Goal: Use online tool/utility: Utilize a website feature to perform a specific function

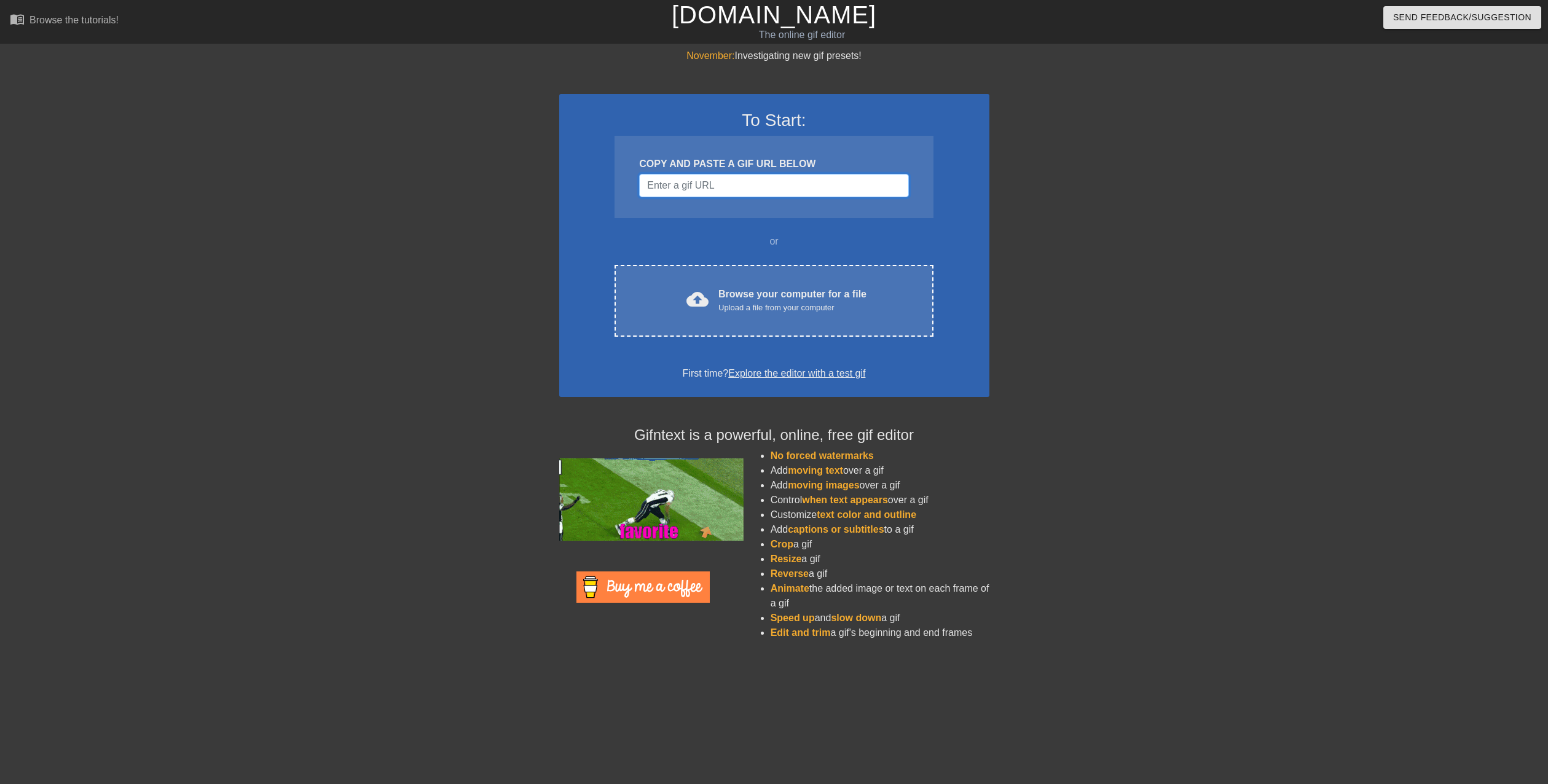
click at [702, 188] on input "Username" at bounding box center [773, 185] width 269 height 24
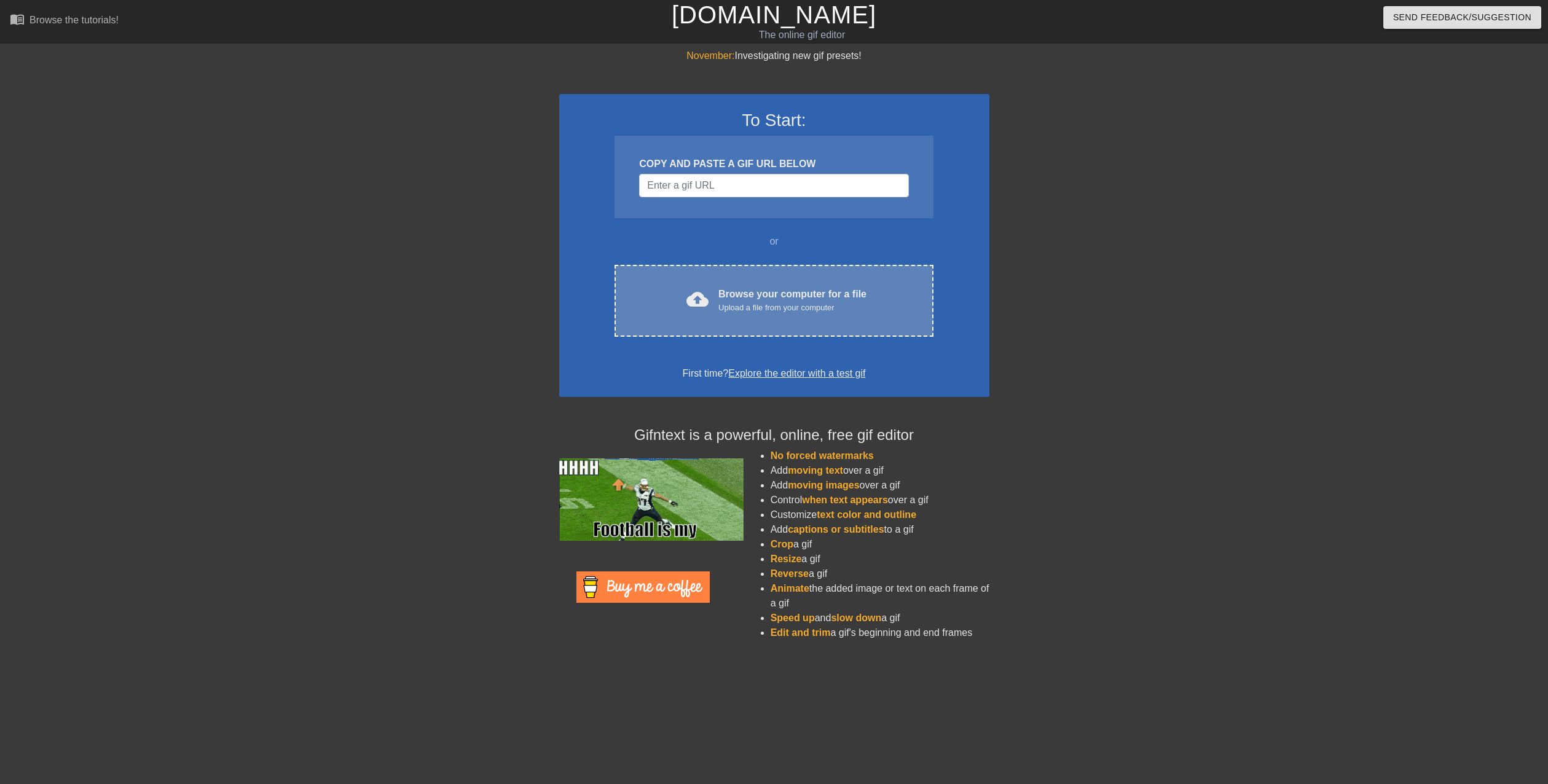
click at [744, 311] on div "cloud_upload Browse your computer for a file Upload a file from your computer C…" at bounding box center [773, 300] width 318 height 71
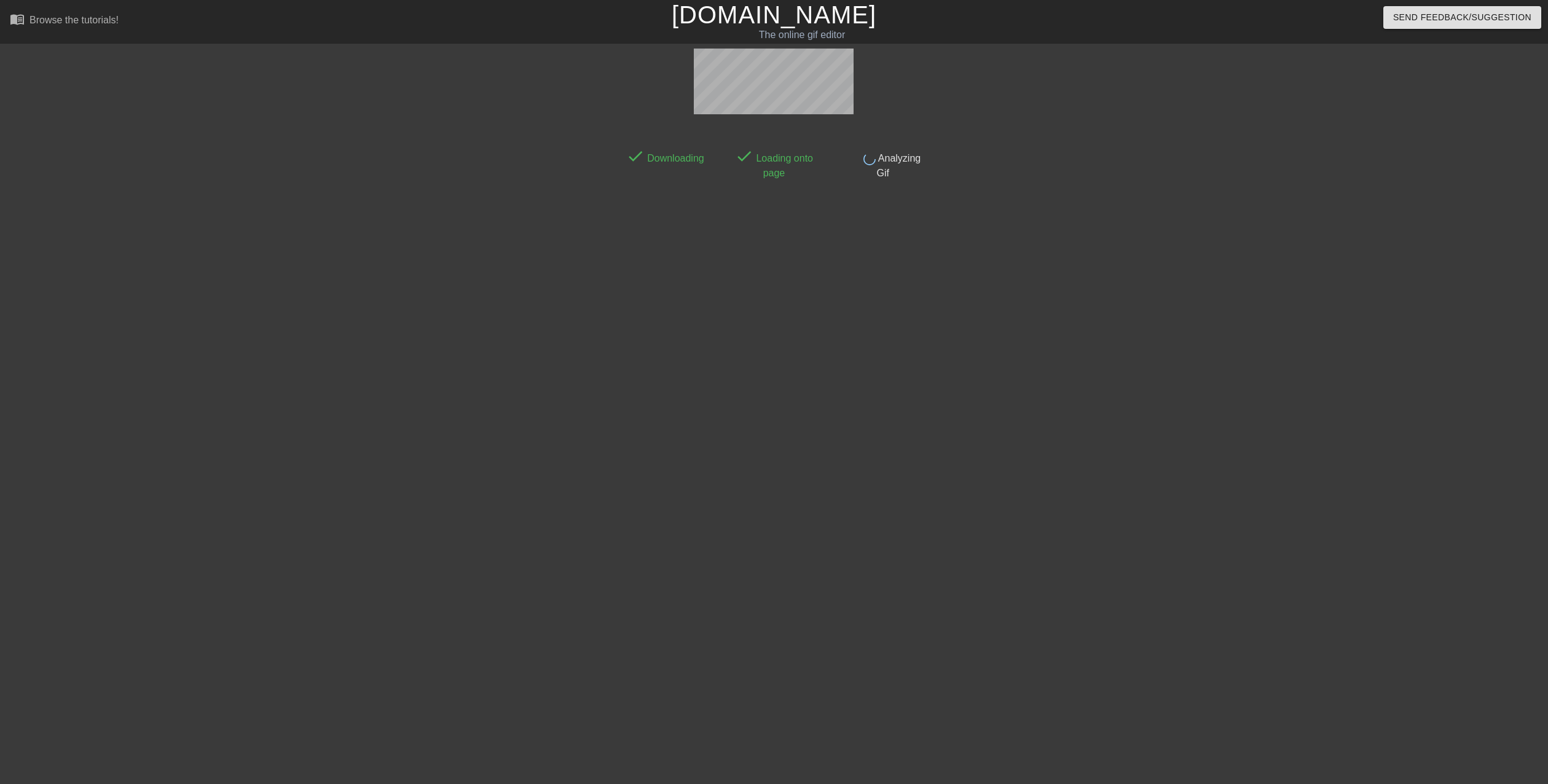
click at [733, 409] on div "done Downloading done Loading onto page done Analyzing Gif" at bounding box center [774, 233] width 309 height 368
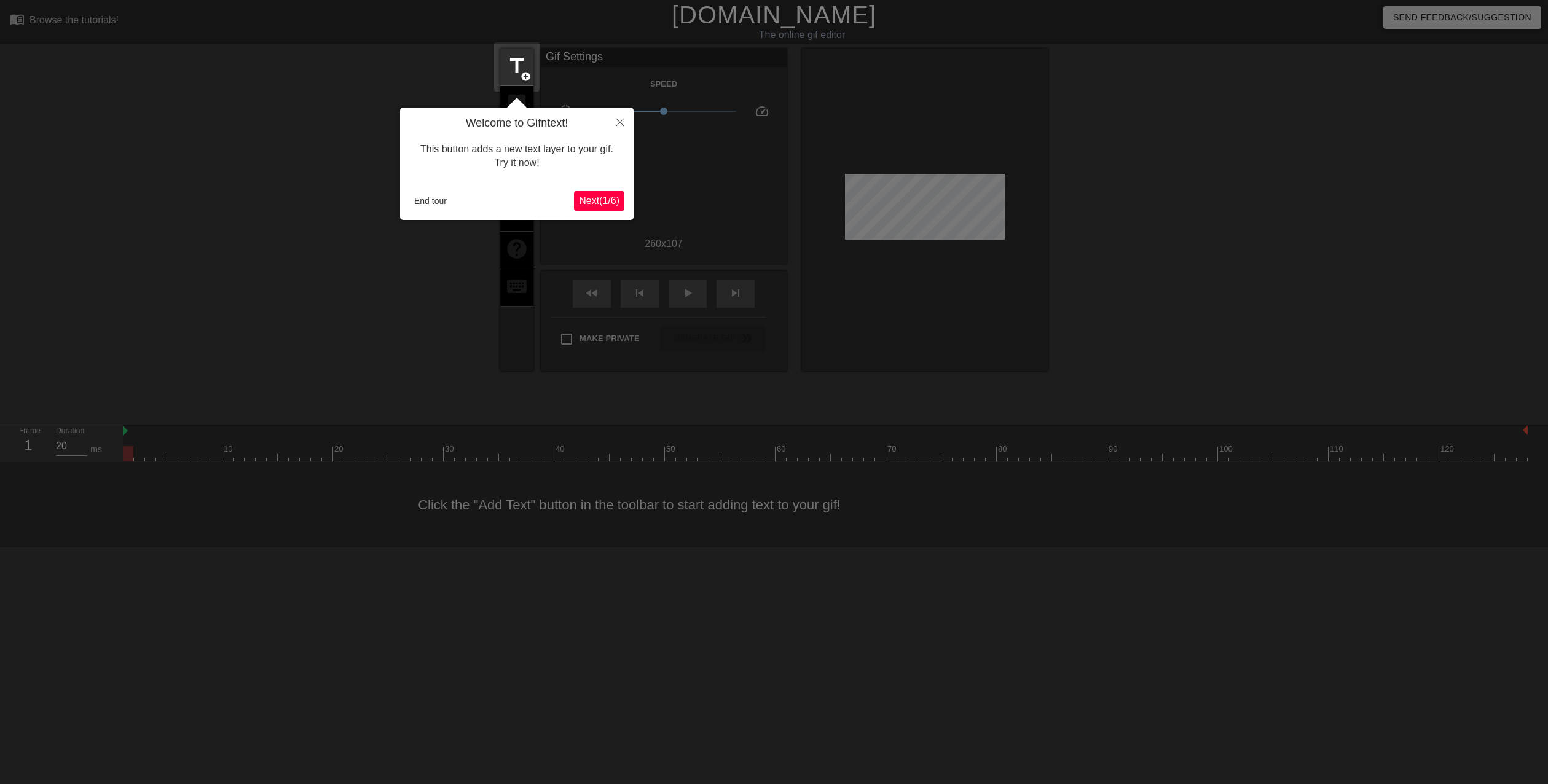
click at [599, 199] on span "Next ( 1 / 6 )" at bounding box center [600, 200] width 41 height 10
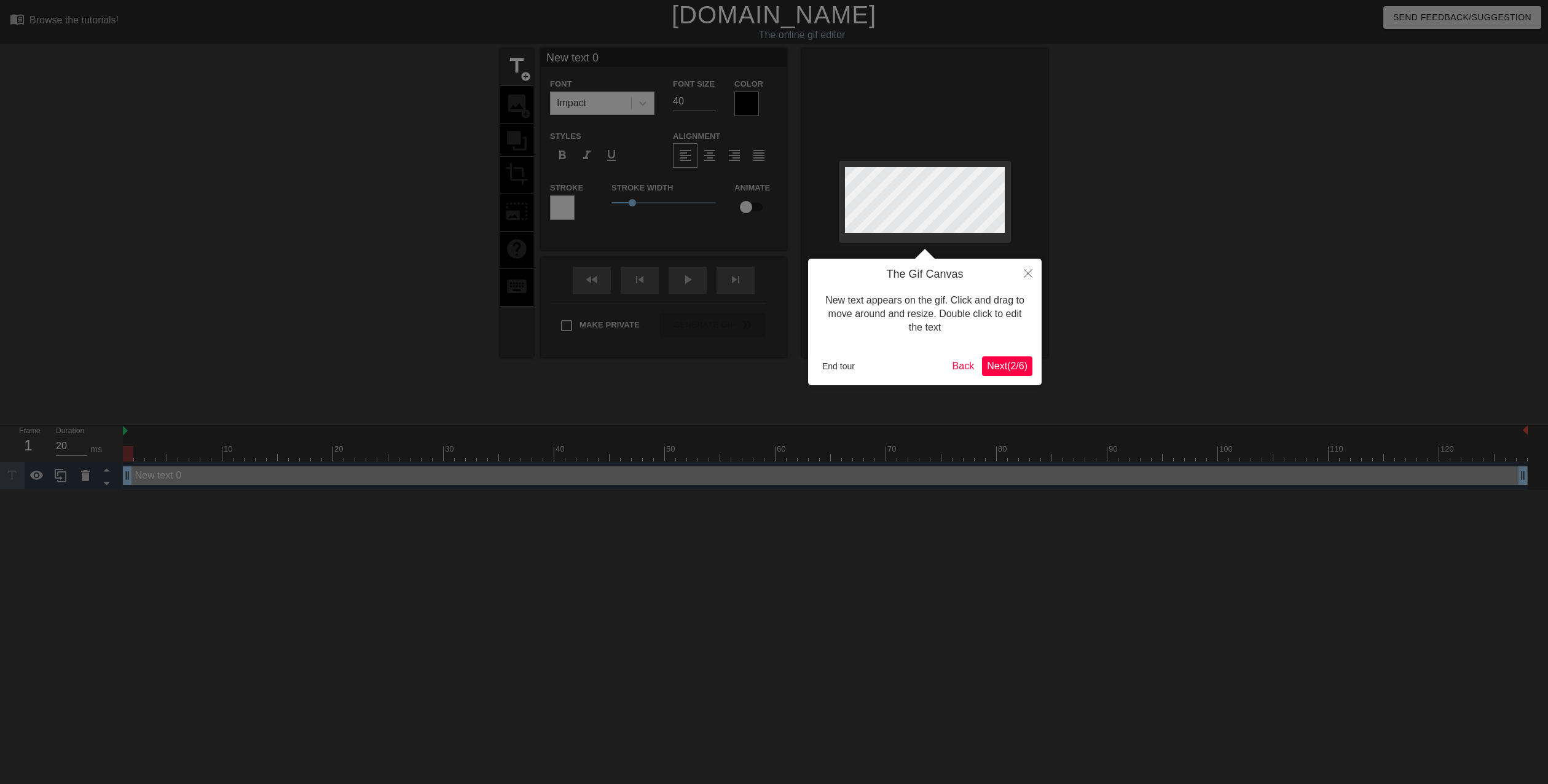
click at [1008, 357] on button "Next ( 2 / 6 )" at bounding box center [1007, 366] width 50 height 20
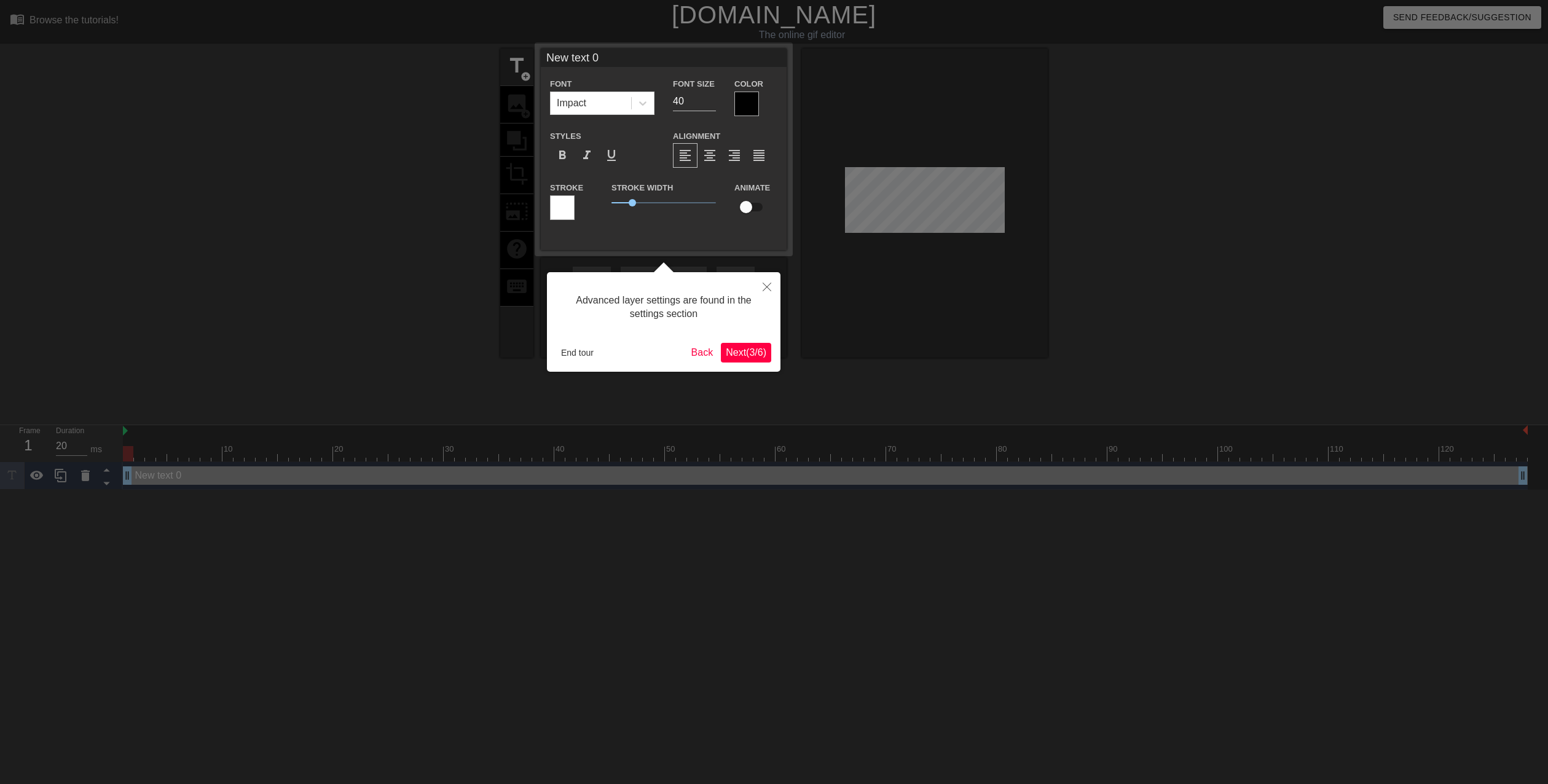
click at [740, 347] on span "Next ( 3 / 6 )" at bounding box center [746, 352] width 41 height 10
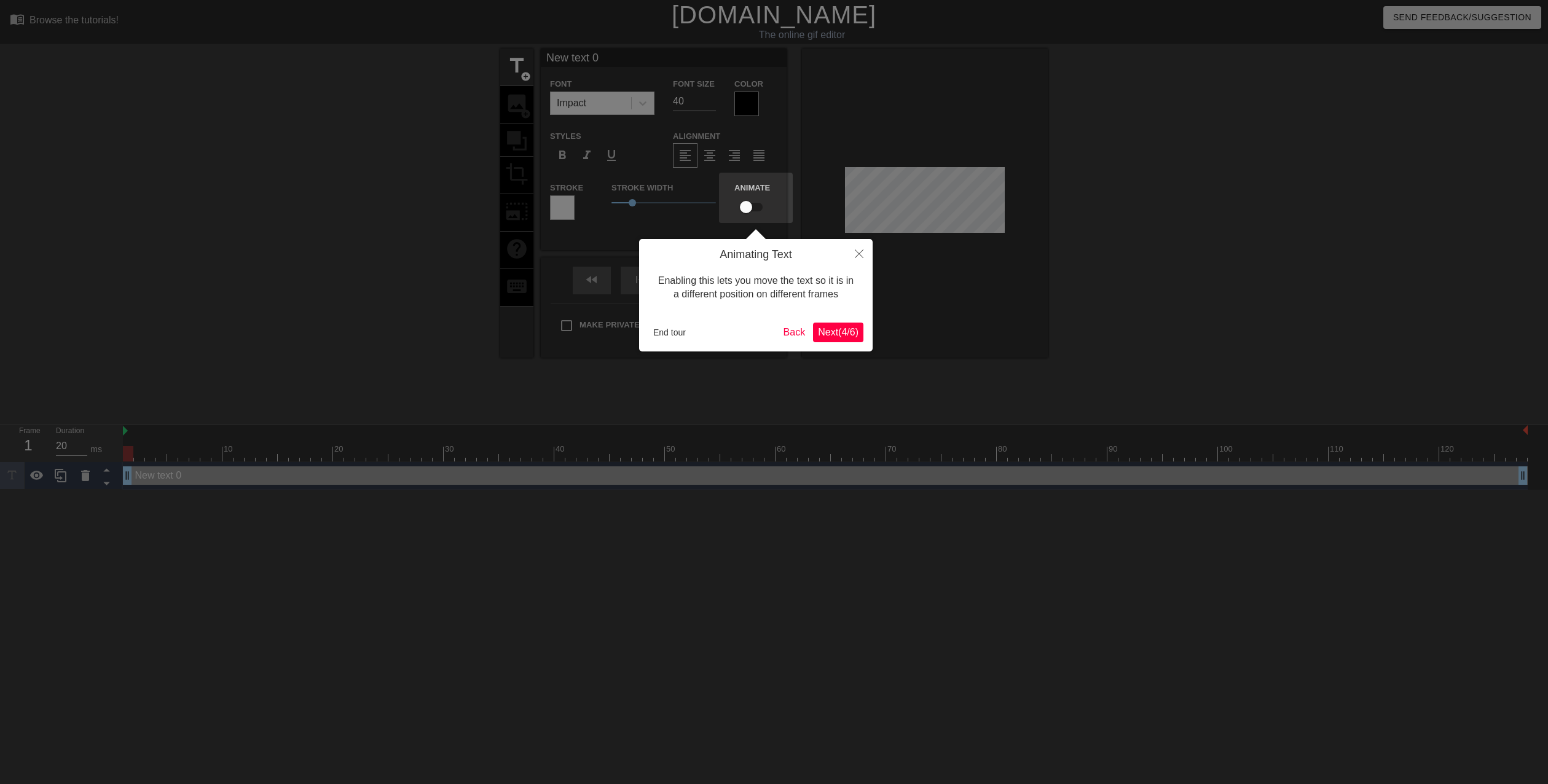
click at [834, 329] on span "Next ( 4 / 6 )" at bounding box center [838, 332] width 41 height 10
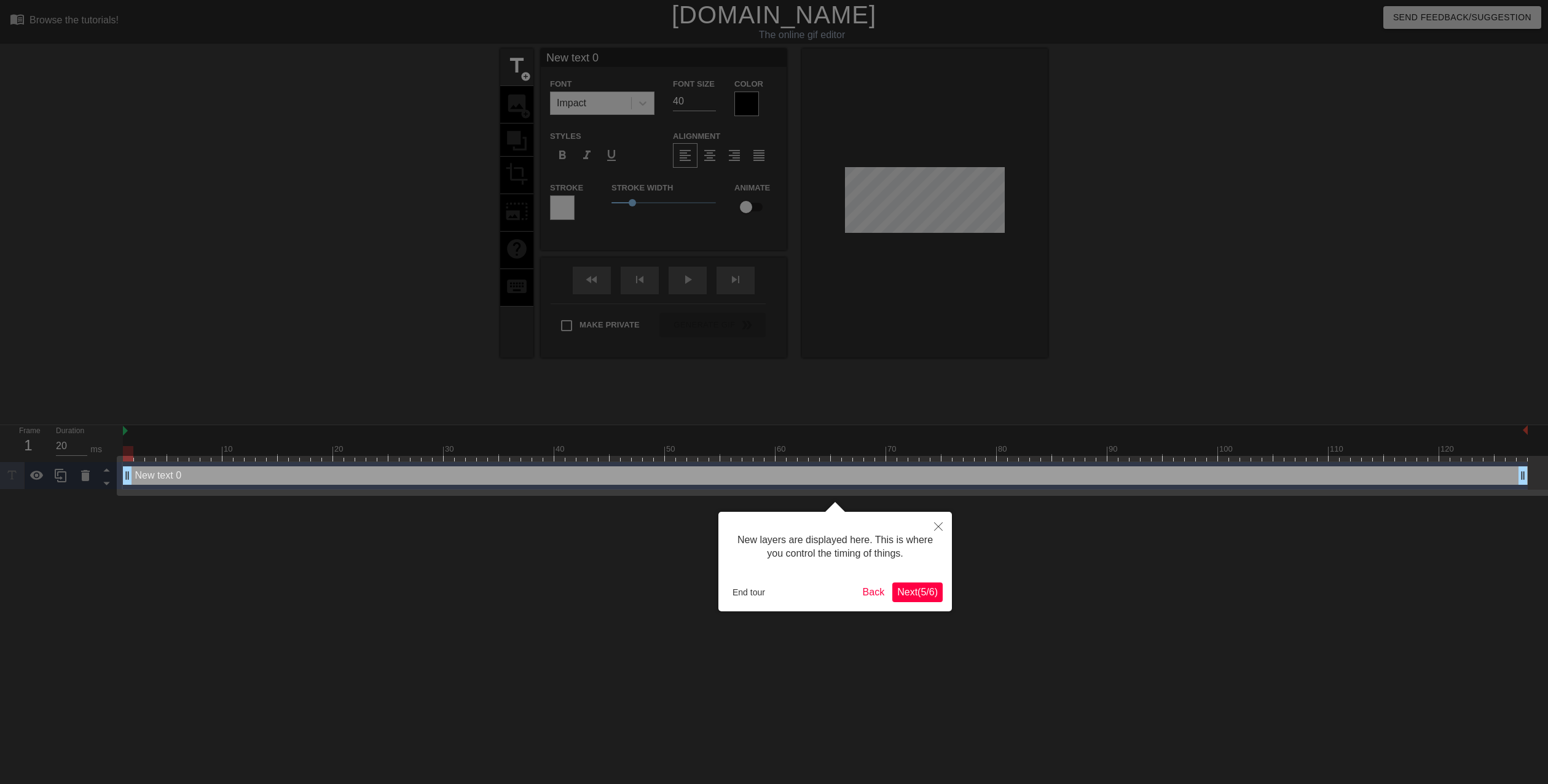
click at [921, 593] on span "Next ( 5 / 6 )" at bounding box center [918, 592] width 41 height 10
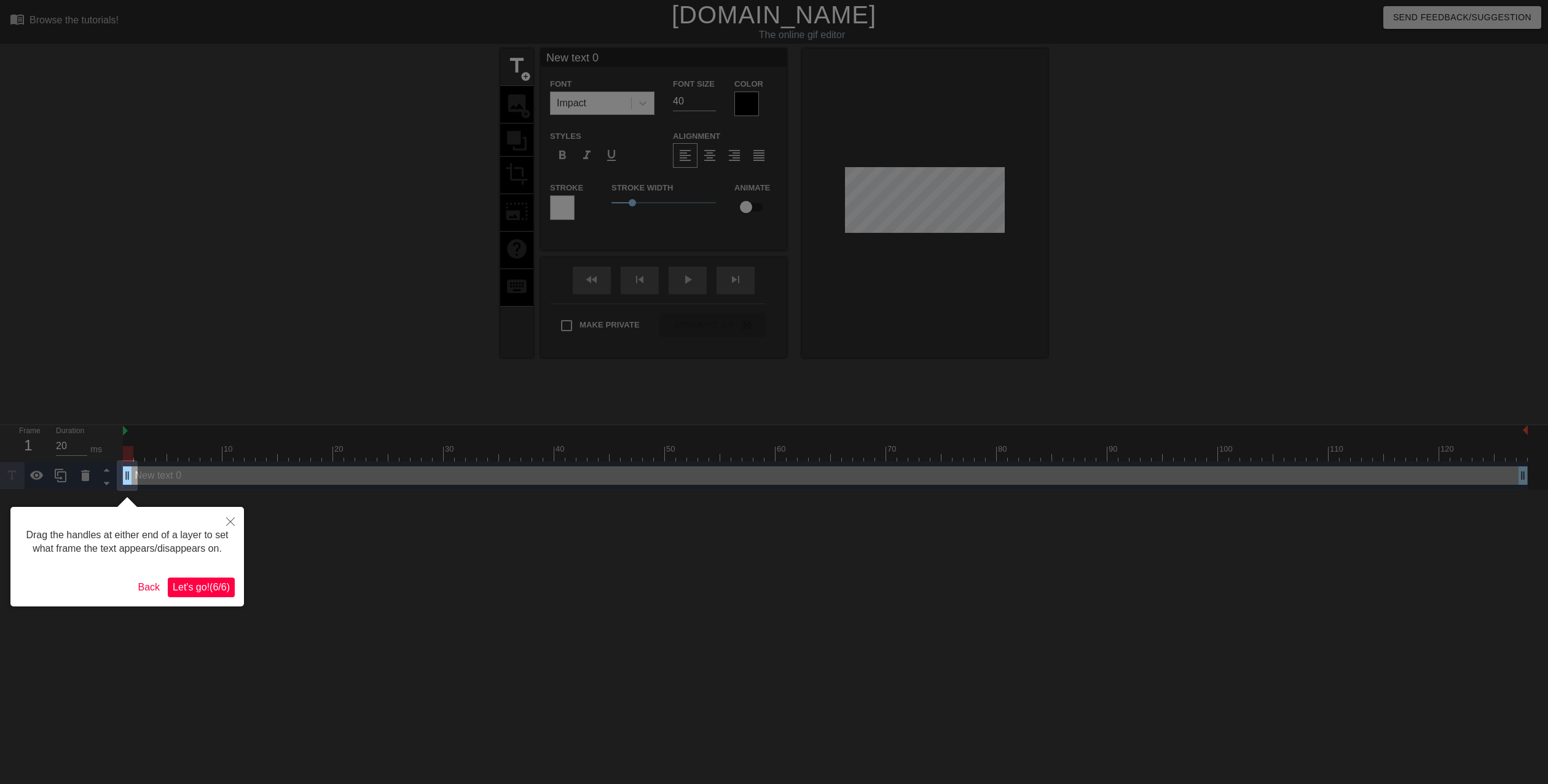
drag, startPoint x: 211, startPoint y: 588, endPoint x: 233, endPoint y: 582, distance: 22.8
click at [230, 583] on button "Let's go! ( 6 / 6 )" at bounding box center [200, 587] width 67 height 20
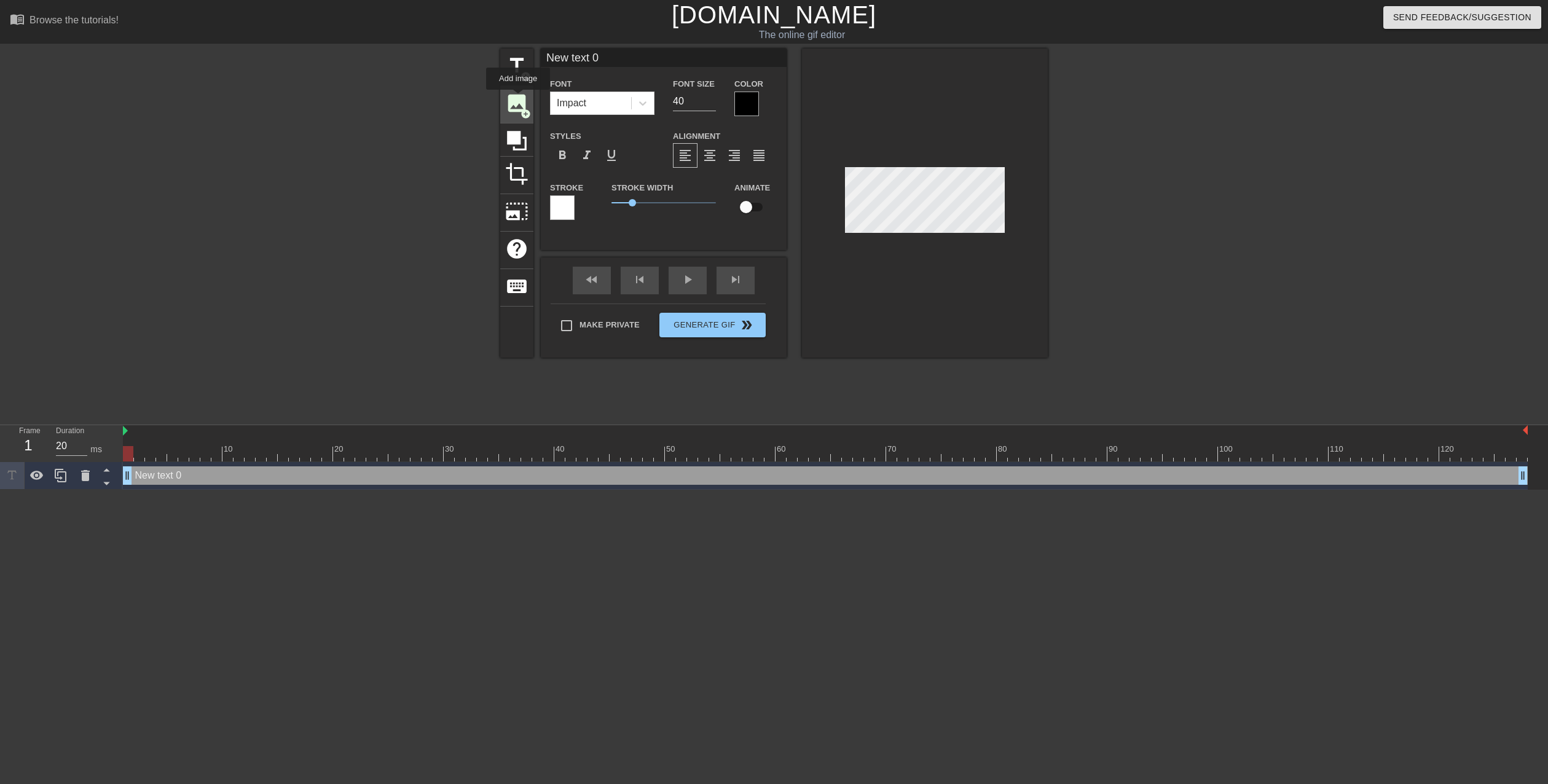
click at [518, 98] on span "image" at bounding box center [517, 104] width 24 height 24
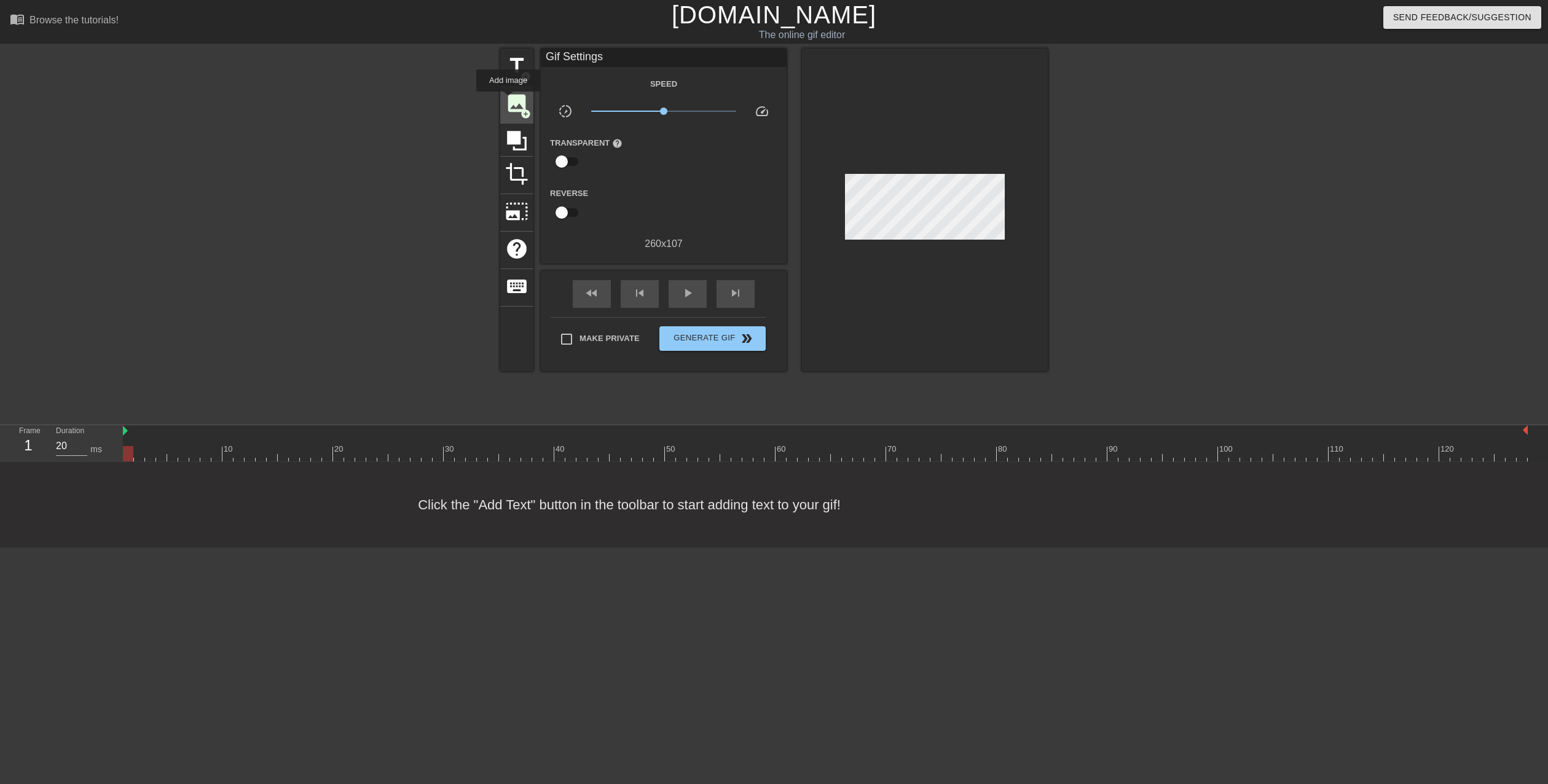
click at [514, 101] on span "image" at bounding box center [517, 104] width 24 height 24
click at [512, 96] on span "image" at bounding box center [517, 104] width 24 height 24
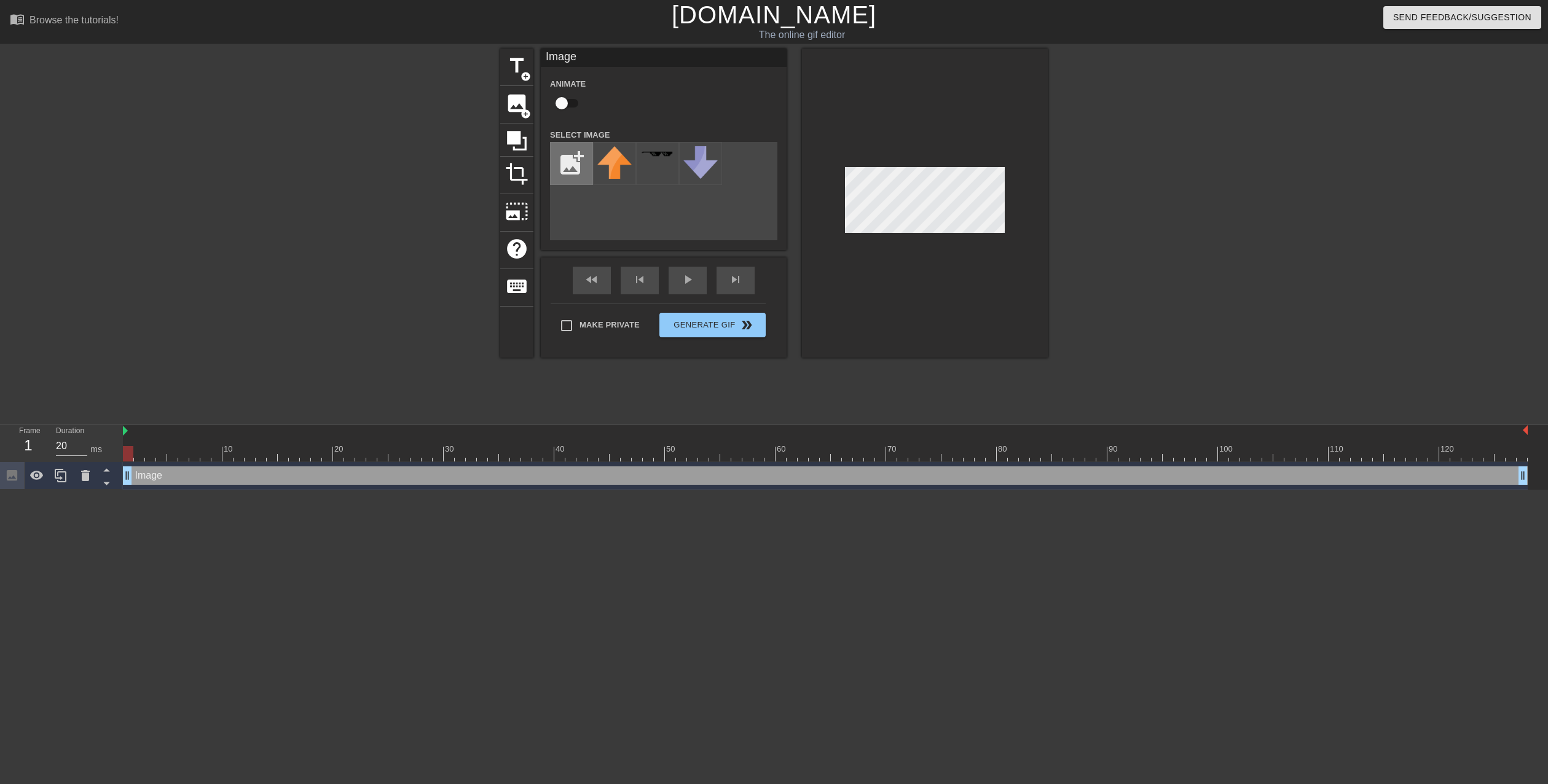
click at [579, 162] on input "file" at bounding box center [571, 163] width 42 height 42
type input "C:\fakepath\true.jfif"
drag, startPoint x: 839, startPoint y: 229, endPoint x: 618, endPoint y: 162, distance: 230.9
click at [618, 162] on img at bounding box center [614, 163] width 35 height 35
drag, startPoint x: 134, startPoint y: 478, endPoint x: 148, endPoint y: 480, distance: 14.1
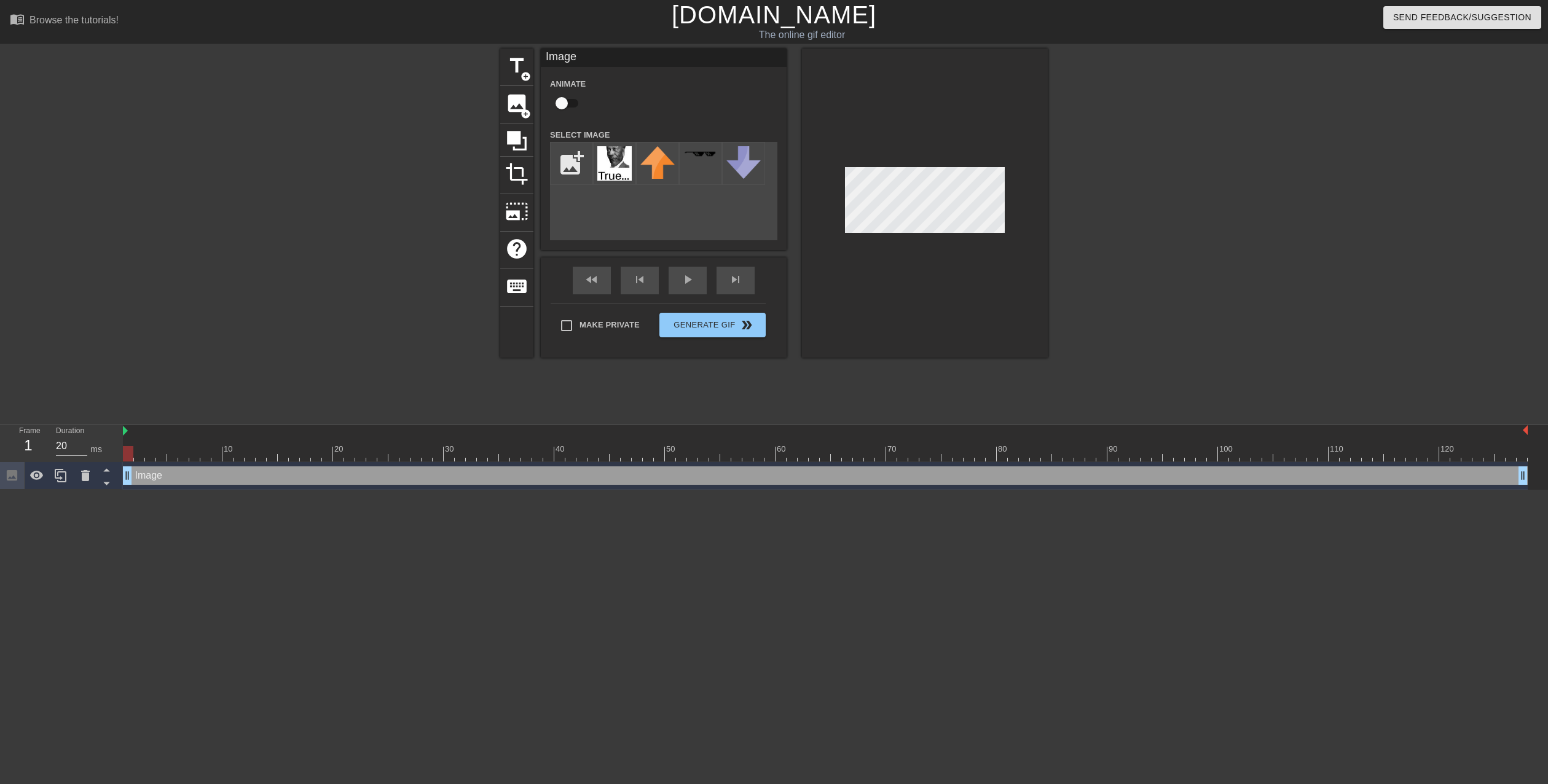
click at [171, 479] on div "Image drag_handle drag_handle" at bounding box center [825, 475] width 1405 height 18
drag, startPoint x: 130, startPoint y: 473, endPoint x: 398, endPoint y: 495, distance: 268.9
click at [398, 489] on html "menu_book Browse the tutorials! [DOMAIN_NAME] The online gif editor Send Feedba…" at bounding box center [774, 244] width 1548 height 489
drag, startPoint x: 397, startPoint y: 474, endPoint x: 341, endPoint y: 478, distance: 56.1
click at [563, 103] on input "checkbox" at bounding box center [561, 104] width 70 height 24
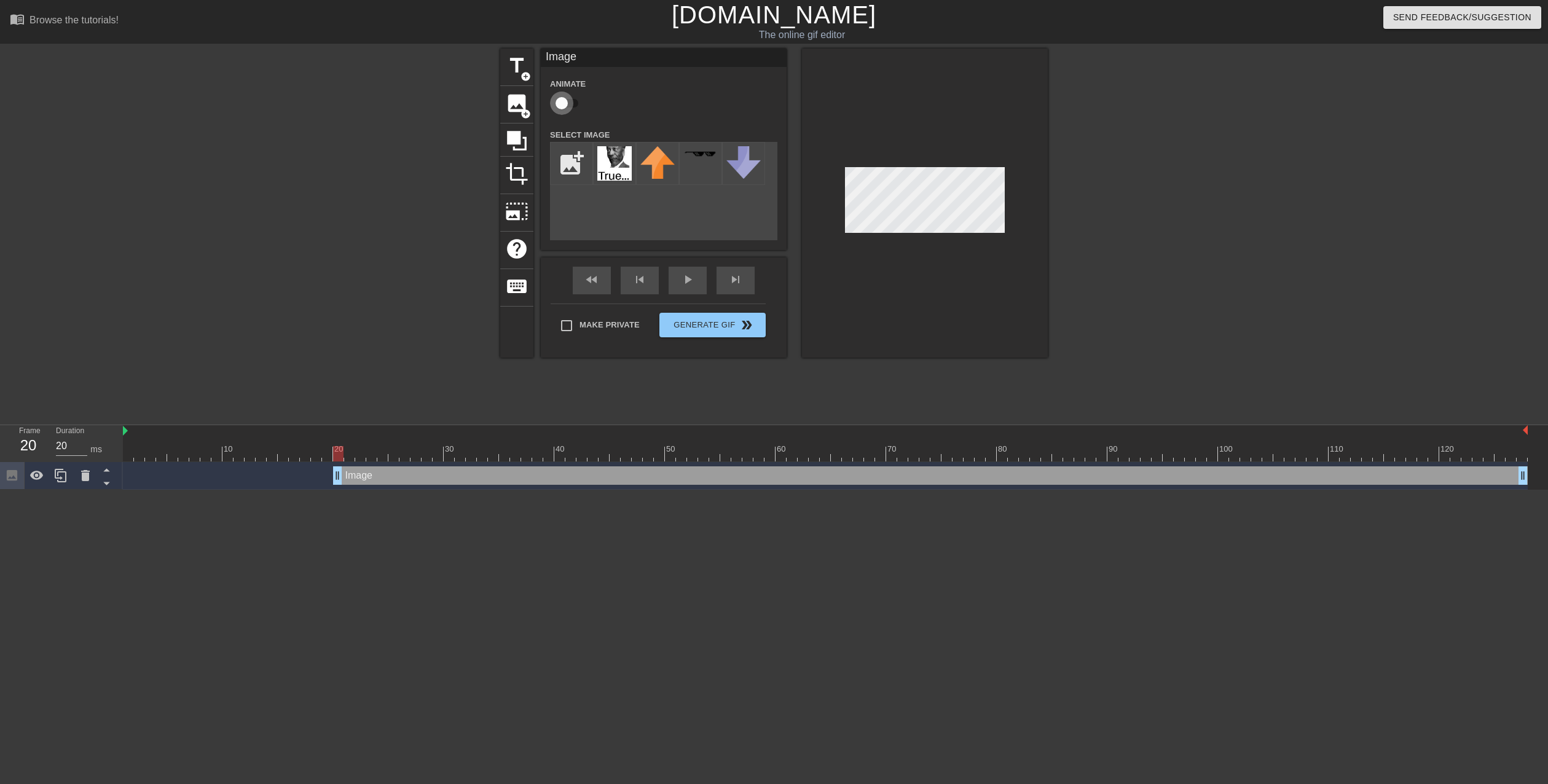
checkbox input "true"
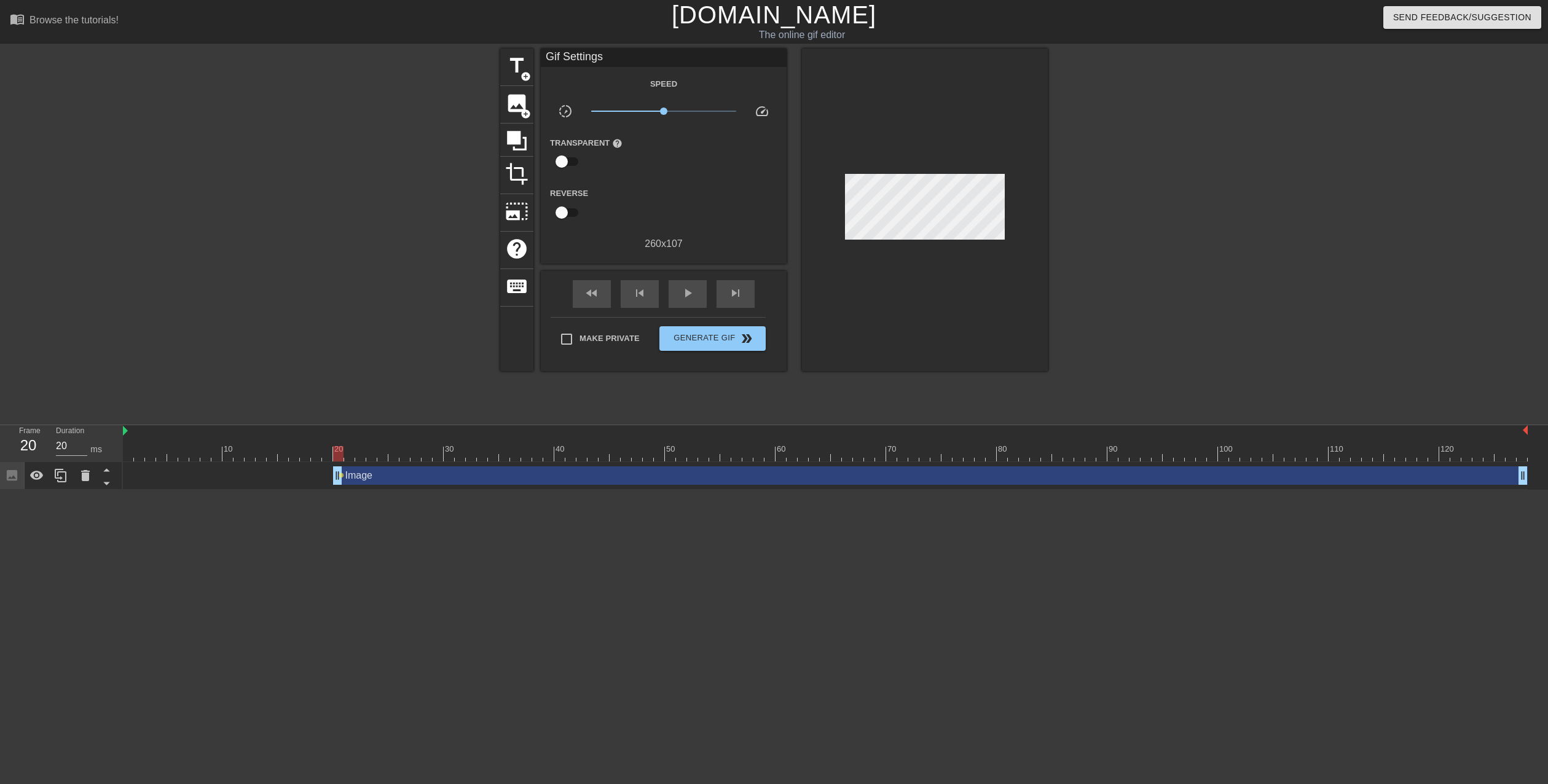
click at [666, 489] on html "menu_book Browse the tutorials! [DOMAIN_NAME] The online gif editor Send Feedba…" at bounding box center [774, 244] width 1548 height 489
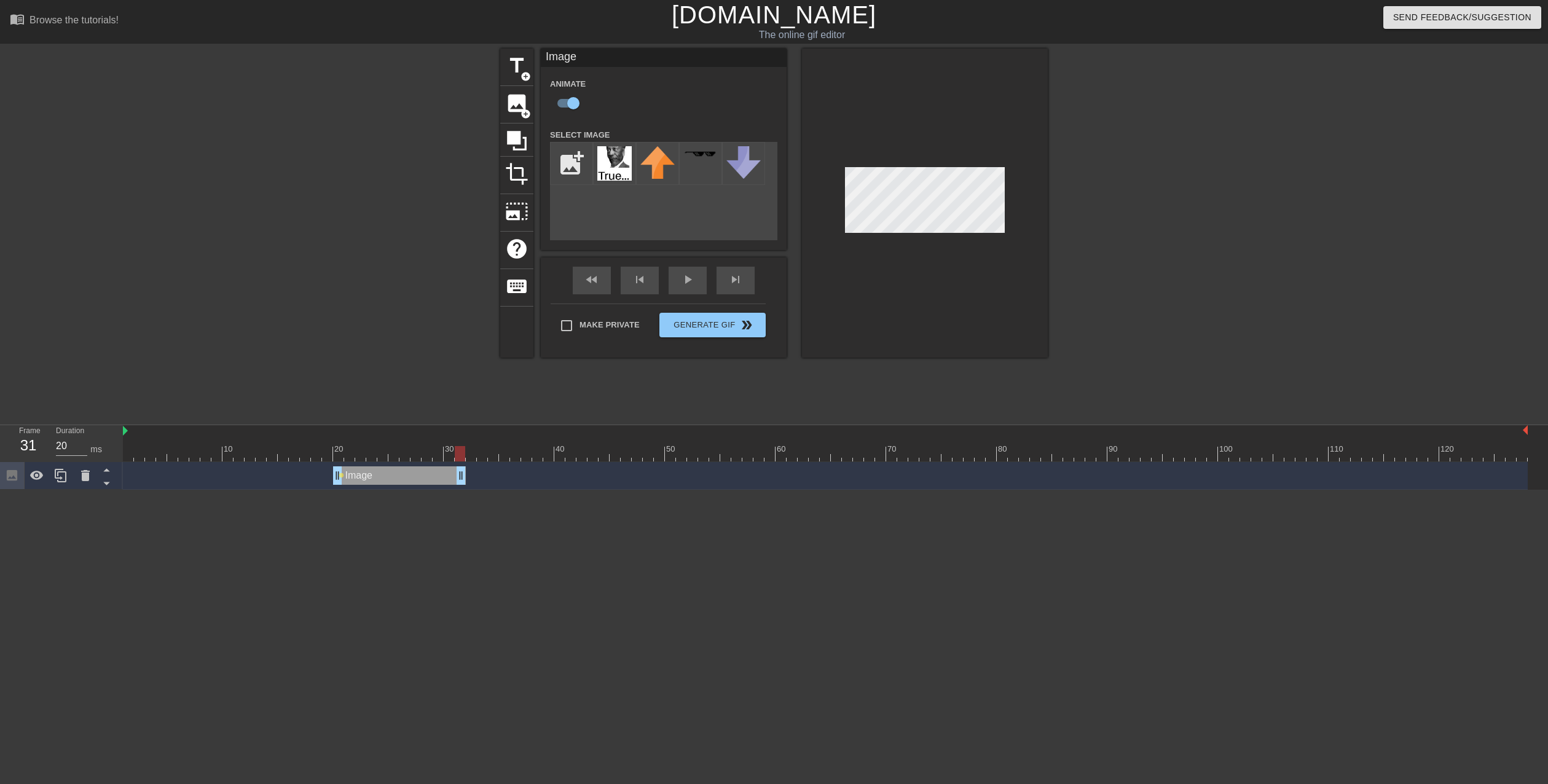
drag, startPoint x: 1527, startPoint y: 478, endPoint x: 464, endPoint y: 445, distance: 1063.5
click at [464, 445] on div "10 20 30 40 50 60 70 80 90 100 110 120 Image drag_handle drag_handle lens" at bounding box center [835, 457] width 1425 height 64
drag, startPoint x: 460, startPoint y: 458, endPoint x: 316, endPoint y: 456, distance: 144.0
click at [316, 456] on div at bounding box center [316, 454] width 10 height 16
click at [698, 454] on div at bounding box center [702, 454] width 10 height 16
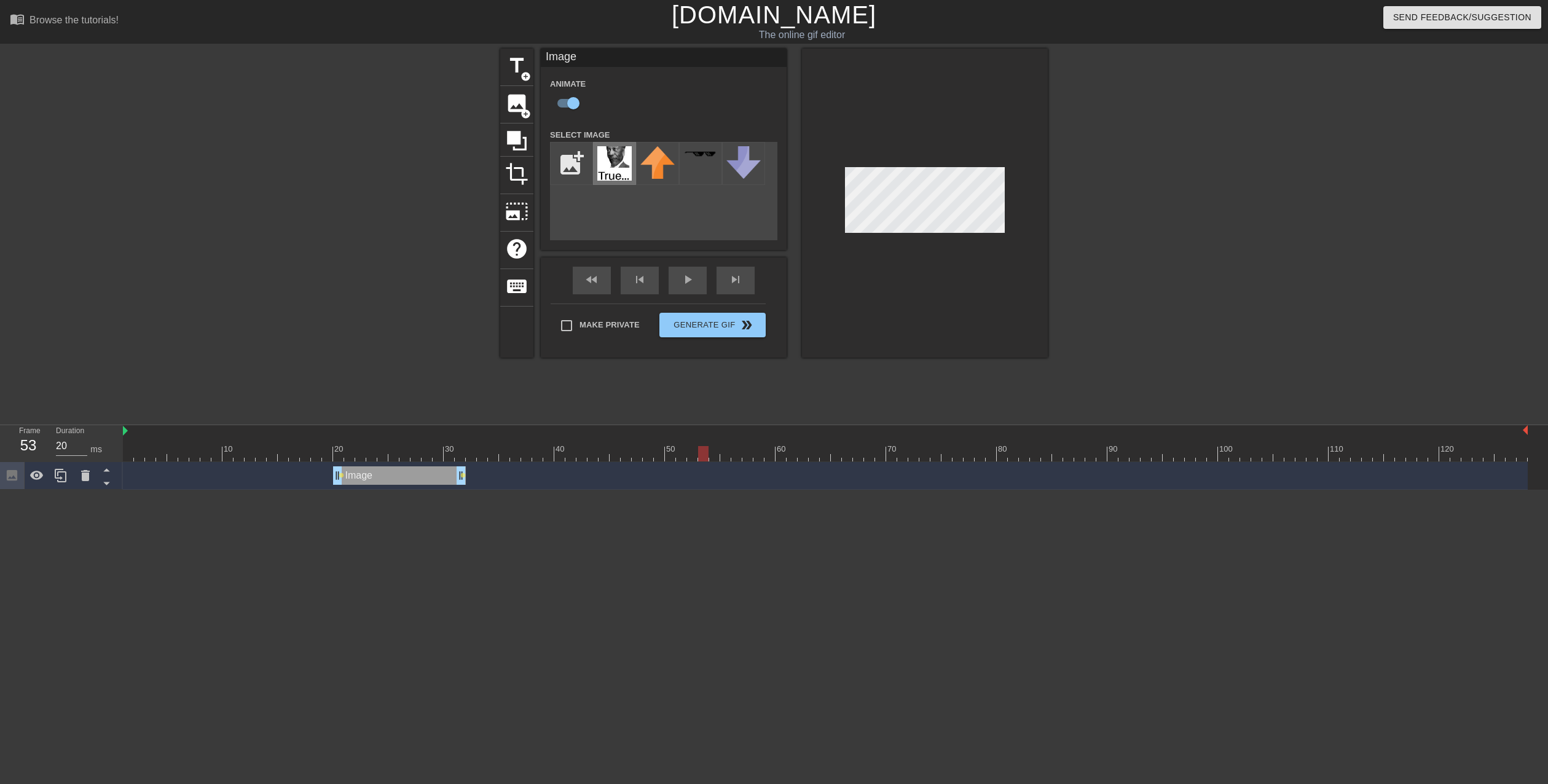
click at [612, 172] on img at bounding box center [614, 163] width 35 height 35
click at [693, 474] on div "Image drag_handle drag_handle lens lens" at bounding box center [825, 475] width 1405 height 18
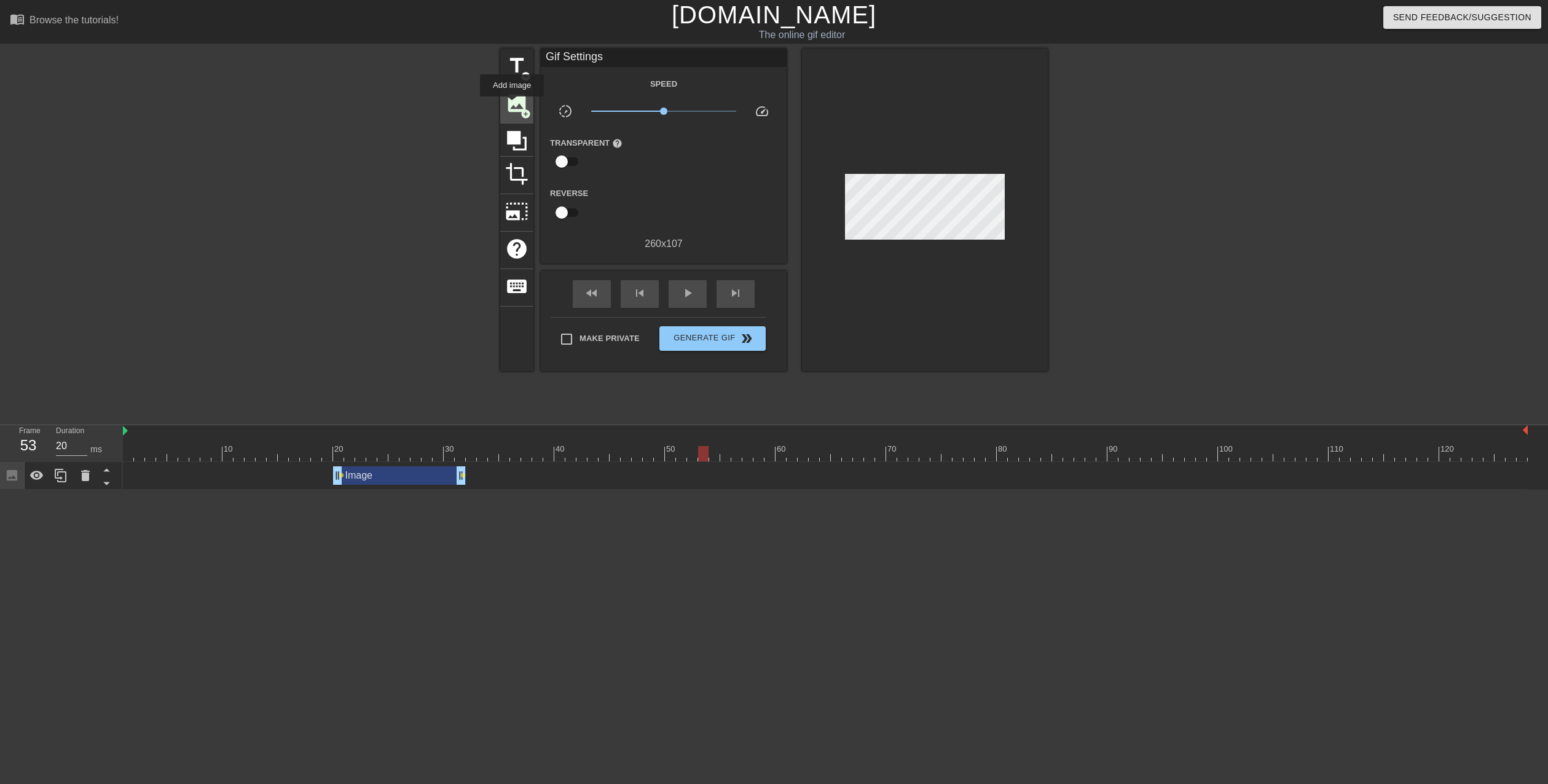
click at [512, 105] on span "image" at bounding box center [517, 104] width 24 height 24
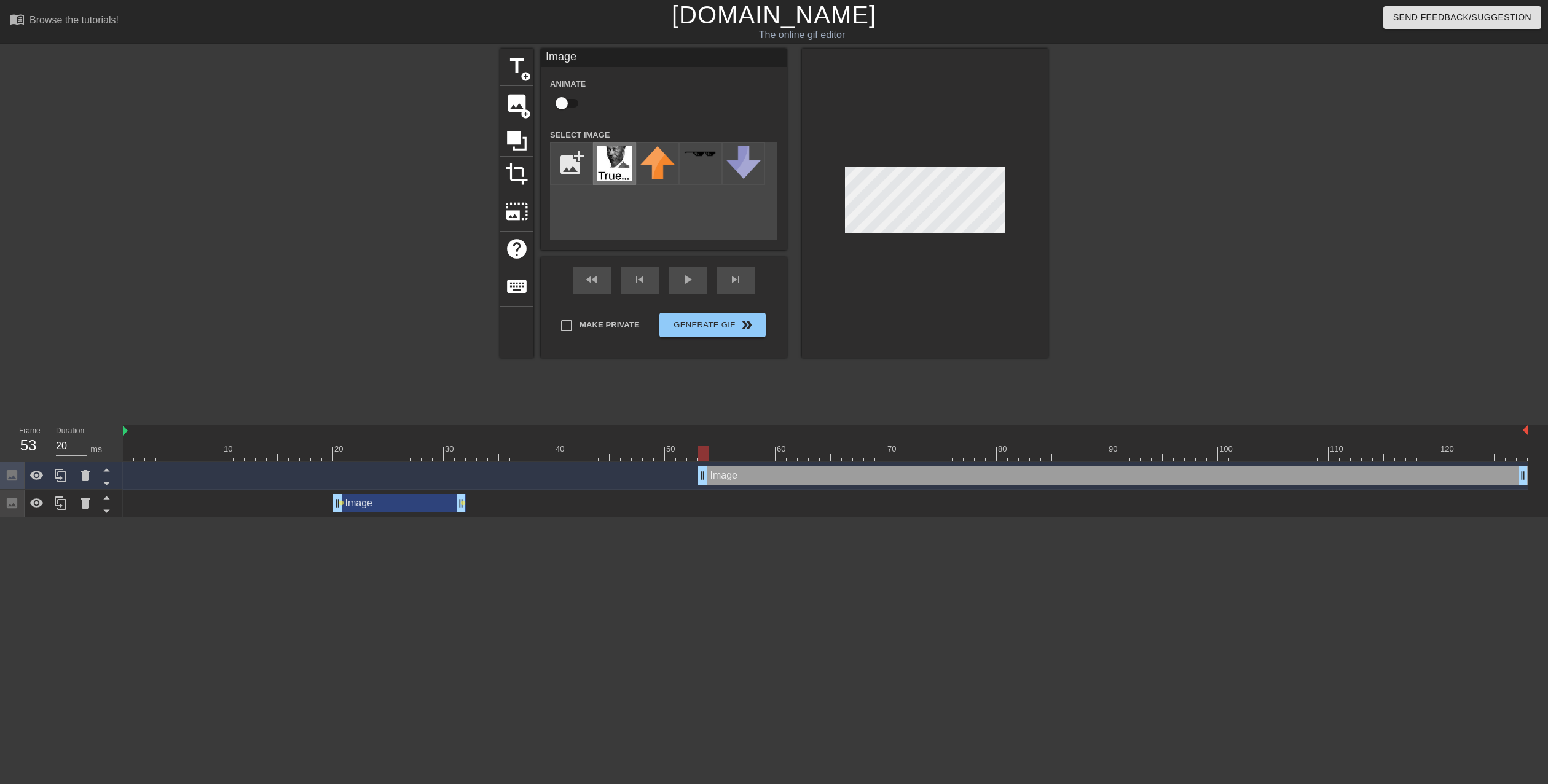
click at [618, 160] on img at bounding box center [614, 163] width 35 height 35
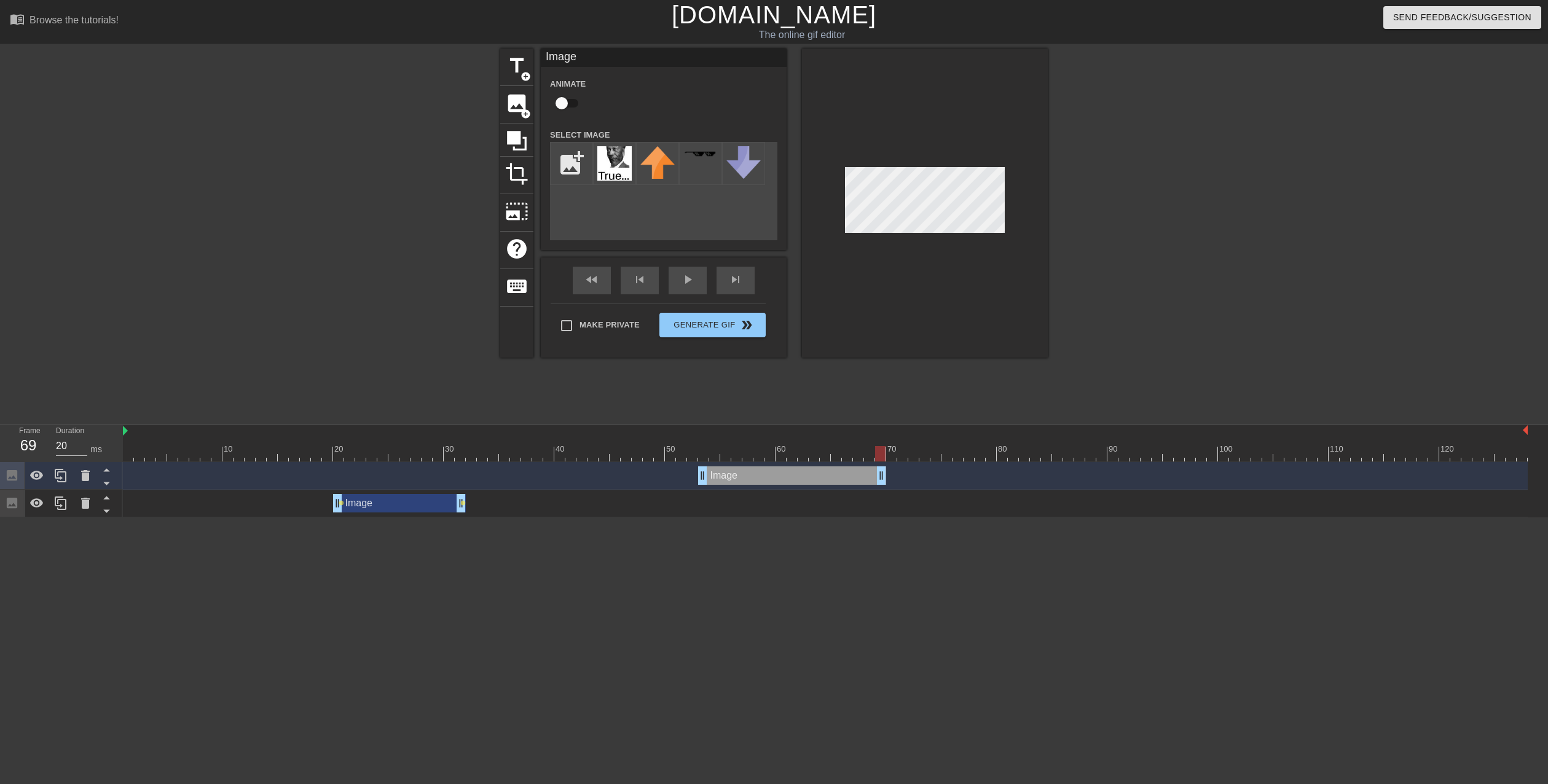
drag, startPoint x: 1523, startPoint y: 476, endPoint x: 881, endPoint y: 452, distance: 642.4
click at [881, 452] on div "10 20 30 40 50 60 70 80 90 100 110 120 Image drag_handle drag_handle Image drag…" at bounding box center [835, 471] width 1425 height 92
drag, startPoint x: 883, startPoint y: 475, endPoint x: 858, endPoint y: 477, distance: 25.1
drag, startPoint x: 858, startPoint y: 453, endPoint x: 714, endPoint y: 452, distance: 144.0
click at [714, 452] on div at bounding box center [713, 454] width 10 height 16
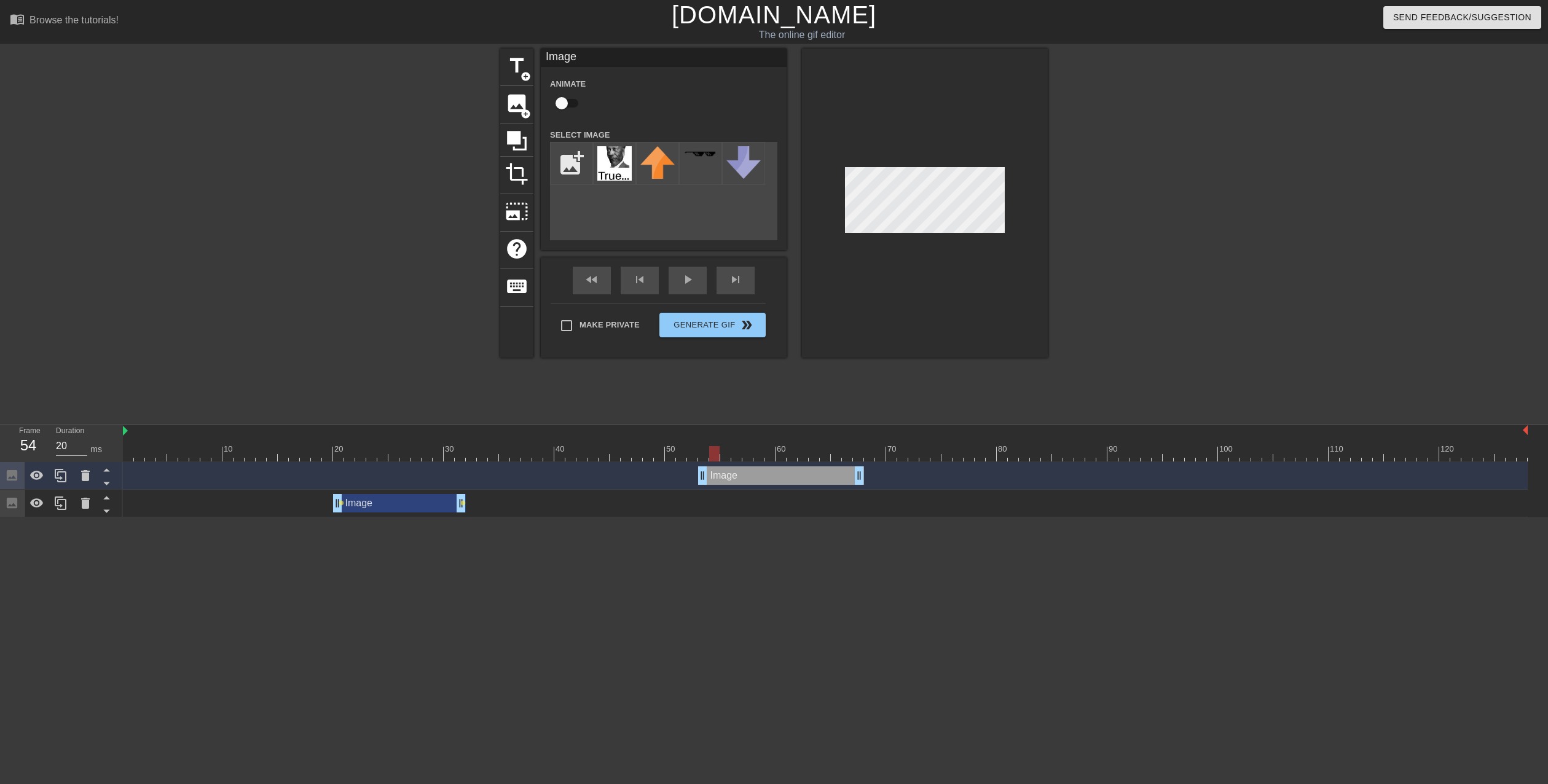
click at [923, 166] on div at bounding box center [924, 203] width 246 height 309
click at [709, 457] on div at bounding box center [713, 454] width 10 height 16
drag, startPoint x: 710, startPoint y: 457, endPoint x: 720, endPoint y: 456, distance: 10.0
click at [720, 456] on div at bounding box center [724, 454] width 10 height 16
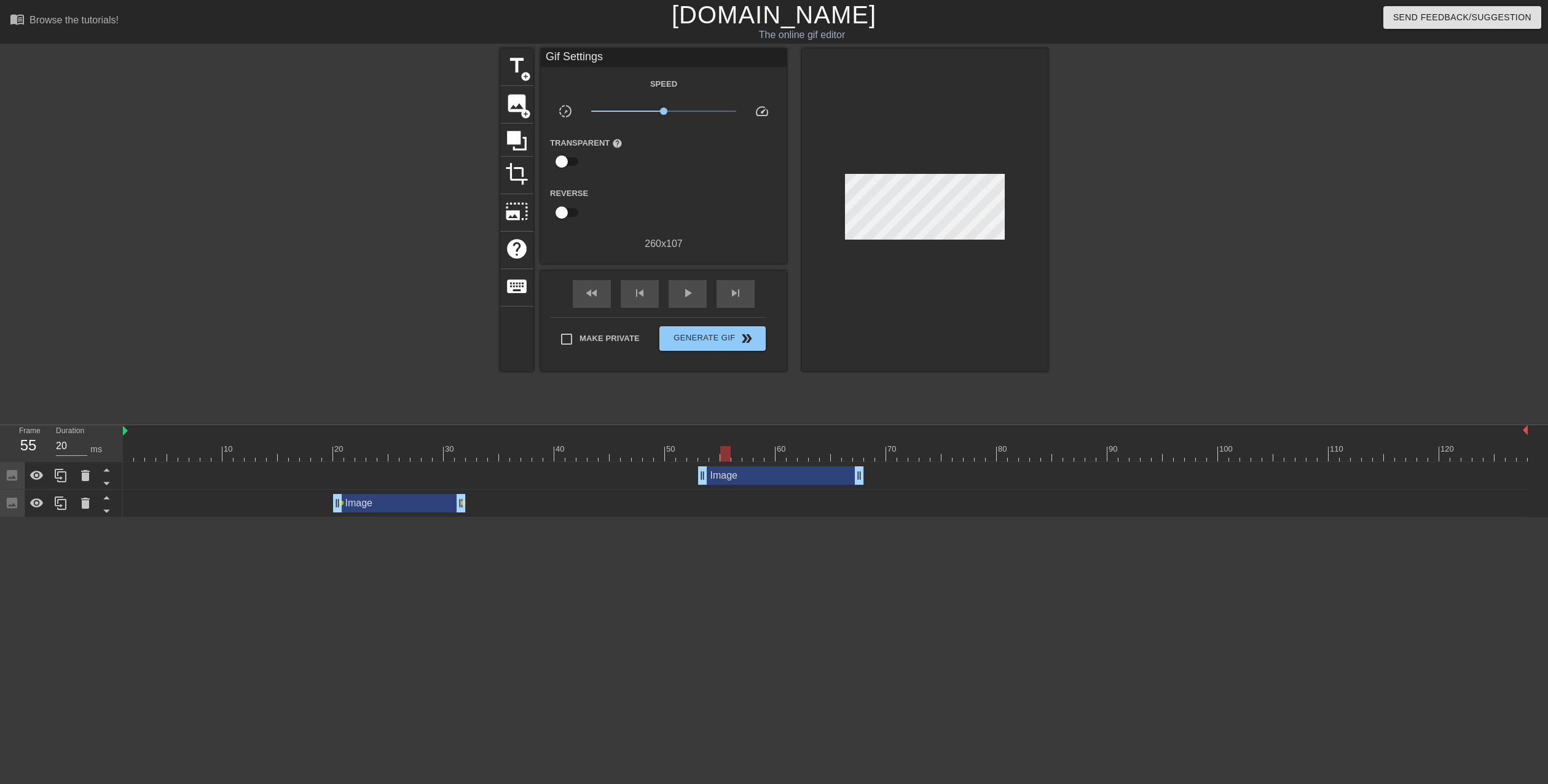
click at [791, 401] on div "title add_circle image add_circle crop photo_size_select_large help keyboard Gi…" at bounding box center [774, 233] width 548 height 368
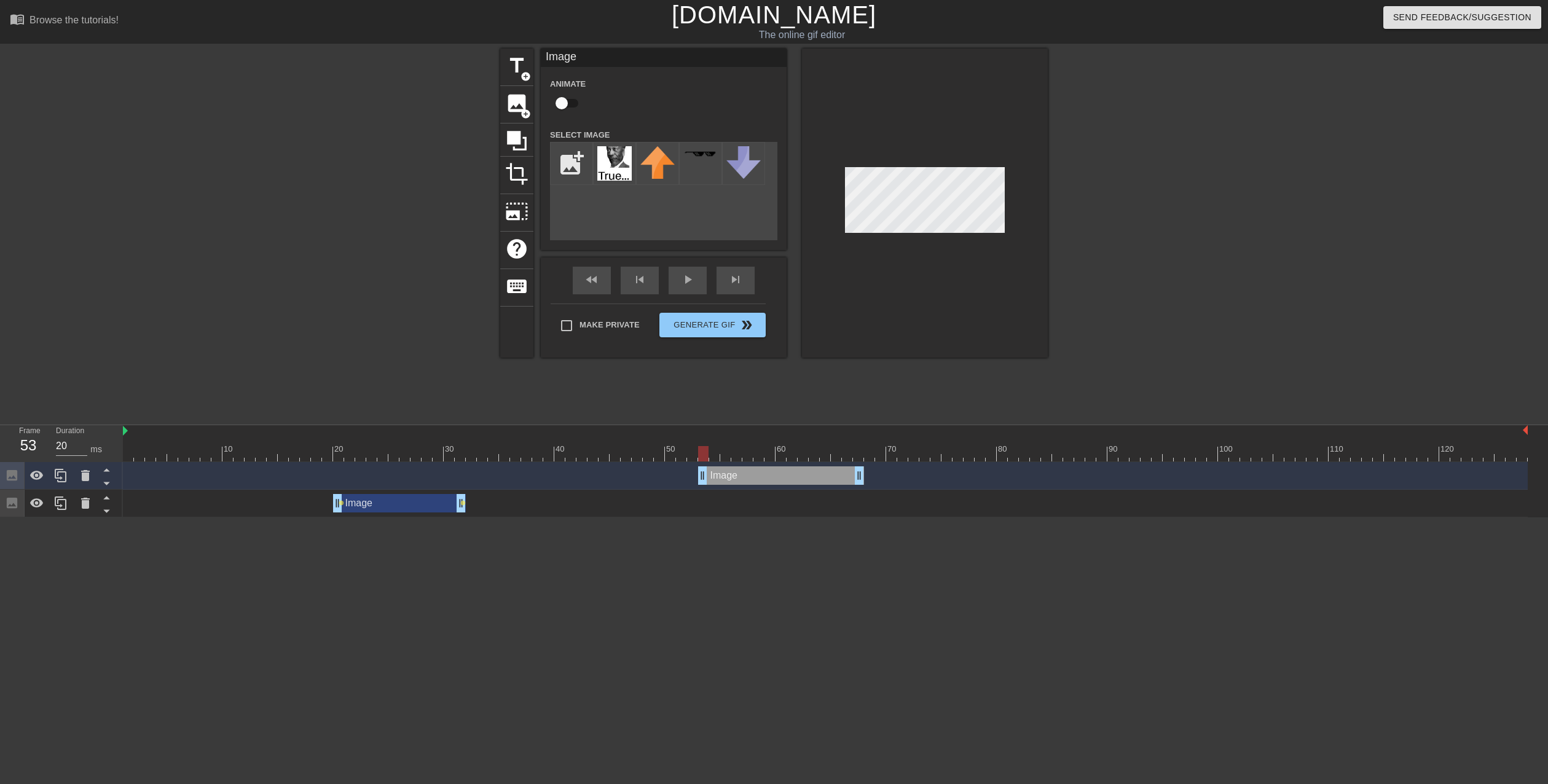
drag, startPoint x: 720, startPoint y: 452, endPoint x: 706, endPoint y: 451, distance: 14.0
click at [706, 451] on div at bounding box center [702, 454] width 10 height 16
drag, startPoint x: 700, startPoint y: 455, endPoint x: 709, endPoint y: 455, distance: 9.0
click at [709, 455] on div at bounding box center [713, 454] width 10 height 16
click at [919, 164] on div at bounding box center [924, 203] width 246 height 309
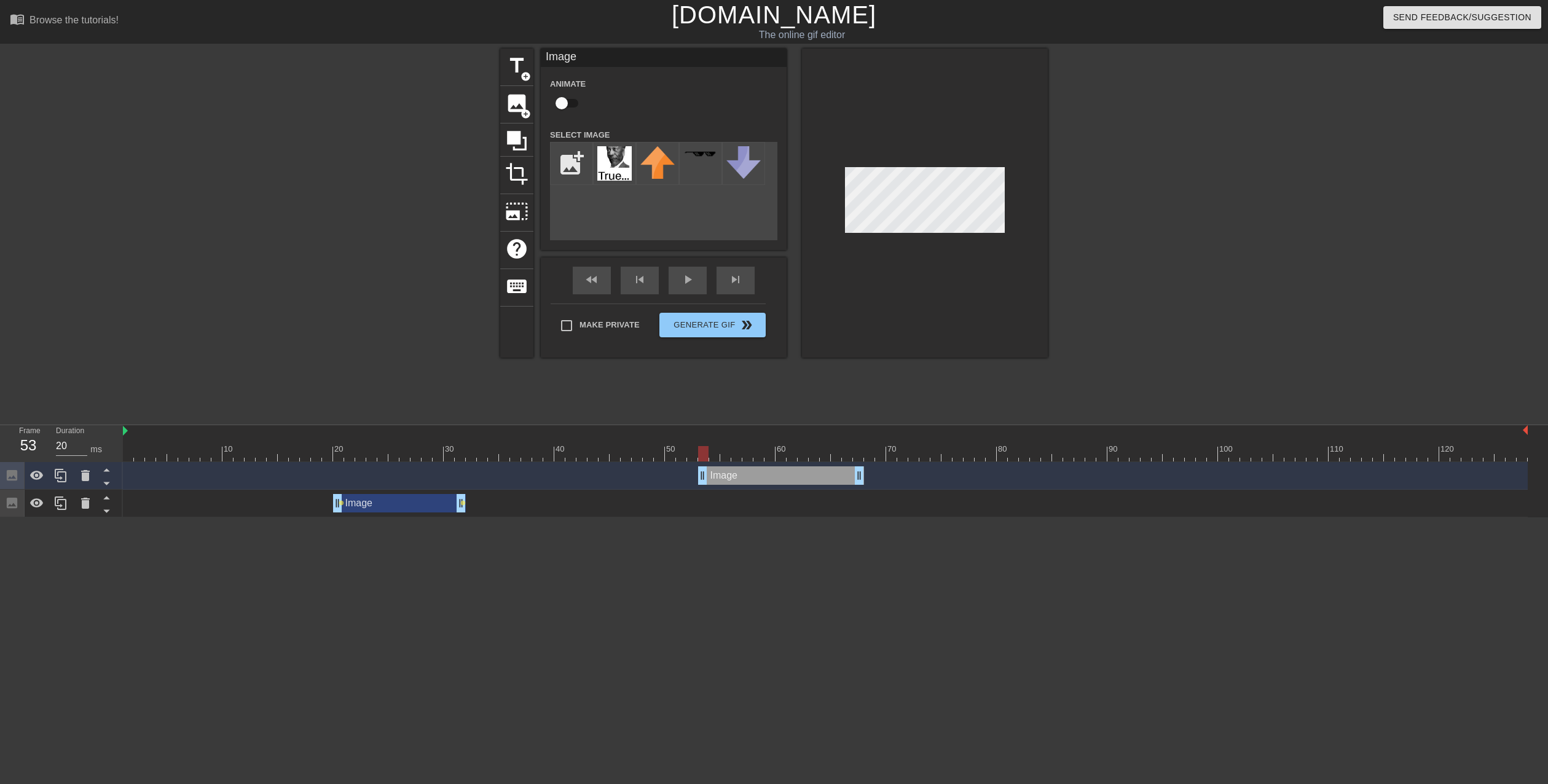
drag, startPoint x: 715, startPoint y: 452, endPoint x: 706, endPoint y: 449, distance: 9.5
click at [706, 449] on div at bounding box center [702, 454] width 10 height 16
click at [568, 104] on input "checkbox" at bounding box center [561, 104] width 70 height 24
checkbox input "true"
drag, startPoint x: 702, startPoint y: 451, endPoint x: 710, endPoint y: 451, distance: 8.0
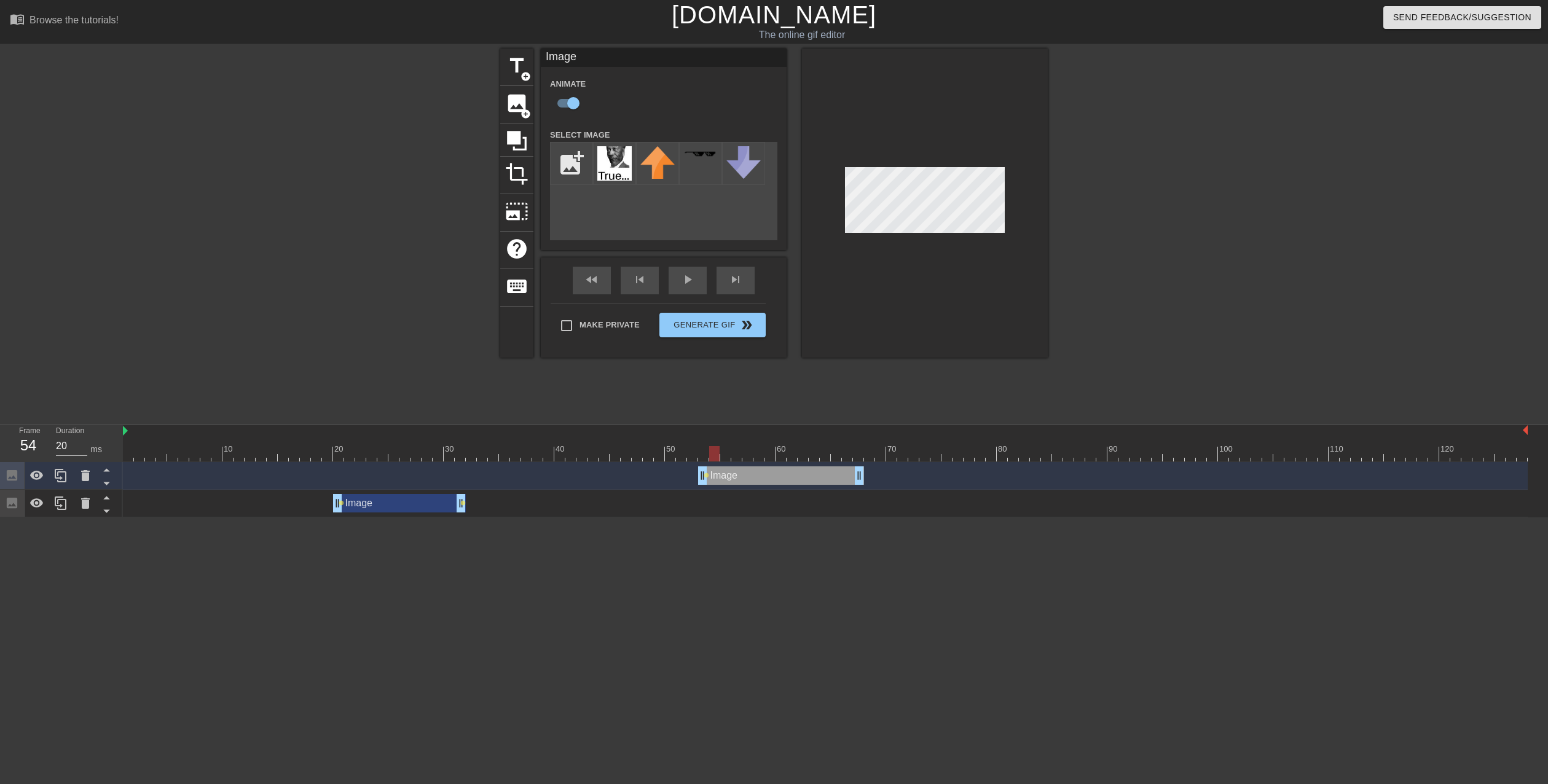
click at [710, 451] on div at bounding box center [713, 454] width 10 height 16
drag, startPoint x: 712, startPoint y: 455, endPoint x: 721, endPoint y: 456, distance: 9.1
click at [721, 456] on div at bounding box center [724, 454] width 10 height 16
drag, startPoint x: 727, startPoint y: 449, endPoint x: 735, endPoint y: 449, distance: 8.0
click at [735, 449] on div at bounding box center [736, 454] width 10 height 16
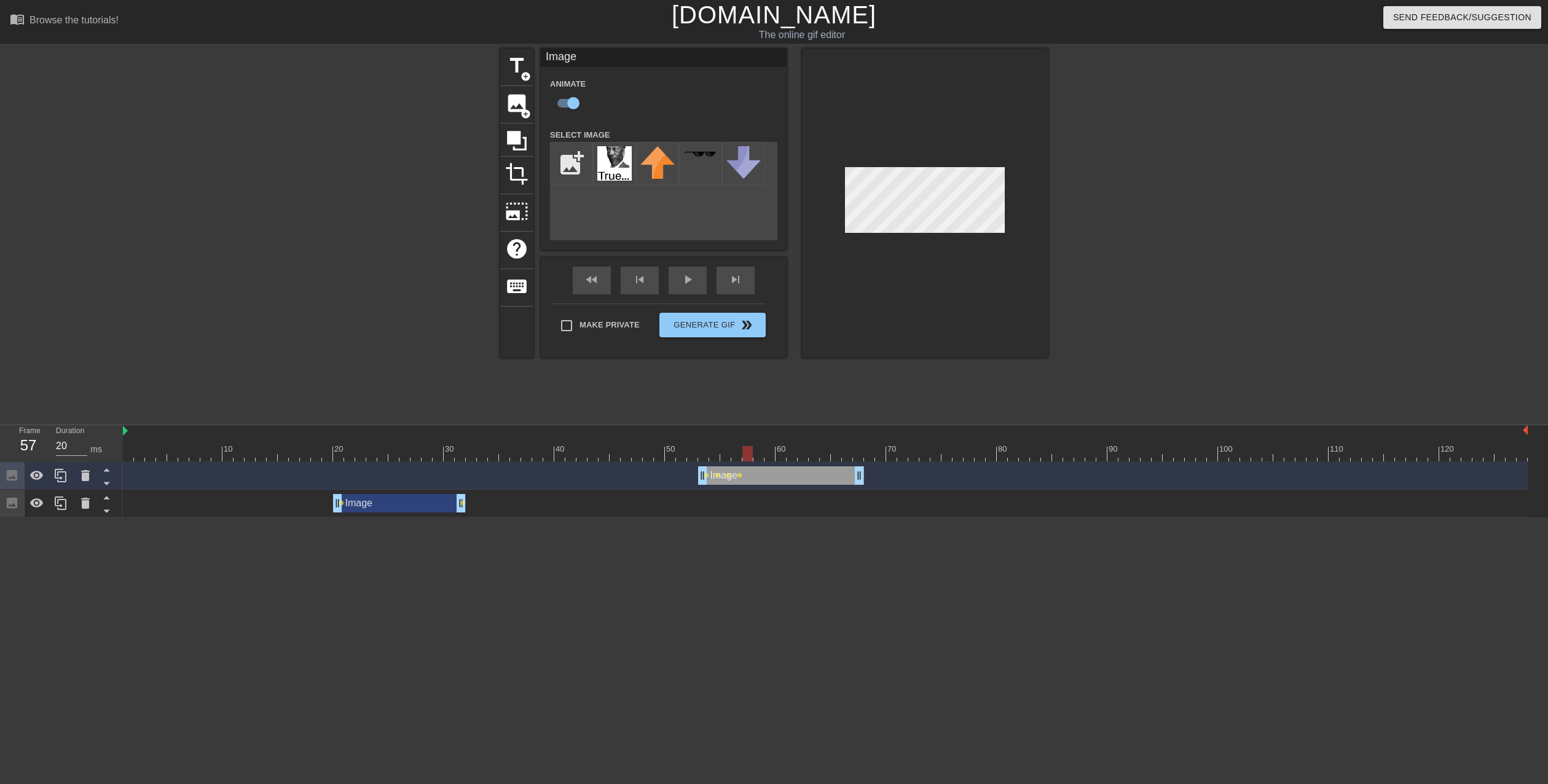
drag, startPoint x: 737, startPoint y: 453, endPoint x: 746, endPoint y: 452, distance: 9.1
click at [746, 452] on div at bounding box center [747, 454] width 10 height 16
drag, startPoint x: 748, startPoint y: 453, endPoint x: 757, endPoint y: 461, distance: 12.0
click at [757, 461] on div "10 20 30 40 50 60 70 80 90 100 110 120" at bounding box center [825, 443] width 1405 height 37
click at [937, 163] on div at bounding box center [924, 203] width 246 height 309
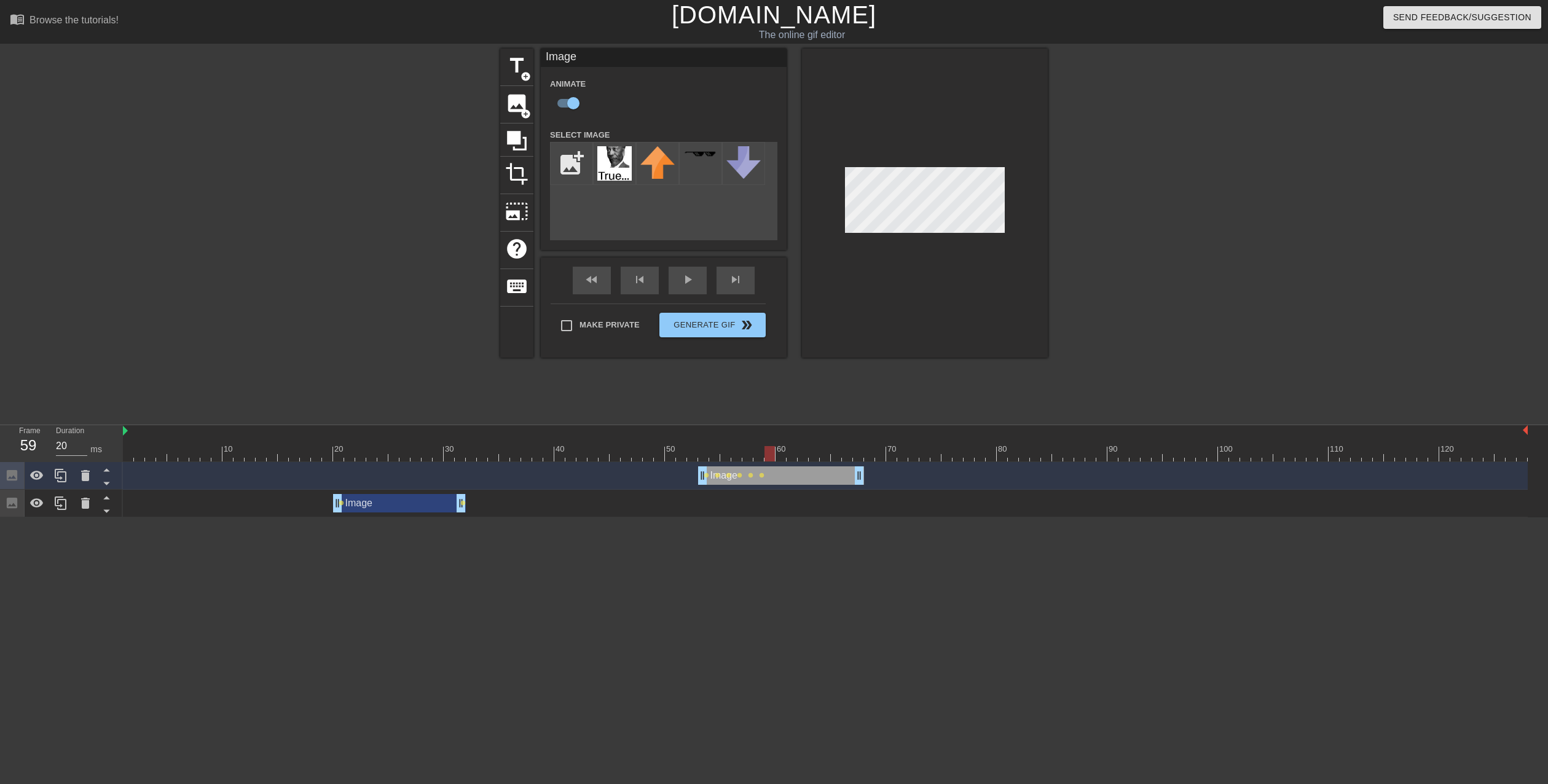
drag, startPoint x: 757, startPoint y: 455, endPoint x: 766, endPoint y: 456, distance: 9.1
click at [766, 456] on div at bounding box center [769, 454] width 10 height 16
drag, startPoint x: 770, startPoint y: 451, endPoint x: 771, endPoint y: 457, distance: 6.1
click at [771, 457] on div at bounding box center [769, 454] width 10 height 16
drag, startPoint x: 772, startPoint y: 455, endPoint x: 780, endPoint y: 457, distance: 8.2
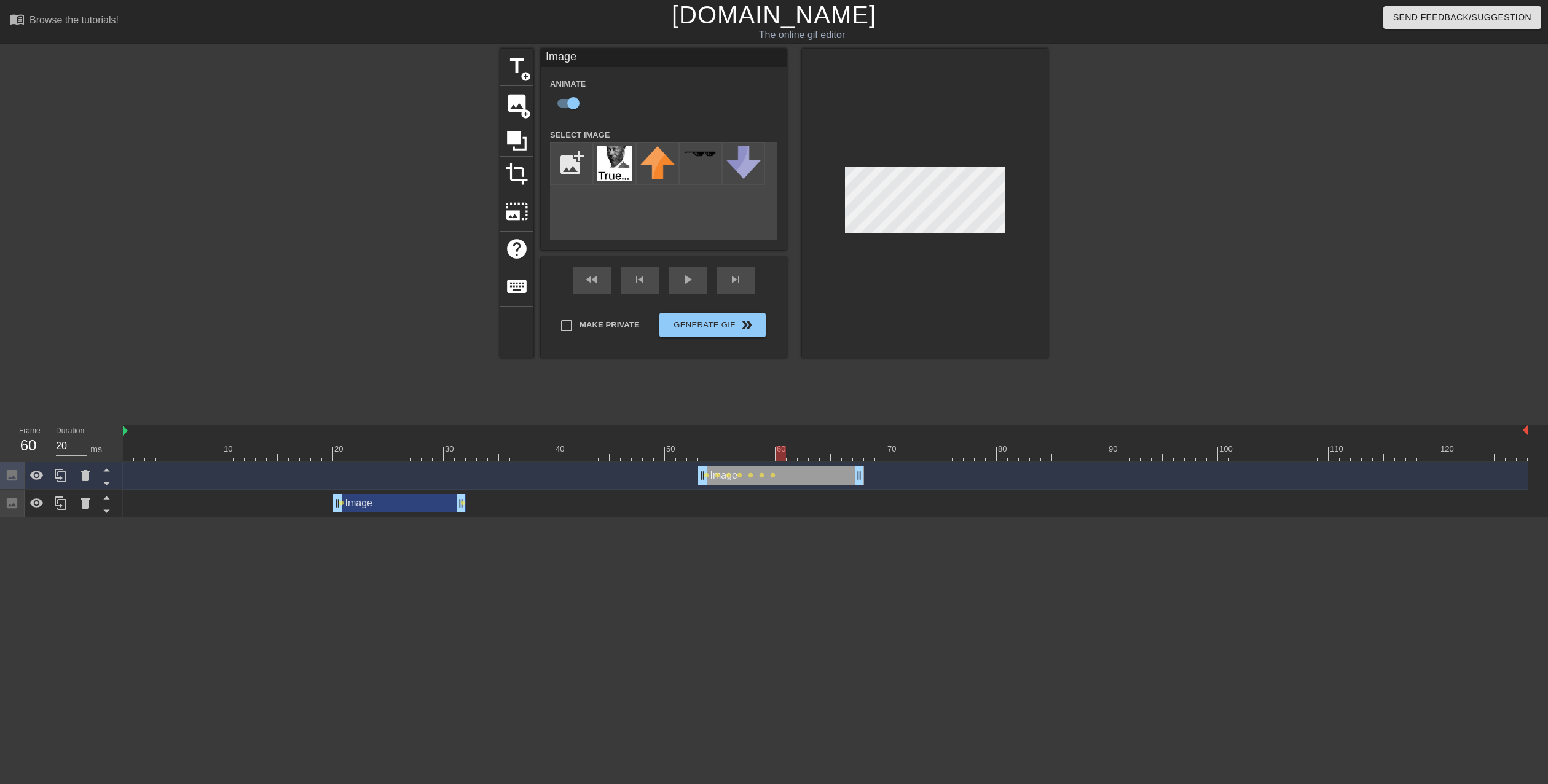
click at [780, 457] on div at bounding box center [780, 454] width 10 height 16
drag, startPoint x: 782, startPoint y: 452, endPoint x: 791, endPoint y: 454, distance: 9.2
click at [791, 454] on div at bounding box center [791, 454] width 10 height 16
drag, startPoint x: 794, startPoint y: 455, endPoint x: 699, endPoint y: 456, distance: 95.0
click at [699, 456] on div at bounding box center [702, 454] width 10 height 16
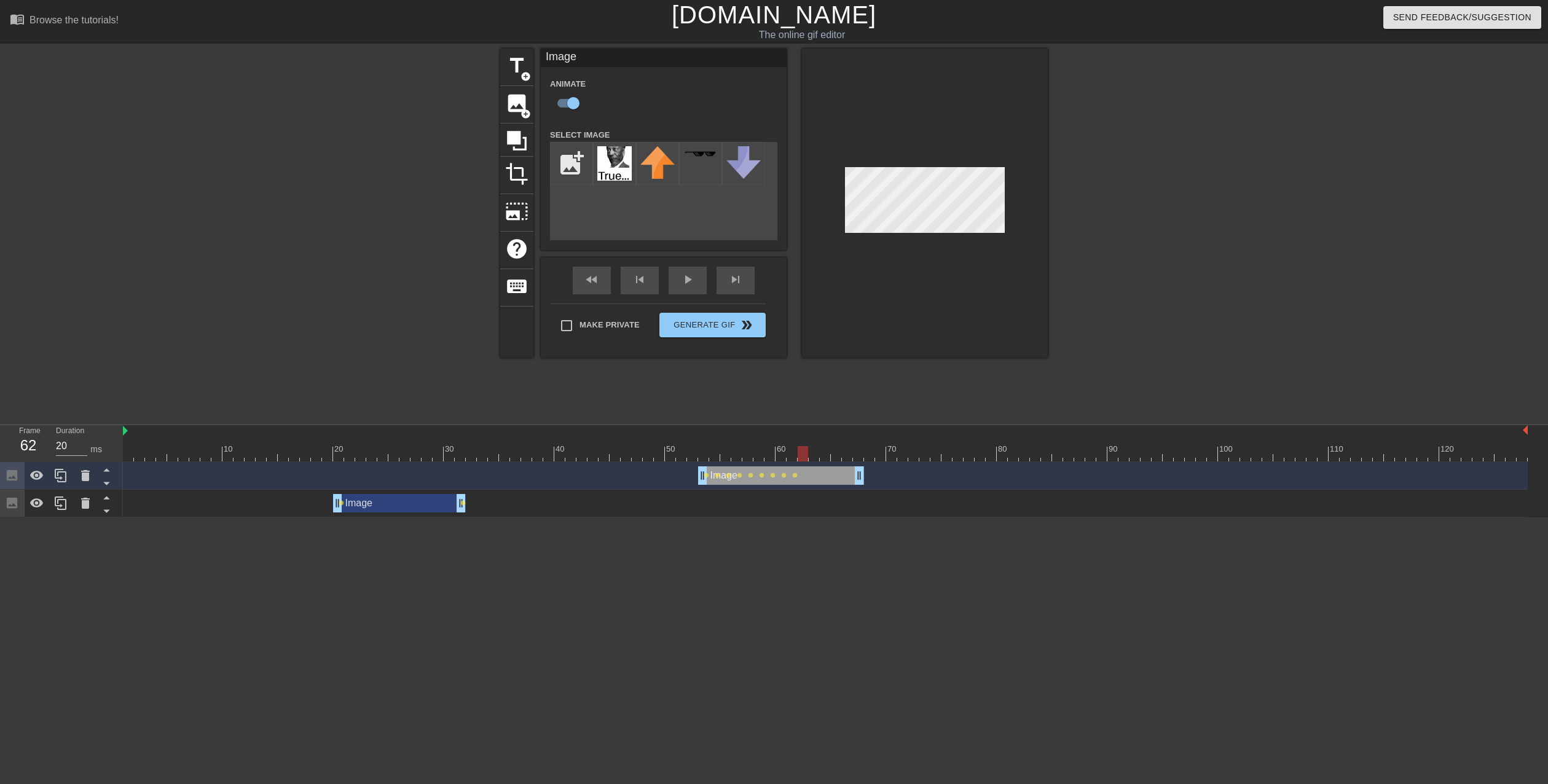
drag, startPoint x: 708, startPoint y: 453, endPoint x: 799, endPoint y: 463, distance: 91.5
click at [799, 463] on div "10 20 30 40 50 60 70 80 90 100 110 120 Image drag_handle drag_handle lens lens …" at bounding box center [835, 471] width 1425 height 92
click at [916, 166] on div at bounding box center [924, 203] width 246 height 309
drag, startPoint x: 802, startPoint y: 455, endPoint x: 809, endPoint y: 462, distance: 9.9
click at [809, 462] on div "10 20 30 40 50 60 70 80 90 100 110 120 Image drag_handle drag_handle lens lens …" at bounding box center [835, 471] width 1425 height 92
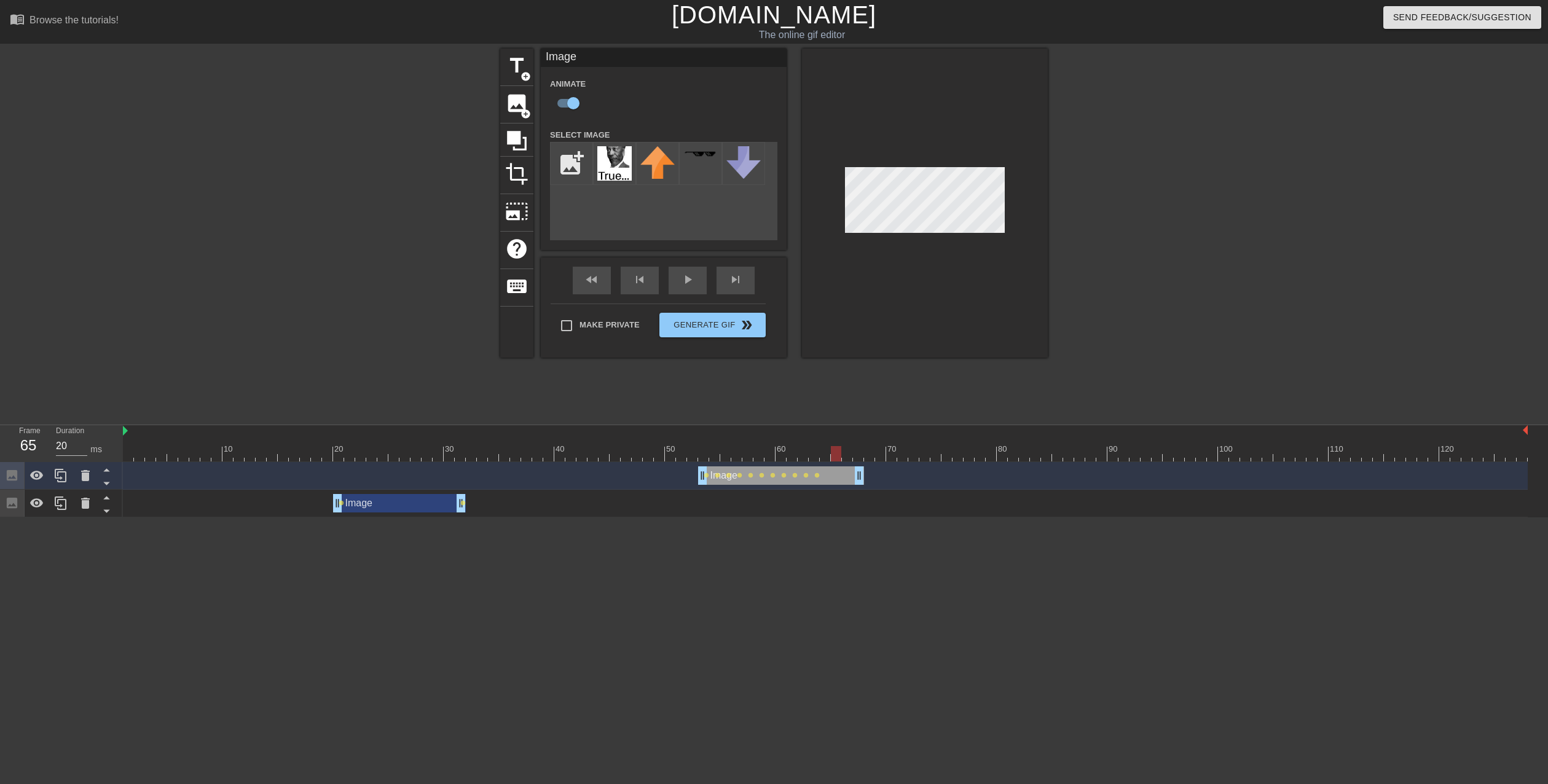
click at [821, 455] on div at bounding box center [825, 454] width 1405 height 16
click at [829, 453] on div at bounding box center [824, 454] width 10 height 16
drag, startPoint x: 825, startPoint y: 453, endPoint x: 831, endPoint y: 454, distance: 6.1
click at [831, 454] on div at bounding box center [835, 454] width 10 height 16
click at [839, 454] on div at bounding box center [835, 454] width 10 height 16
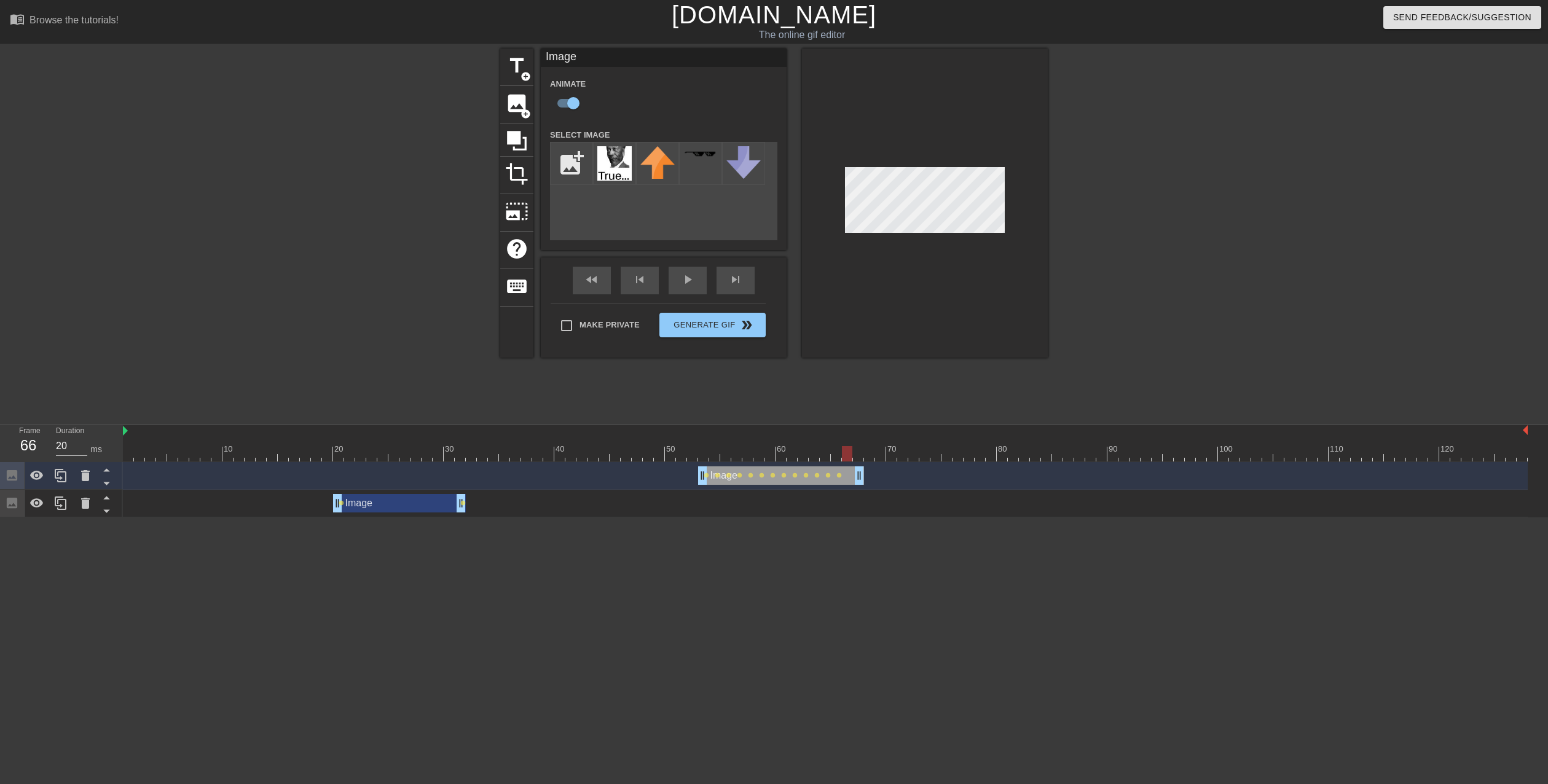
drag, startPoint x: 841, startPoint y: 450, endPoint x: 847, endPoint y: 449, distance: 6.1
click at [847, 449] on div at bounding box center [846, 454] width 10 height 16
drag, startPoint x: 847, startPoint y: 455, endPoint x: 856, endPoint y: 453, distance: 9.2
click at [856, 453] on div at bounding box center [857, 454] width 10 height 16
click at [922, 160] on div at bounding box center [924, 203] width 246 height 309
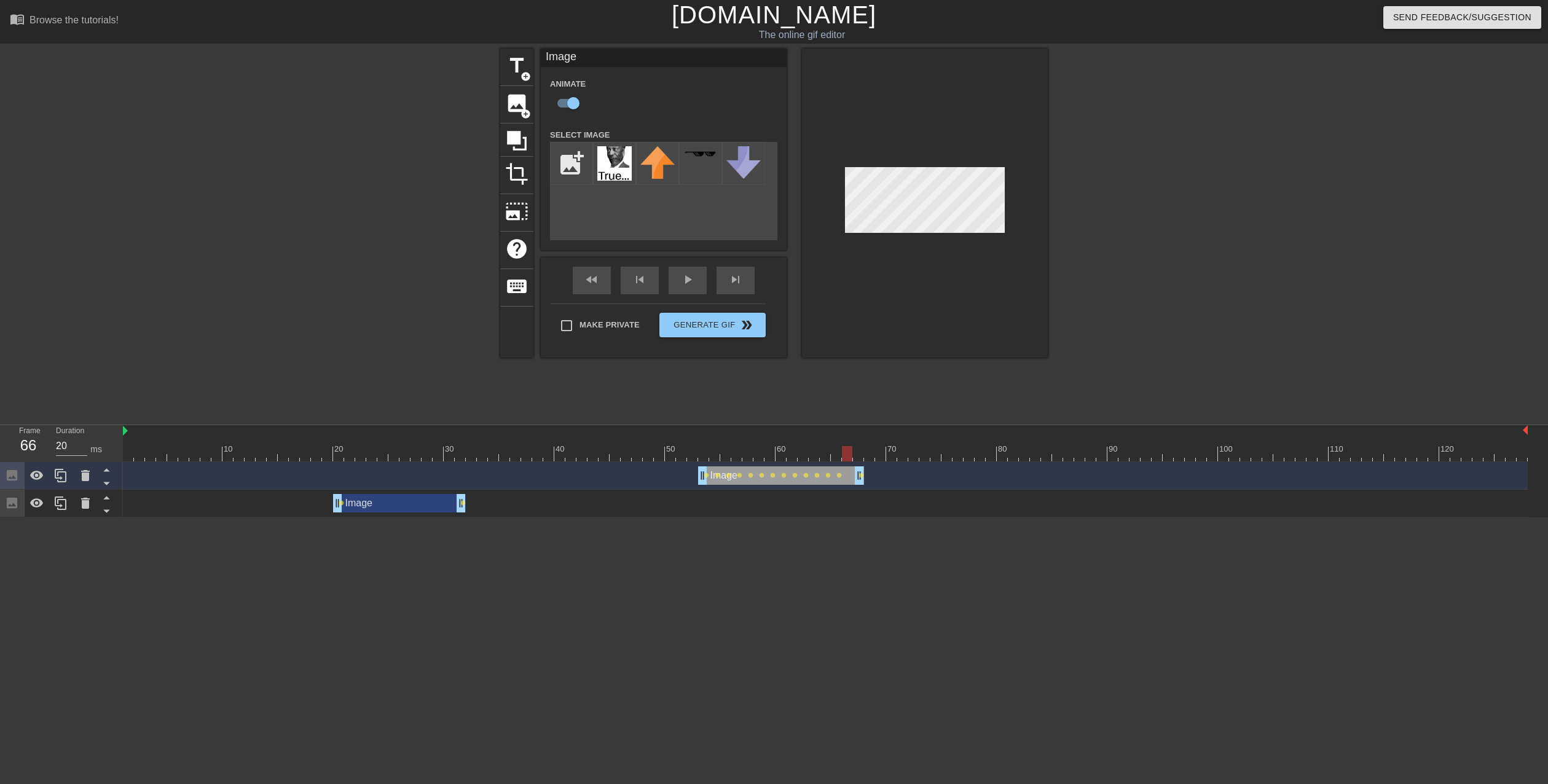
drag, startPoint x: 856, startPoint y: 452, endPoint x: 846, endPoint y: 452, distance: 10.0
click at [846, 452] on div at bounding box center [846, 454] width 10 height 16
drag, startPoint x: 848, startPoint y: 453, endPoint x: 1106, endPoint y: 470, distance: 258.6
click at [1106, 470] on div "10 20 30 40 50 60 70 80 90 100 110 120 Image drag_handle drag_handle lens lens …" at bounding box center [835, 471] width 1425 height 92
click at [613, 174] on img at bounding box center [614, 163] width 35 height 35
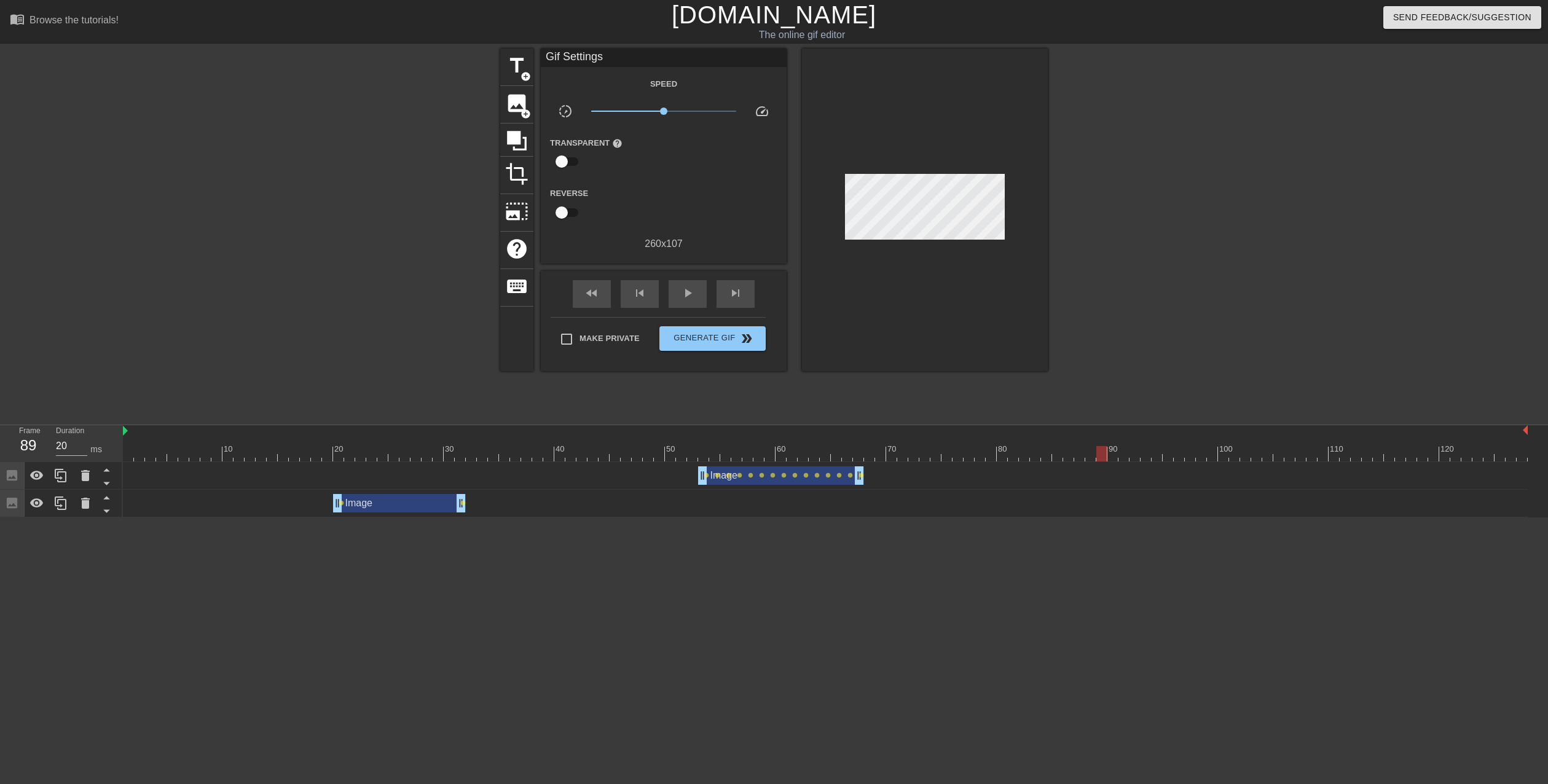
click at [1070, 488] on div "Image drag_handle drag_handle lens lens lens lens lens lens lens lens lens lens…" at bounding box center [825, 475] width 1405 height 27
click at [511, 103] on span "image" at bounding box center [517, 104] width 24 height 24
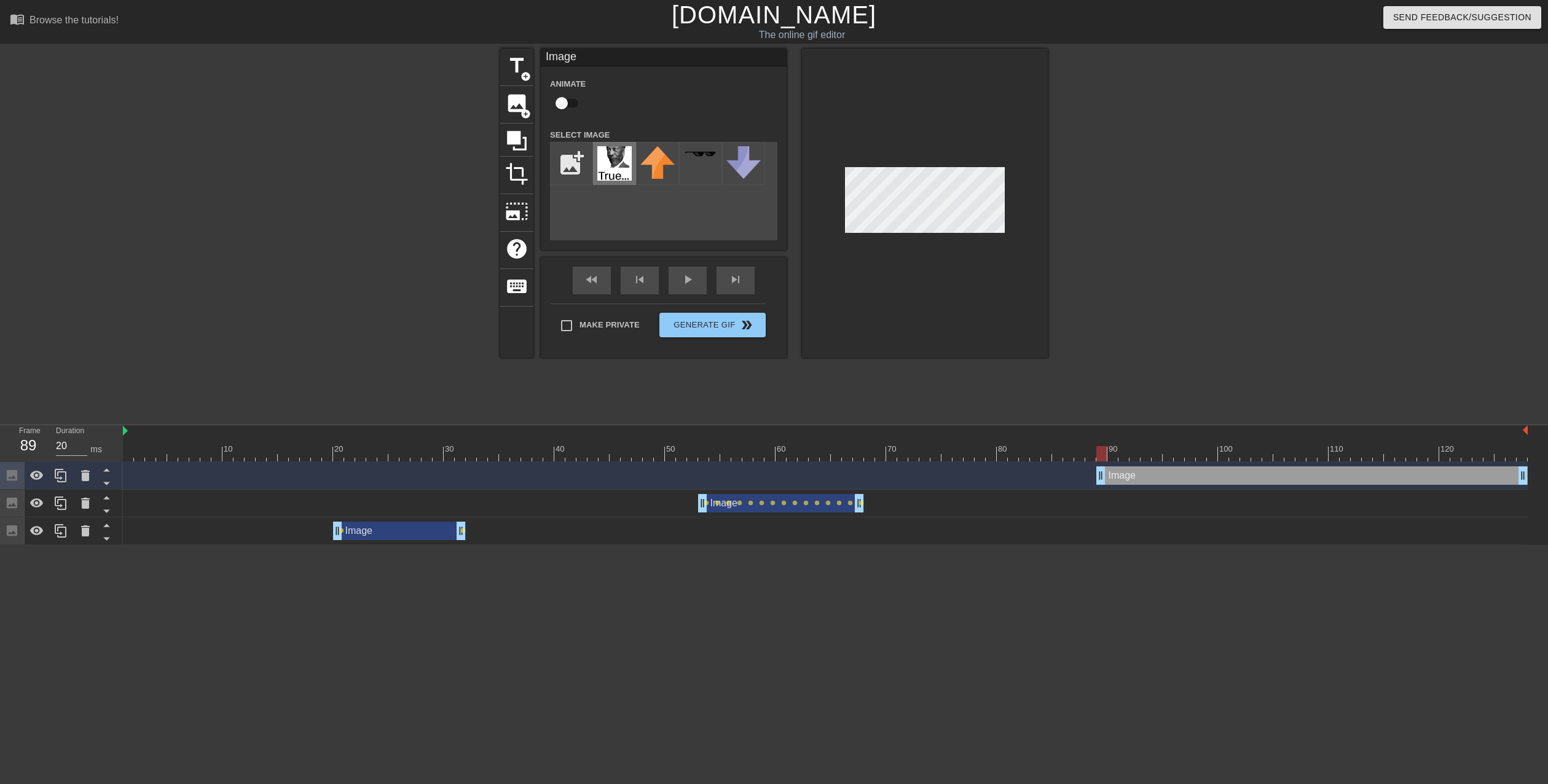
click at [607, 170] on img at bounding box center [614, 163] width 35 height 35
click at [937, 162] on div at bounding box center [924, 203] width 246 height 309
click at [885, 165] on div at bounding box center [924, 203] width 246 height 309
click at [943, 159] on div at bounding box center [924, 203] width 246 height 309
click at [944, 160] on div at bounding box center [924, 203] width 246 height 309
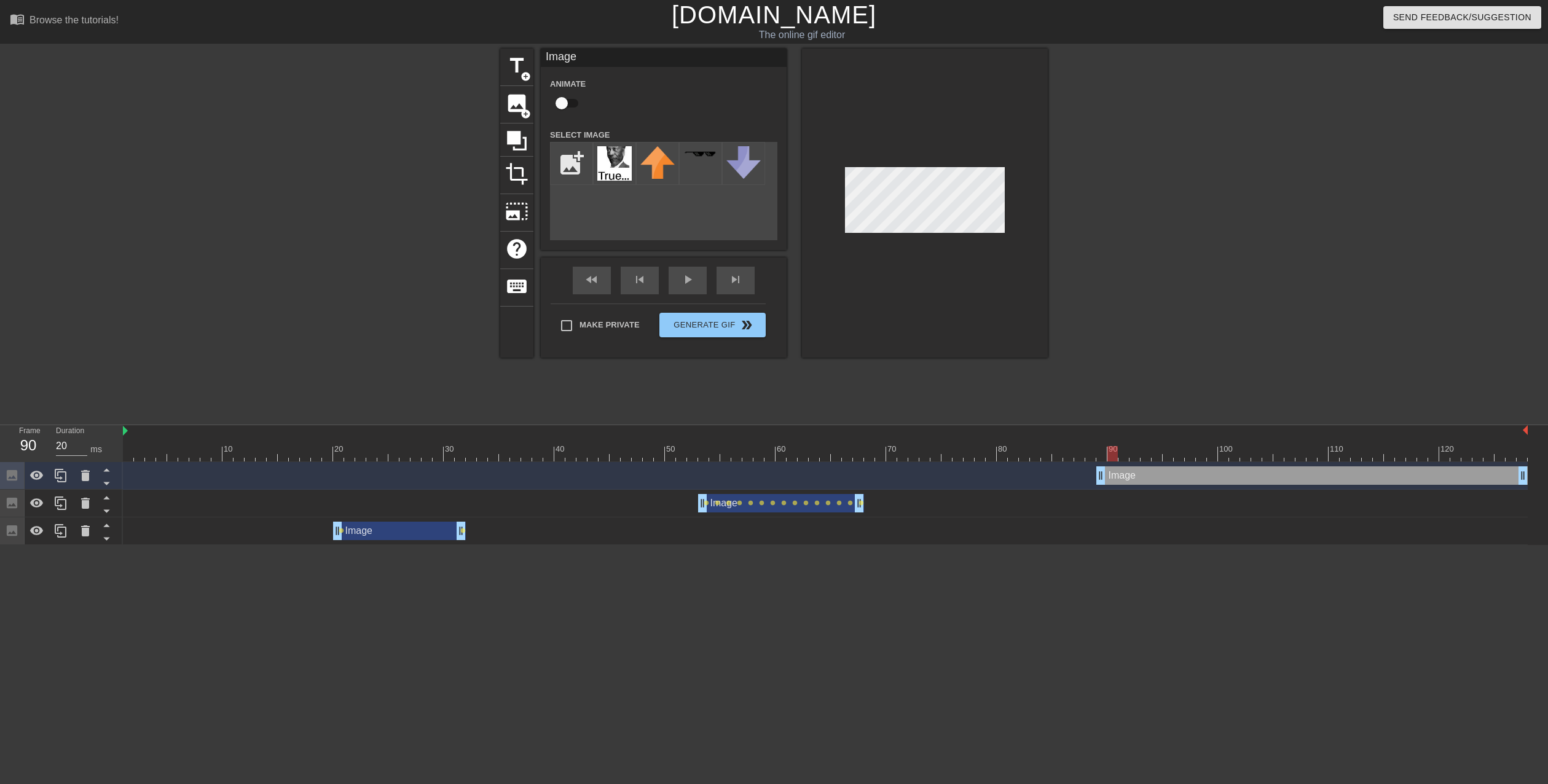
drag, startPoint x: 1102, startPoint y: 452, endPoint x: 1111, endPoint y: 453, distance: 9.1
click at [1111, 453] on div at bounding box center [1112, 454] width 10 height 16
drag, startPoint x: 1111, startPoint y: 449, endPoint x: 1119, endPoint y: 450, distance: 8.1
click at [1119, 450] on div at bounding box center [1123, 454] width 10 height 16
drag, startPoint x: 1124, startPoint y: 456, endPoint x: 1132, endPoint y: 454, distance: 8.2
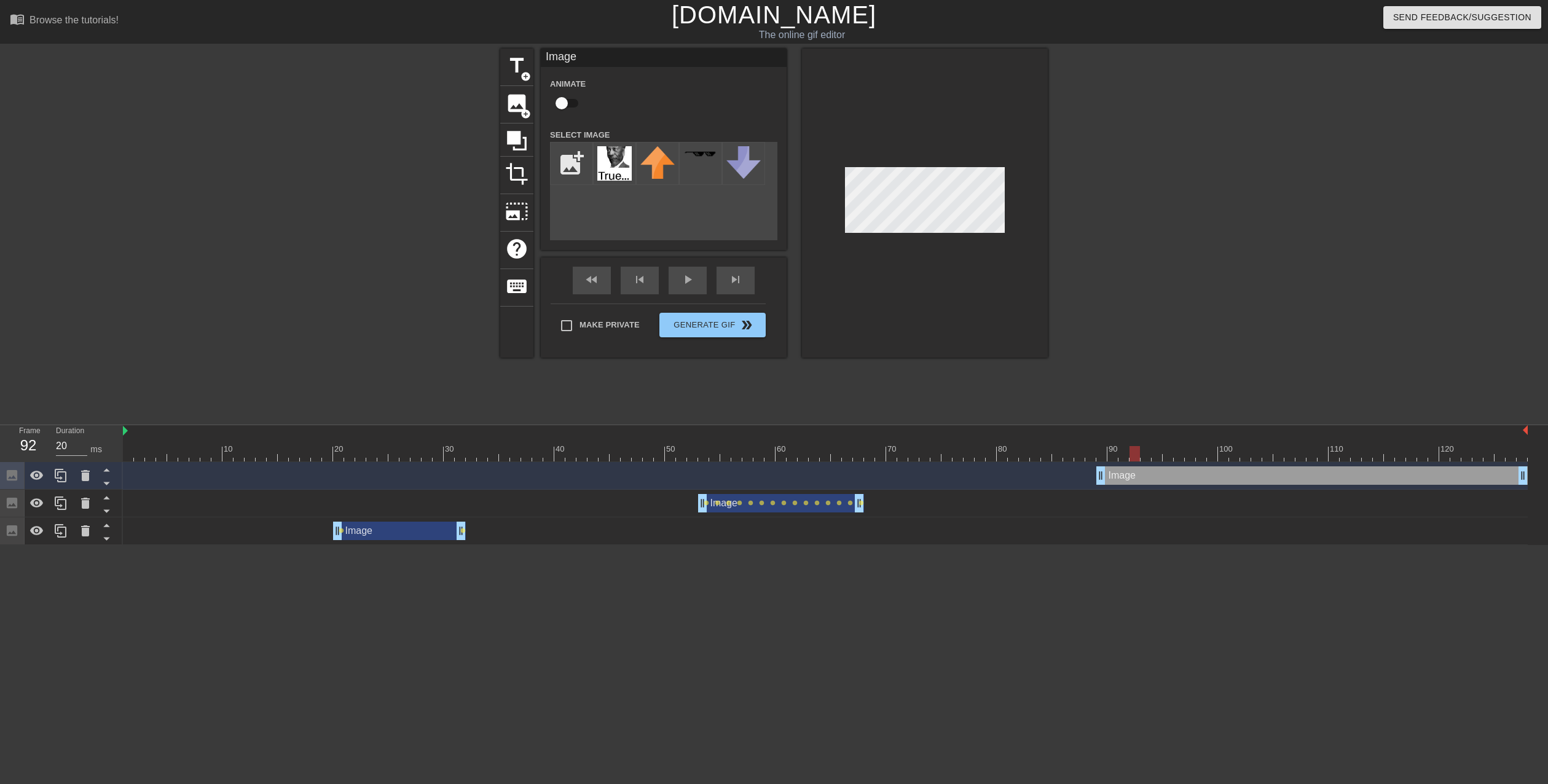
click at [1132, 454] on div at bounding box center [1134, 454] width 10 height 16
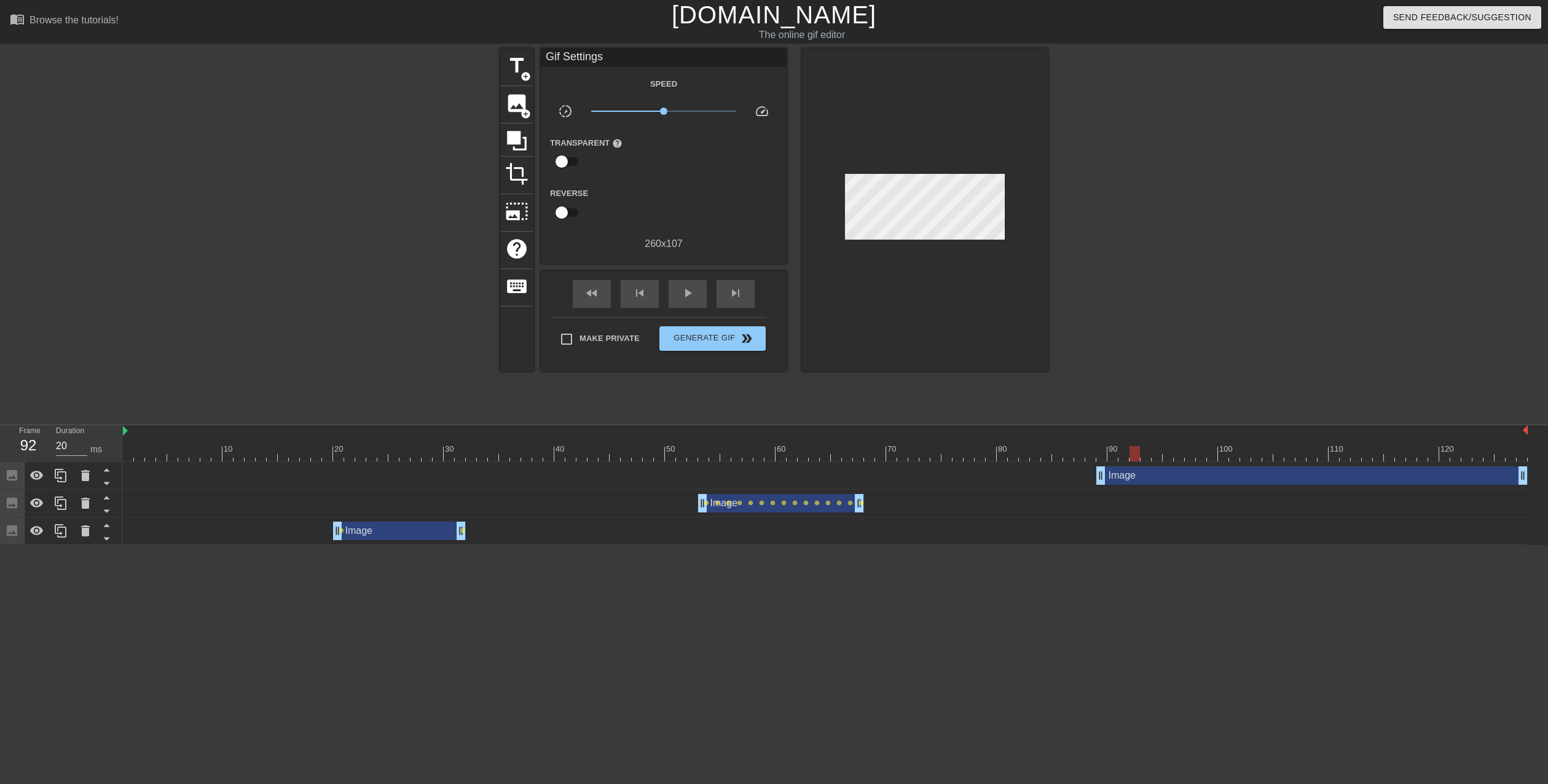
click at [937, 167] on div at bounding box center [924, 210] width 246 height 323
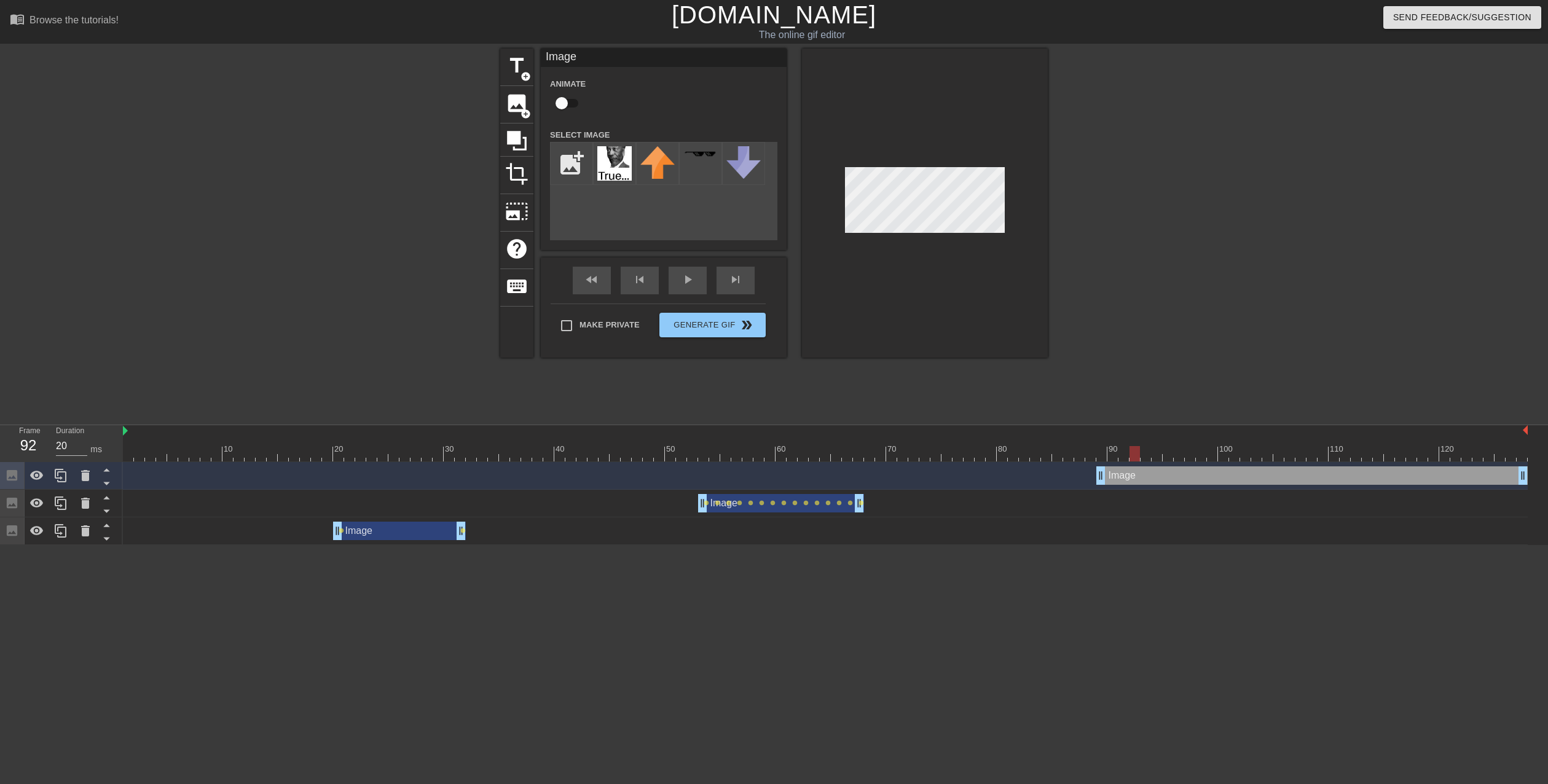
click at [904, 166] on div at bounding box center [924, 203] width 246 height 309
drag, startPoint x: 1137, startPoint y: 452, endPoint x: 1102, endPoint y: 446, distance: 35.5
click at [1102, 446] on div at bounding box center [1101, 454] width 10 height 16
click at [565, 101] on input "checkbox" at bounding box center [561, 104] width 70 height 24
checkbox input "true"
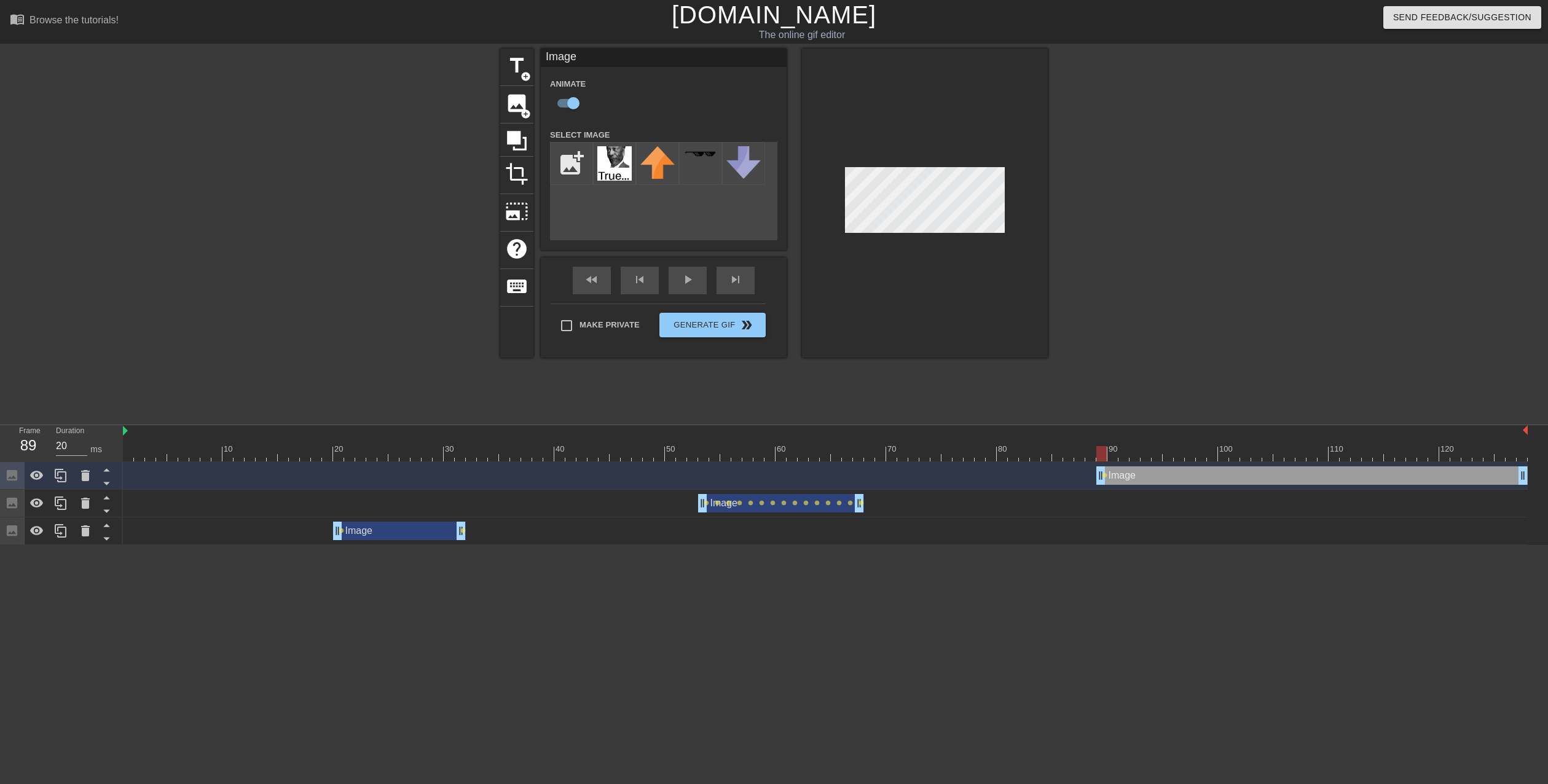
click at [934, 162] on div at bounding box center [924, 203] width 246 height 309
drag, startPoint x: 1106, startPoint y: 452, endPoint x: 1112, endPoint y: 452, distance: 6.0
click at [1112, 452] on div at bounding box center [1112, 454] width 10 height 16
click at [1121, 449] on div at bounding box center [1123, 454] width 10 height 16
click at [1132, 453] on div at bounding box center [1134, 454] width 10 height 16
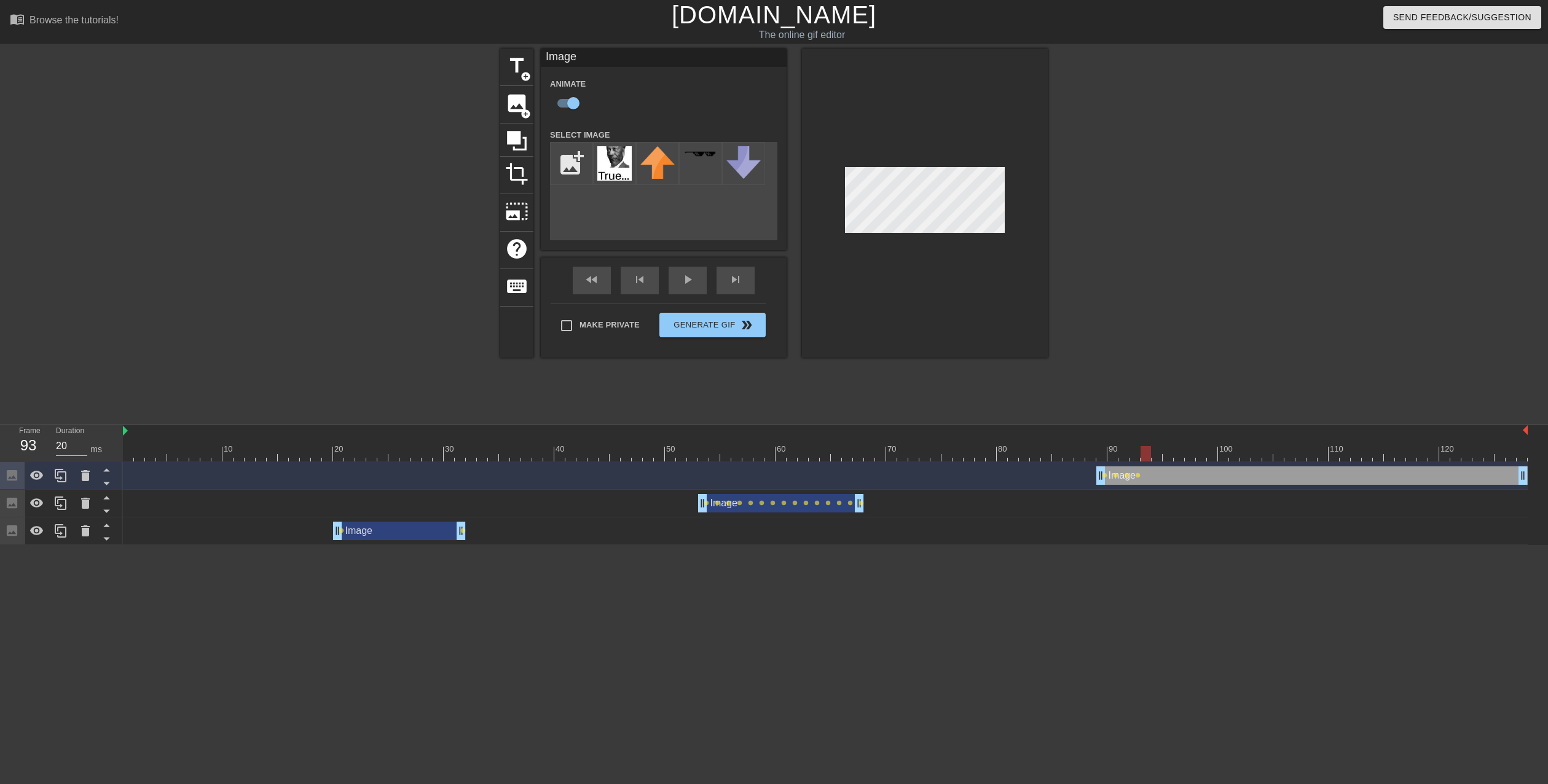
drag, startPoint x: 1136, startPoint y: 450, endPoint x: 1143, endPoint y: 451, distance: 7.1
click at [1143, 451] on div at bounding box center [1145, 454] width 10 height 16
drag, startPoint x: 1142, startPoint y: 452, endPoint x: 1152, endPoint y: 452, distance: 10.0
click at [1152, 452] on div at bounding box center [1156, 454] width 10 height 16
drag, startPoint x: 1157, startPoint y: 453, endPoint x: 1162, endPoint y: 454, distance: 5.1
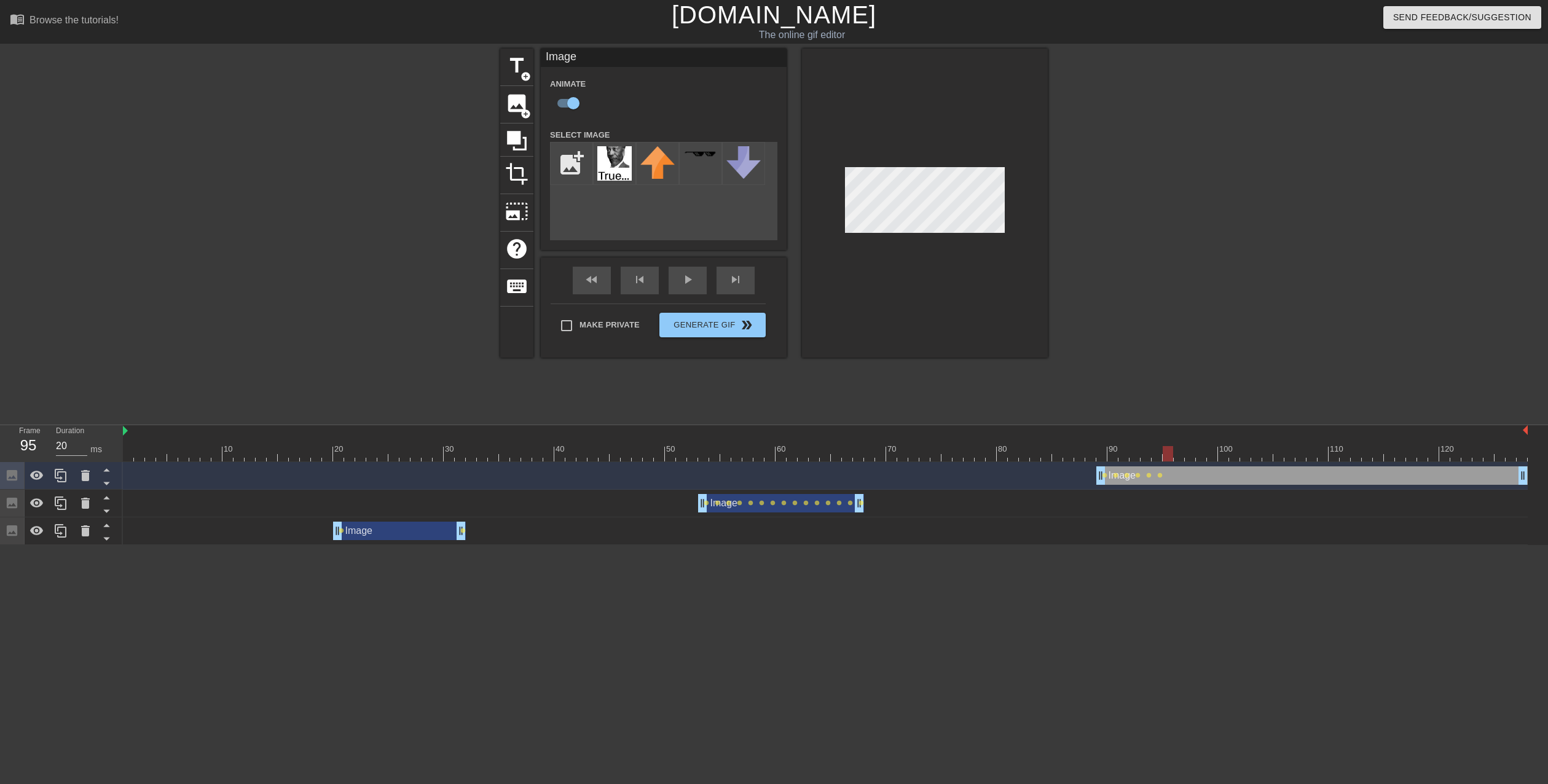
click at [1162, 454] on div at bounding box center [1167, 454] width 10 height 16
drag, startPoint x: 1169, startPoint y: 454, endPoint x: 1161, endPoint y: 452, distance: 8.2
click at [1161, 452] on div at bounding box center [1156, 454] width 10 height 16
drag, startPoint x: 1156, startPoint y: 451, endPoint x: 1149, endPoint y: 450, distance: 7.1
click at [1149, 450] on div at bounding box center [1145, 454] width 10 height 16
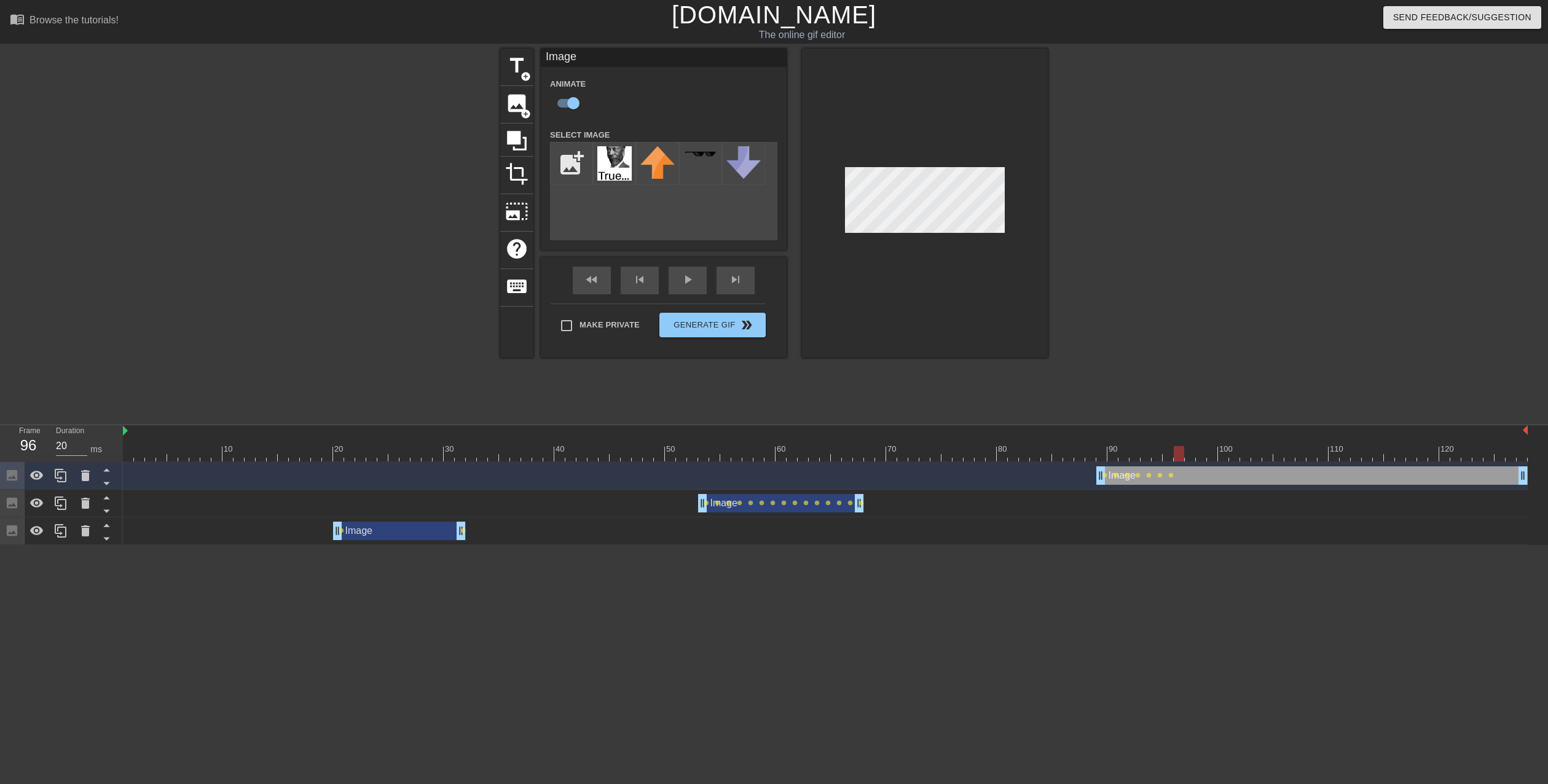
drag, startPoint x: 1147, startPoint y: 455, endPoint x: 1174, endPoint y: 457, distance: 27.1
click at [1174, 457] on div at bounding box center [1179, 454] width 10 height 16
drag, startPoint x: 1181, startPoint y: 455, endPoint x: 1189, endPoint y: 455, distance: 8.0
click at [1189, 455] on div at bounding box center [1190, 454] width 10 height 16
drag, startPoint x: 1190, startPoint y: 455, endPoint x: 1198, endPoint y: 455, distance: 8.0
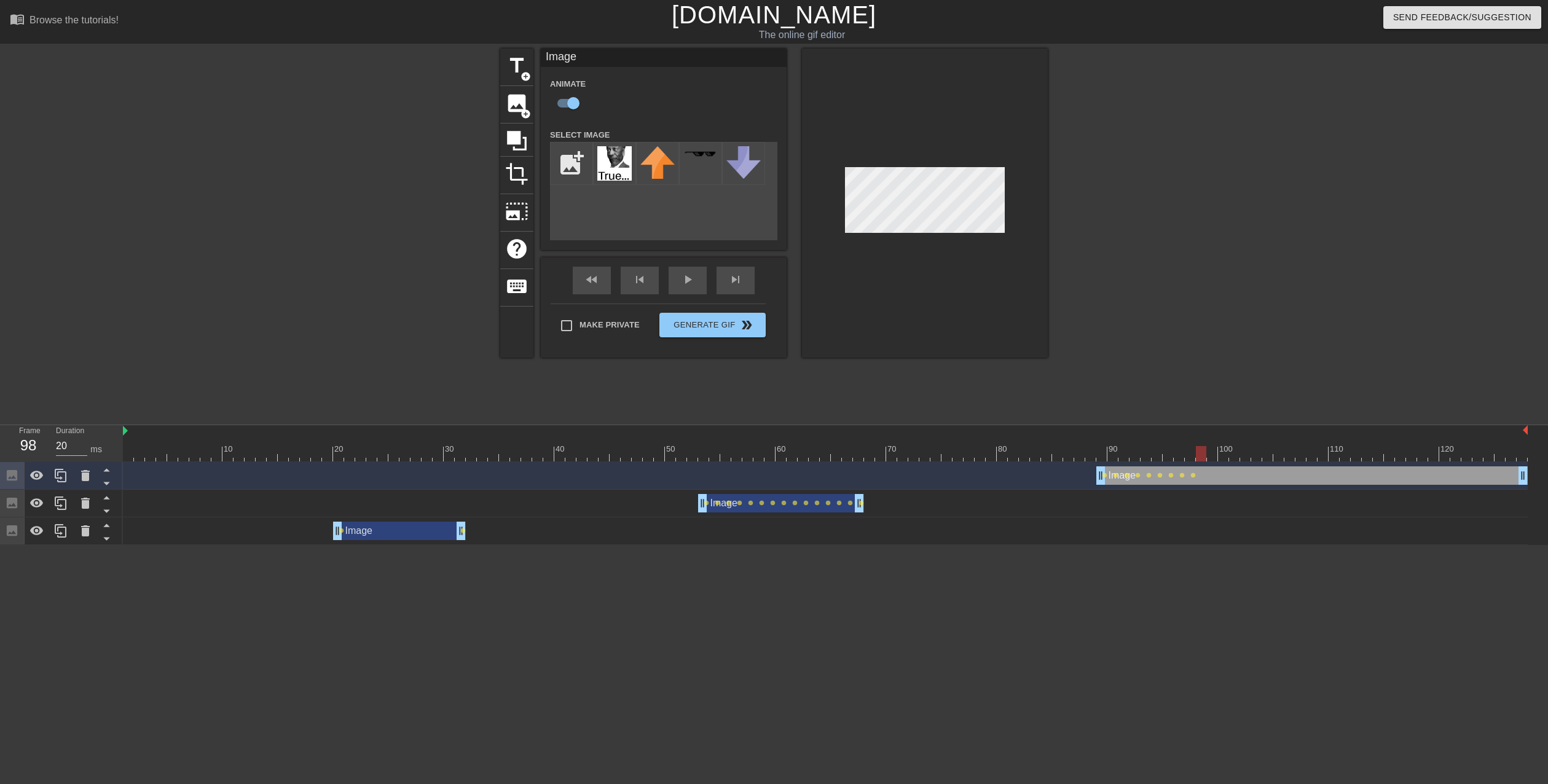
click at [1198, 455] on div at bounding box center [1201, 454] width 10 height 16
drag, startPoint x: 1200, startPoint y: 452, endPoint x: 1190, endPoint y: 452, distance: 10.0
click at [1190, 452] on div at bounding box center [1190, 454] width 10 height 16
drag, startPoint x: 1189, startPoint y: 452, endPoint x: 1198, endPoint y: 452, distance: 9.0
click at [1198, 452] on div at bounding box center [1201, 454] width 10 height 16
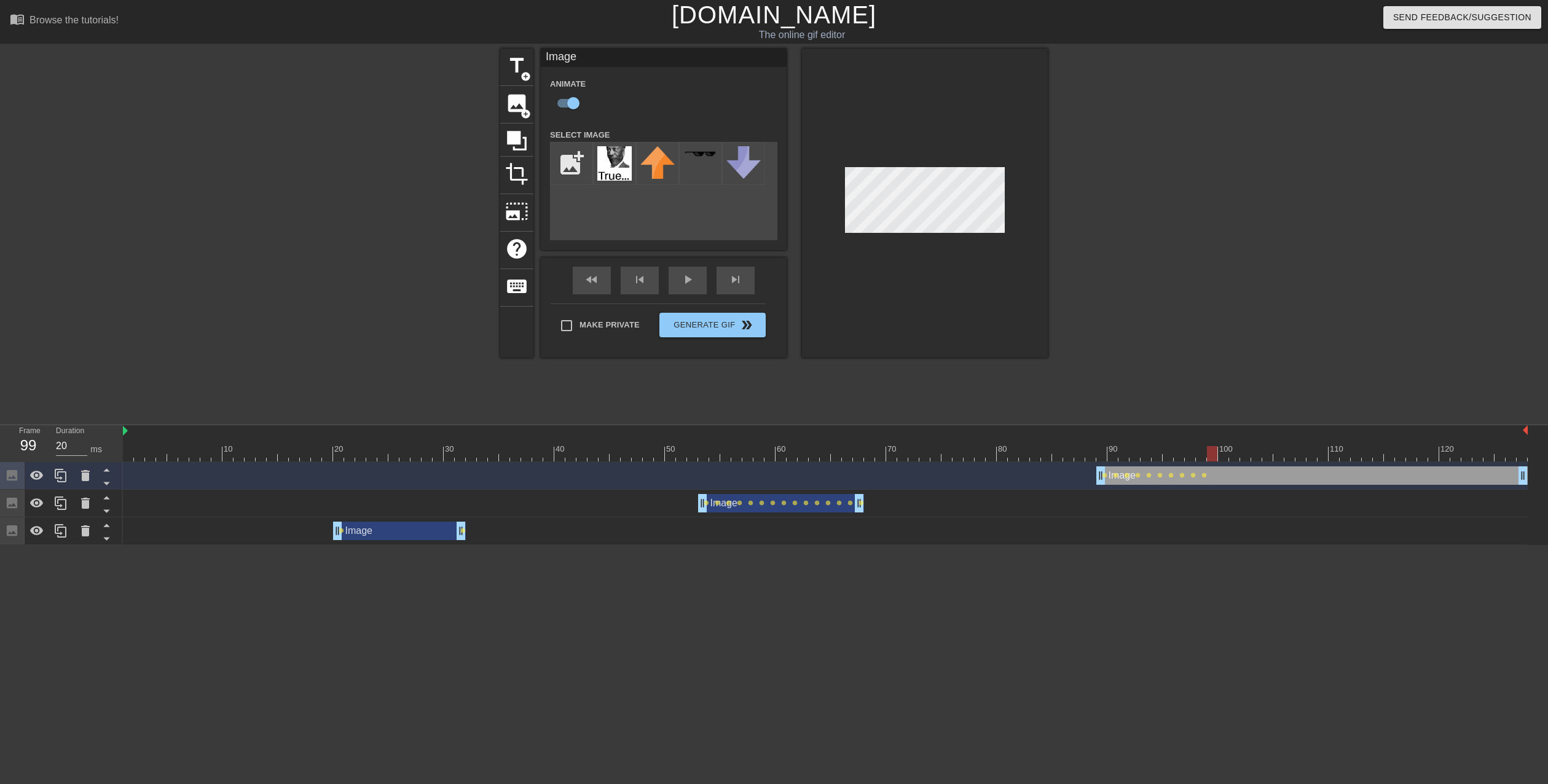
drag, startPoint x: 1199, startPoint y: 455, endPoint x: 1208, endPoint y: 458, distance: 9.5
click at [1208, 458] on div at bounding box center [1212, 454] width 10 height 16
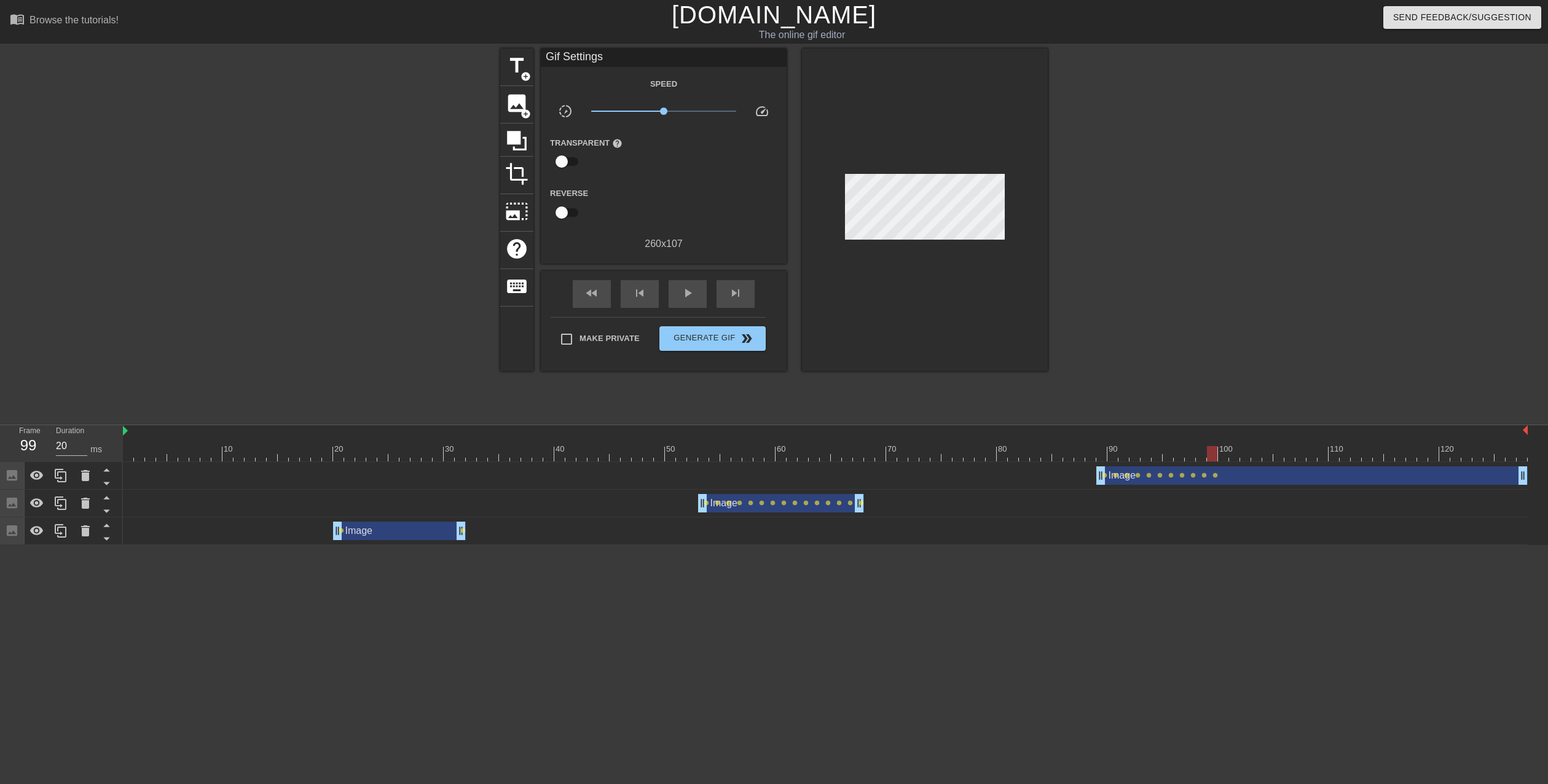
click at [1072, 245] on div at bounding box center [1154, 233] width 185 height 368
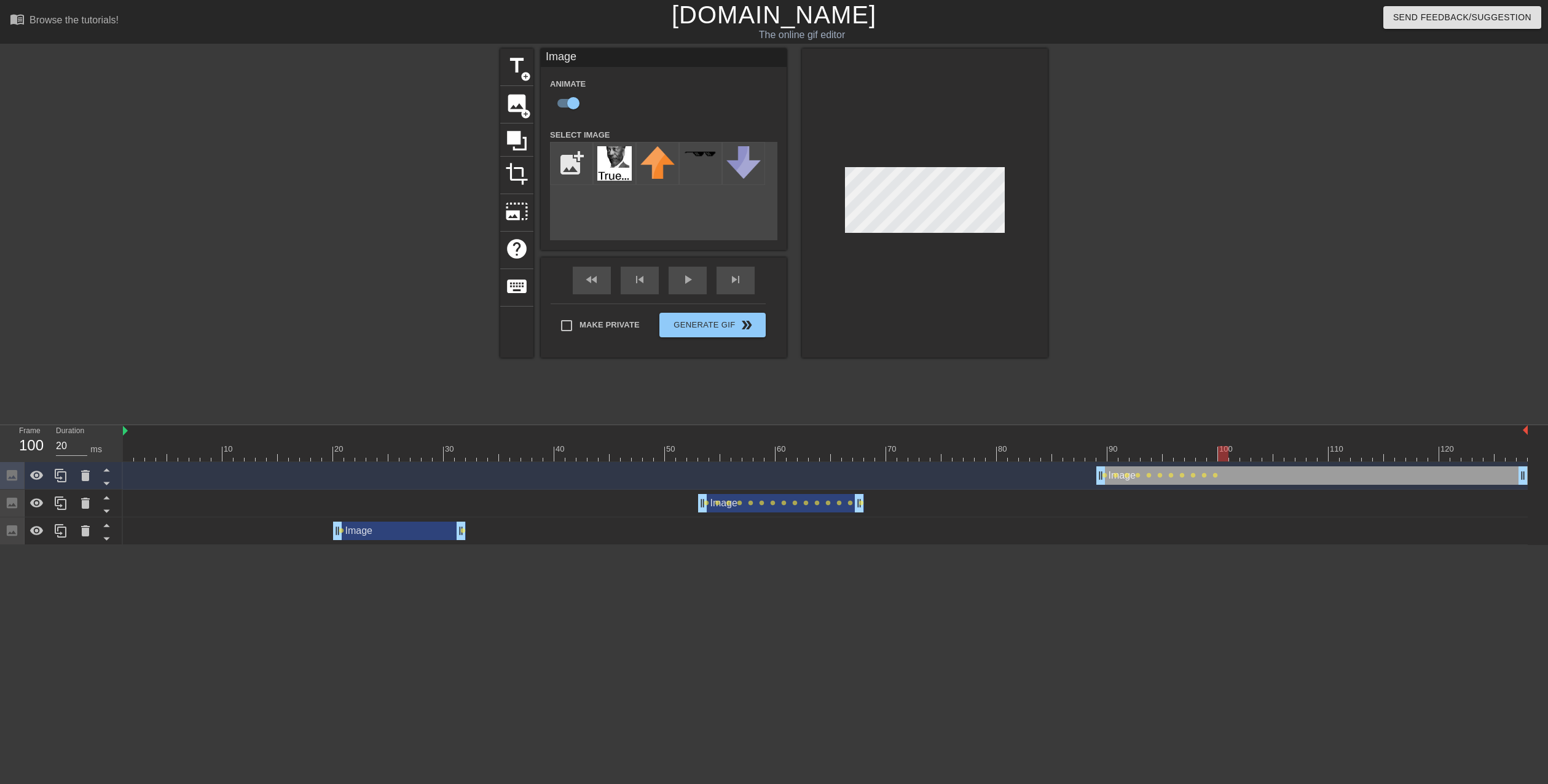
drag, startPoint x: 1213, startPoint y: 456, endPoint x: 1219, endPoint y: 458, distance: 6.3
click at [1219, 458] on div at bounding box center [1223, 454] width 10 height 16
drag, startPoint x: 1223, startPoint y: 455, endPoint x: 1230, endPoint y: 456, distance: 7.1
click at [1230, 456] on div at bounding box center [1234, 454] width 10 height 16
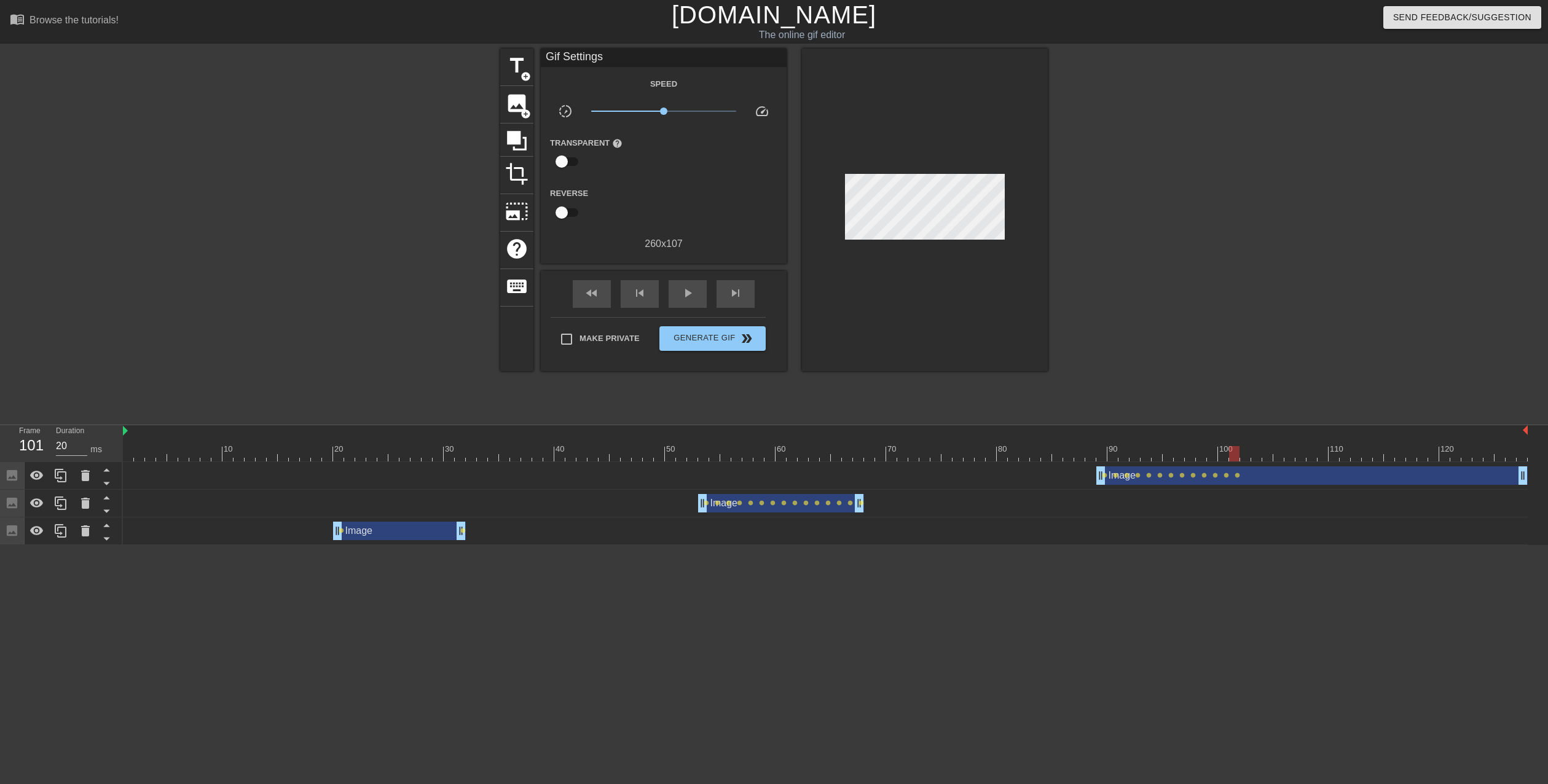
drag, startPoint x: 1146, startPoint y: 354, endPoint x: 1135, endPoint y: 349, distance: 12.1
click at [1144, 354] on div at bounding box center [1154, 233] width 185 height 368
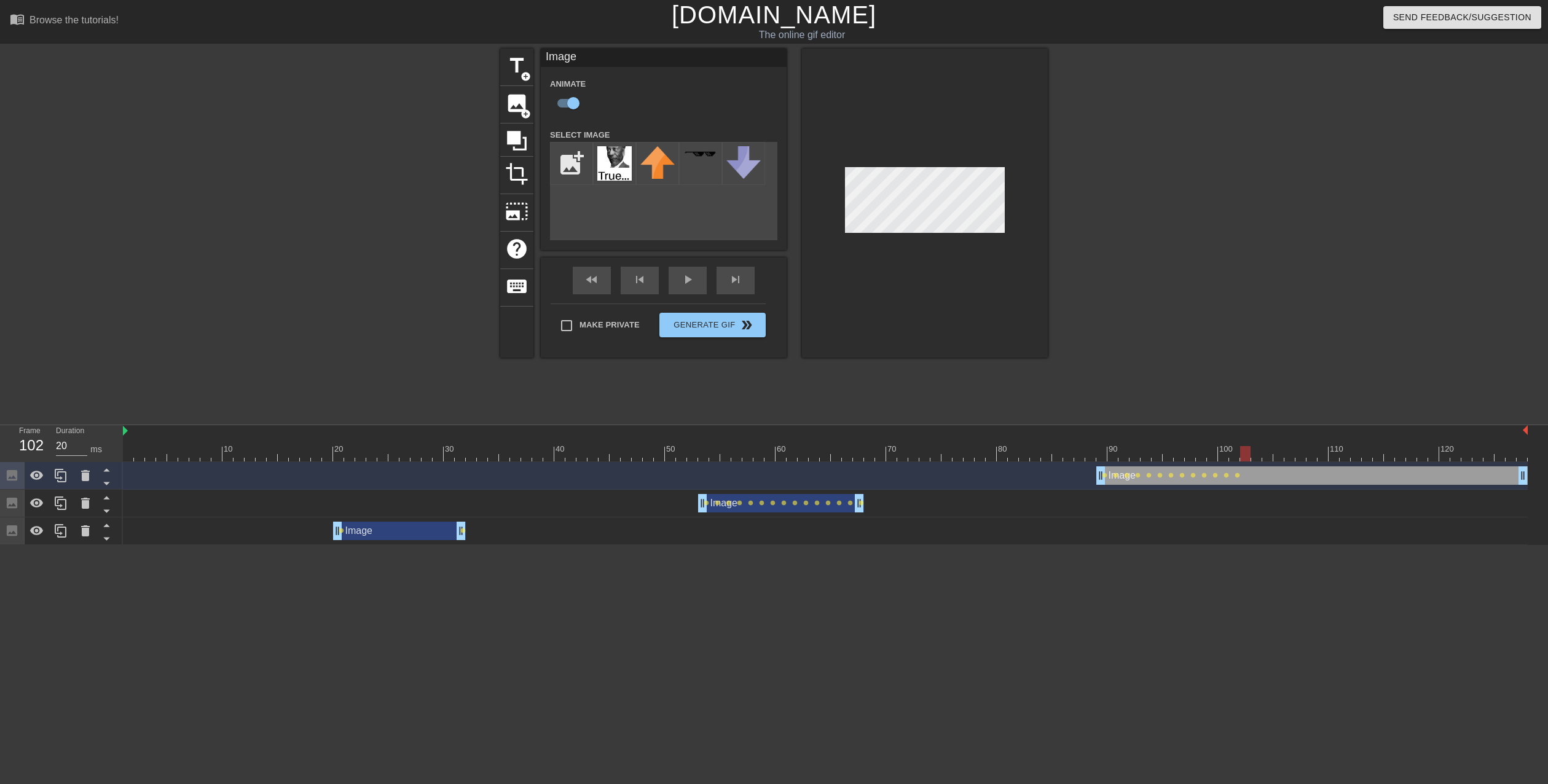
drag, startPoint x: 1230, startPoint y: 453, endPoint x: 1244, endPoint y: 455, distance: 14.1
click at [1244, 455] on div at bounding box center [1245, 454] width 10 height 16
drag, startPoint x: 1247, startPoint y: 452, endPoint x: 339, endPoint y: 519, distance: 910.5
click at [339, 519] on div "10 20 30 40 50 60 70 80 90 100 110 120 Image drag_handle drag_handle lens lens …" at bounding box center [835, 485] width 1425 height 119
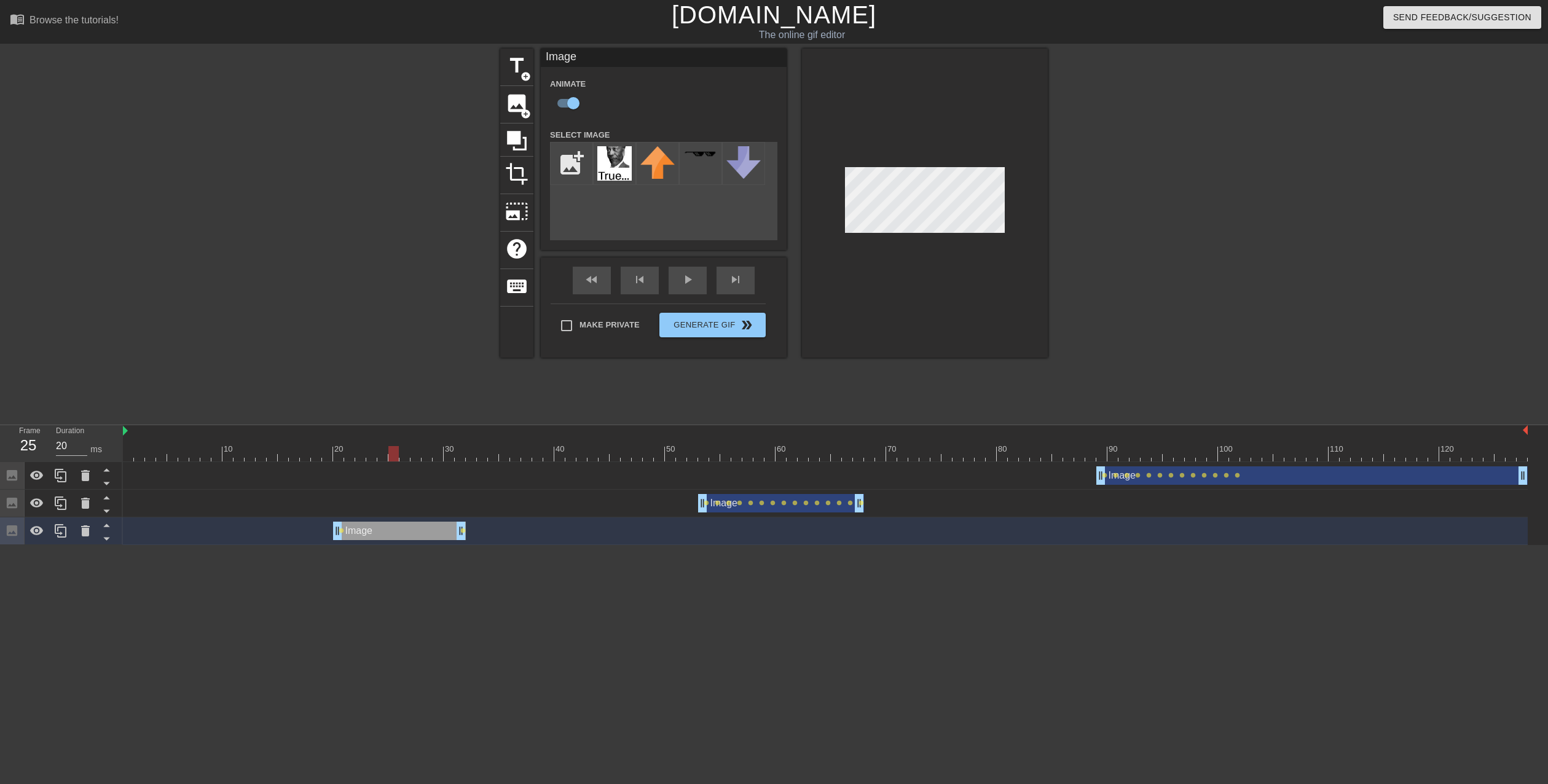
drag, startPoint x: 334, startPoint y: 451, endPoint x: 391, endPoint y: 466, distance: 58.9
click at [391, 466] on div "10 20 30 40 50 60 70 80 90 100 110 120 Image drag_handle drag_handle lens lens …" at bounding box center [835, 485] width 1425 height 119
click at [398, 449] on div at bounding box center [825, 454] width 1405 height 16
drag, startPoint x: 394, startPoint y: 455, endPoint x: 445, endPoint y: 466, distance: 52.2
click at [445, 466] on div "10 20 30 40 50 60 70 80 90 100 110 120 Image drag_handle drag_handle lens lens …" at bounding box center [835, 485] width 1425 height 119
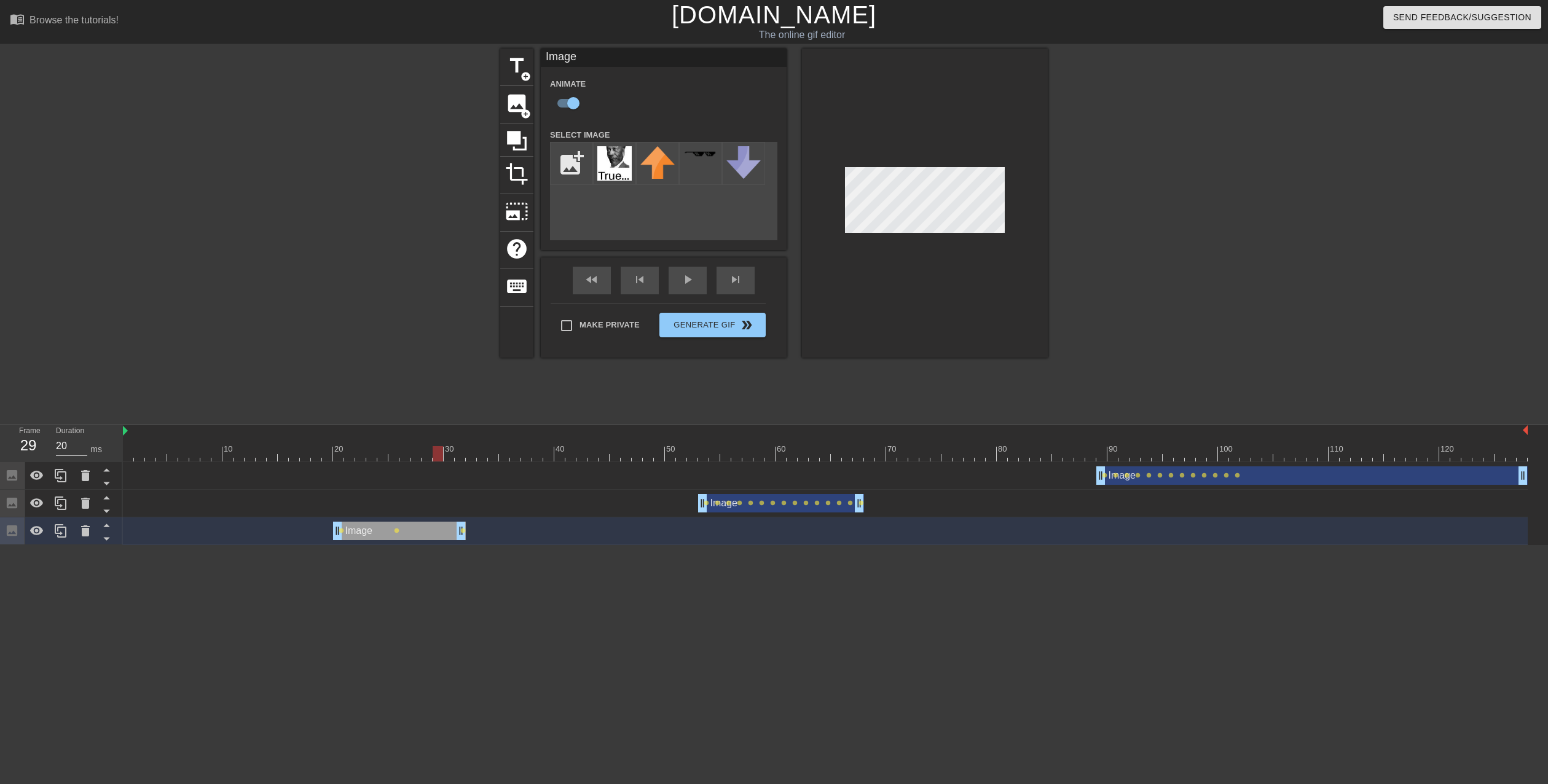
drag, startPoint x: 453, startPoint y: 451, endPoint x: 442, endPoint y: 452, distance: 11.0
click at [442, 452] on div at bounding box center [438, 454] width 10 height 16
drag, startPoint x: 439, startPoint y: 449, endPoint x: 421, endPoint y: 507, distance: 60.7
click at [421, 507] on div "10 20 30 40 50 60 70 80 90 100 110 120 Image drag_handle drag_handle lens lens …" at bounding box center [835, 485] width 1425 height 119
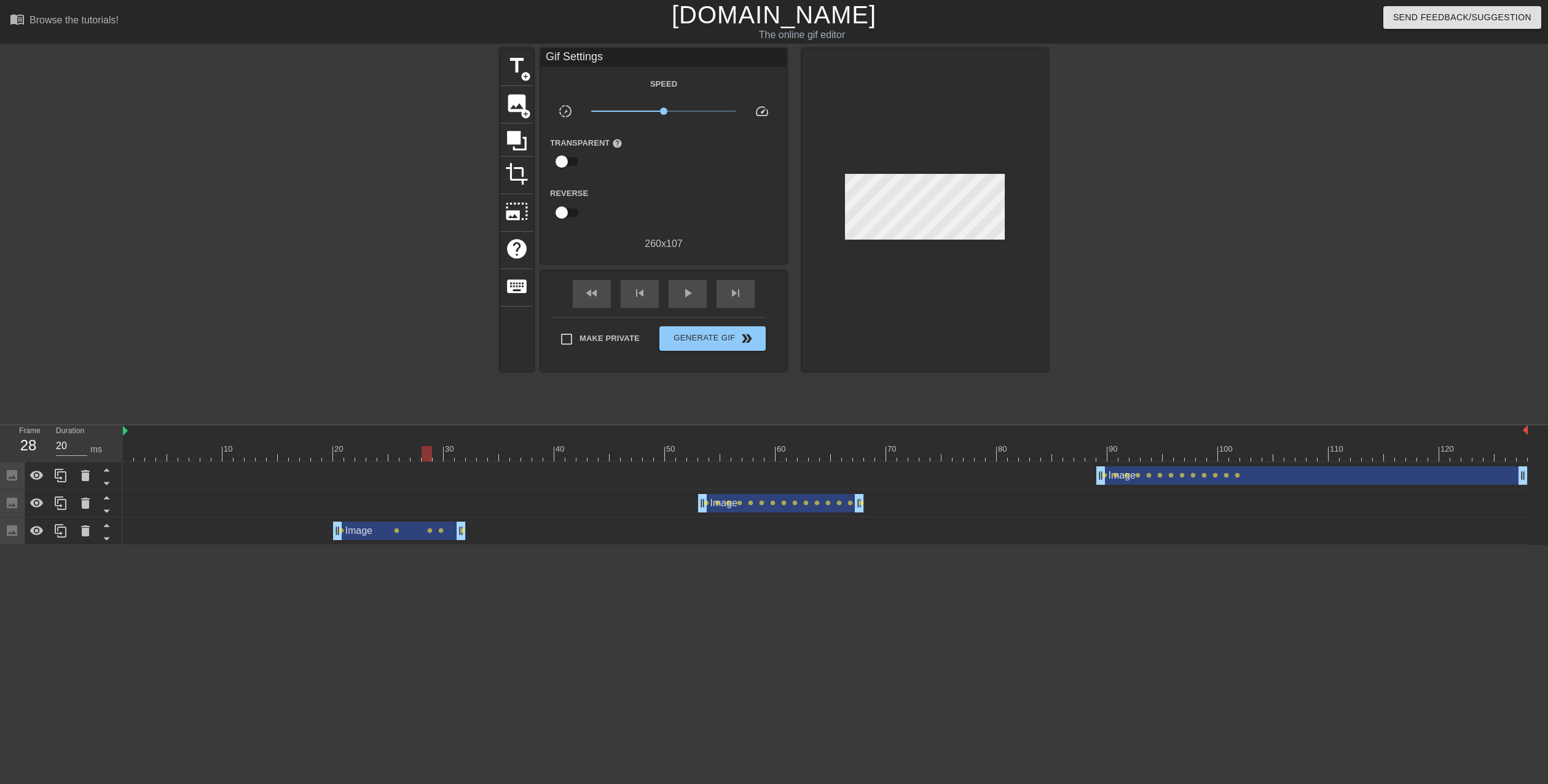
click at [930, 167] on div at bounding box center [924, 210] width 246 height 323
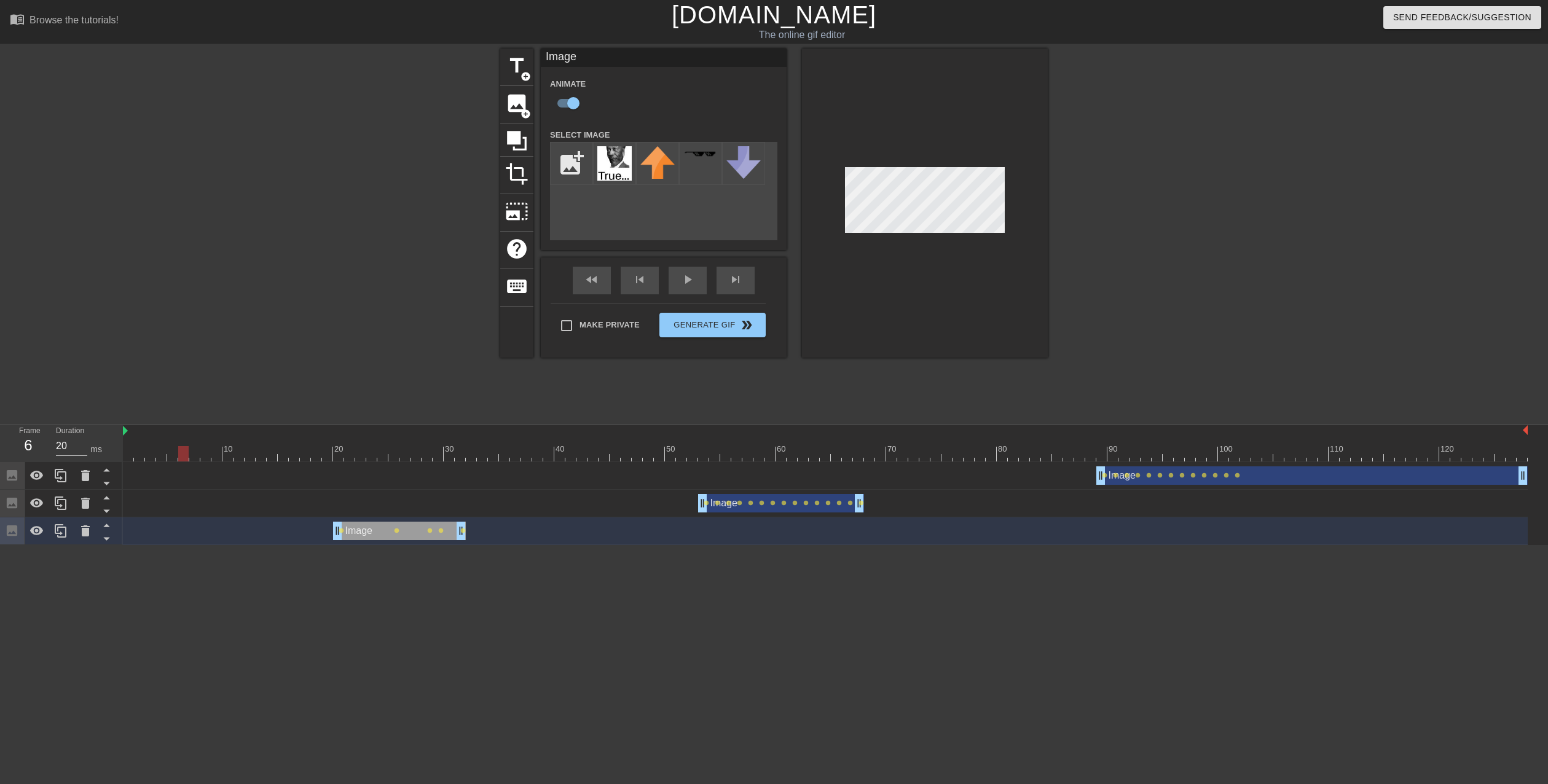
drag, startPoint x: 422, startPoint y: 455, endPoint x: 286, endPoint y: 609, distance: 205.5
click at [286, 545] on html "menu_book Browse the tutorials! [DOMAIN_NAME] The online gif editor Send Feedba…" at bounding box center [774, 273] width 1548 height 545
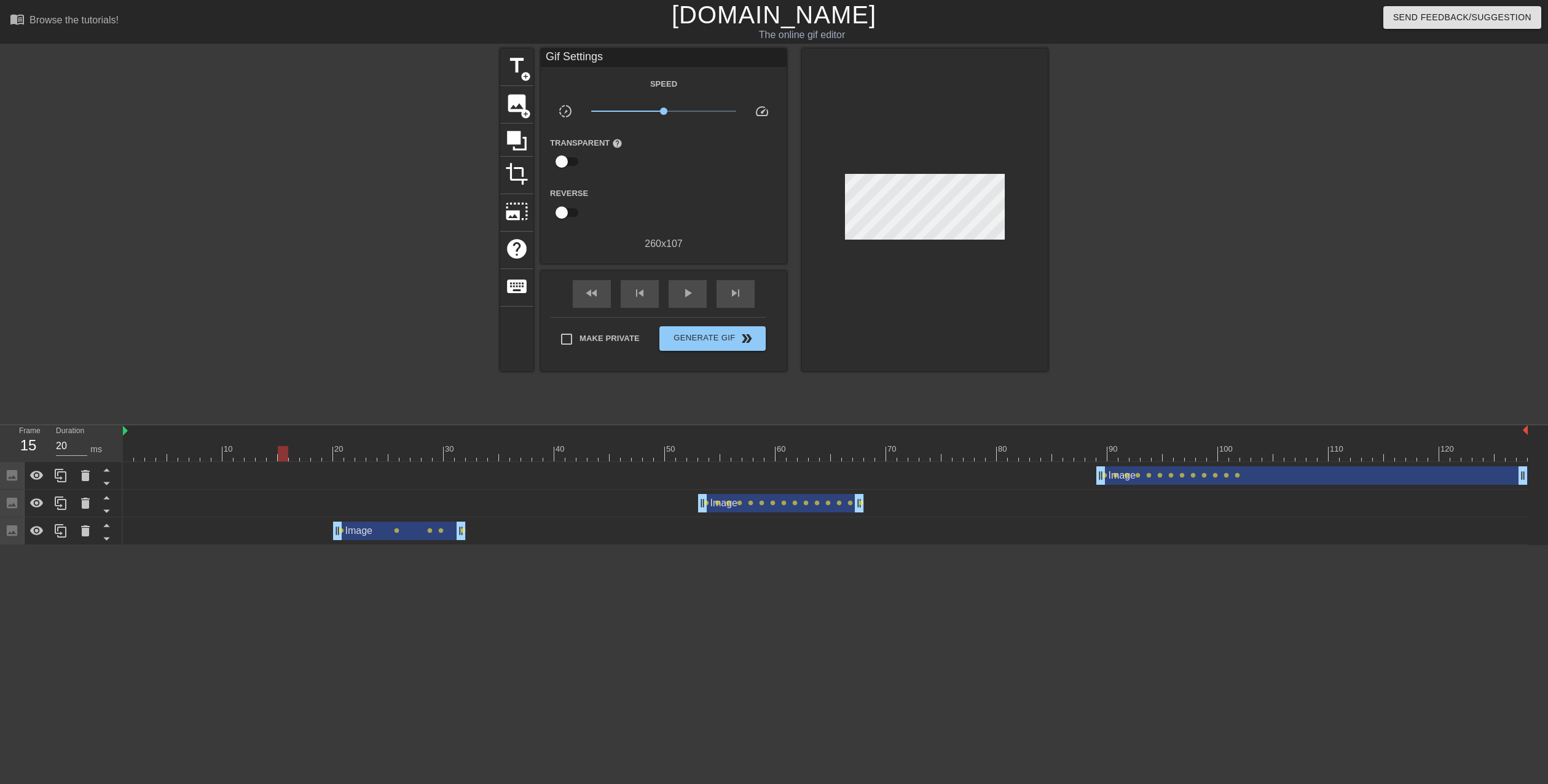
click at [940, 311] on div at bounding box center [924, 210] width 246 height 323
drag, startPoint x: 285, startPoint y: 452, endPoint x: 125, endPoint y: 464, distance: 160.4
click at [130, 472] on div "10 20 30 40 50 60 70 80 90 100 110 120 Image drag_handle drag_handle lens lens …" at bounding box center [835, 485] width 1425 height 119
drag, startPoint x: 1102, startPoint y: 454, endPoint x: 1239, endPoint y: 474, distance: 138.5
click at [1239, 474] on div "10 20 30 40 50 60 70 80 90 100 110 120 Image drag_handle drag_handle lens lens …" at bounding box center [835, 485] width 1425 height 119
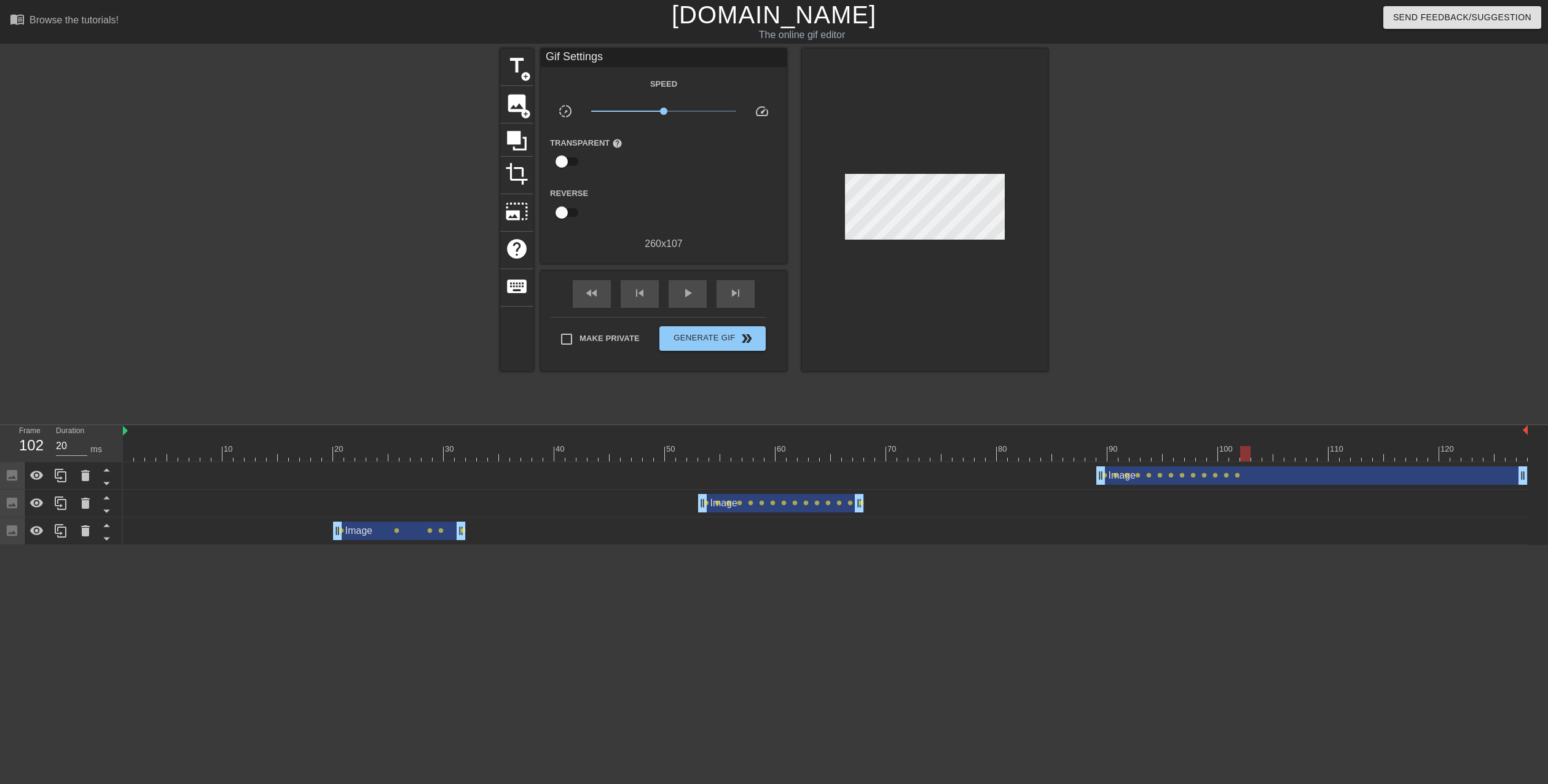
drag, startPoint x: 1234, startPoint y: 455, endPoint x: 1242, endPoint y: 454, distance: 8.1
click at [1242, 454] on div at bounding box center [1245, 454] width 10 height 16
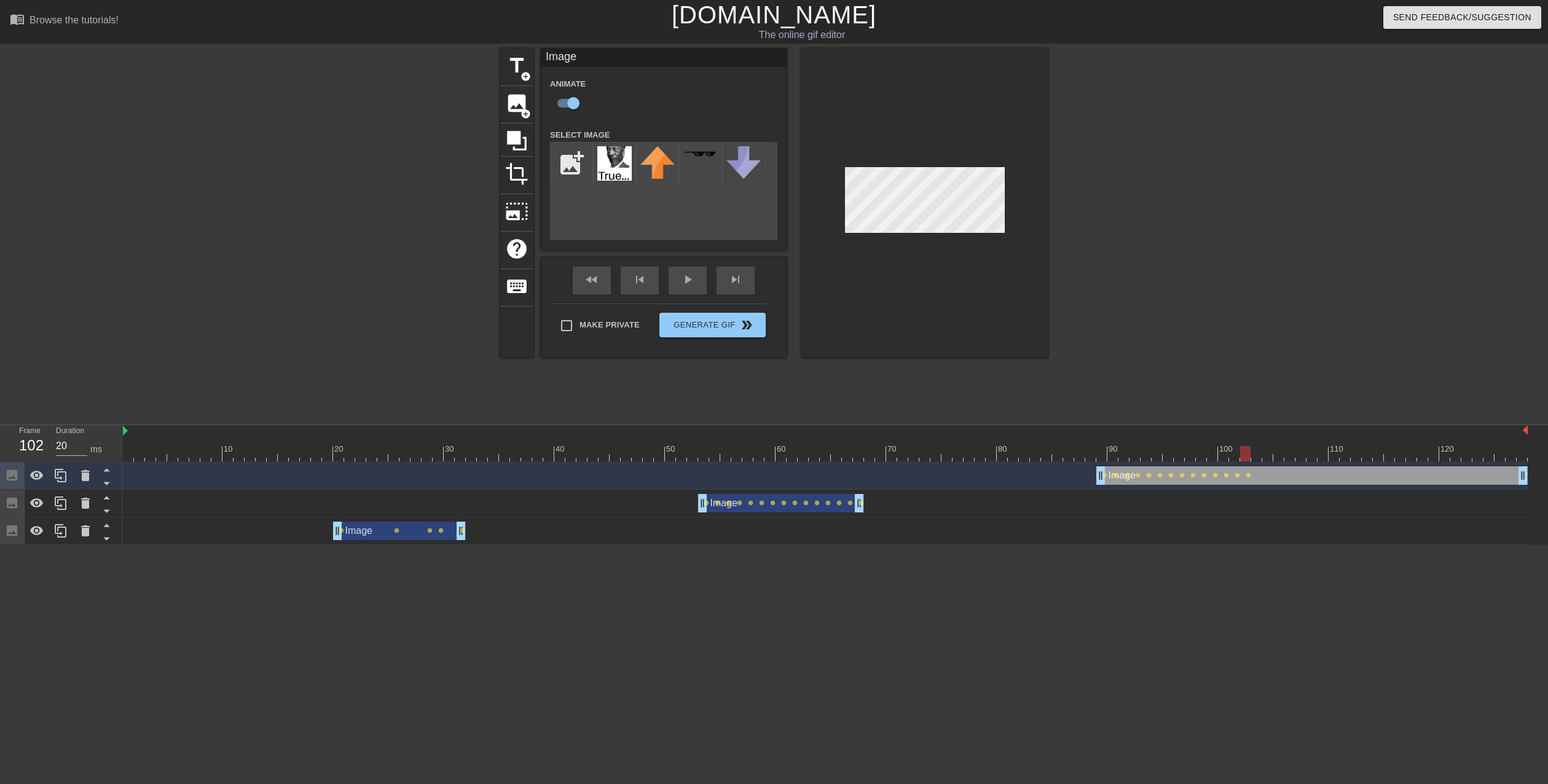
click at [949, 253] on div at bounding box center [924, 203] width 246 height 309
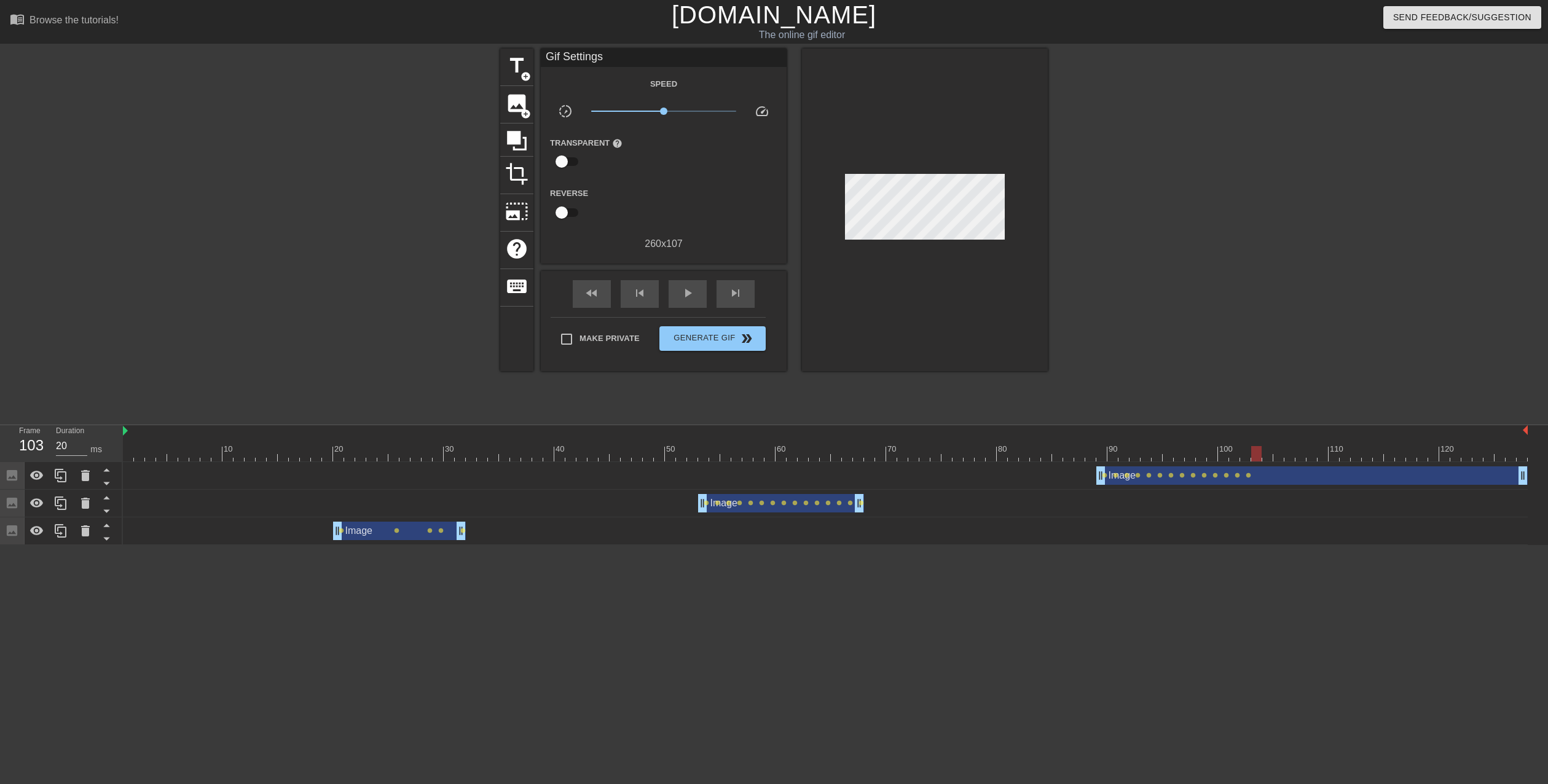
drag, startPoint x: 1247, startPoint y: 454, endPoint x: 1255, endPoint y: 453, distance: 8.1
click at [1255, 453] on div at bounding box center [1256, 454] width 10 height 16
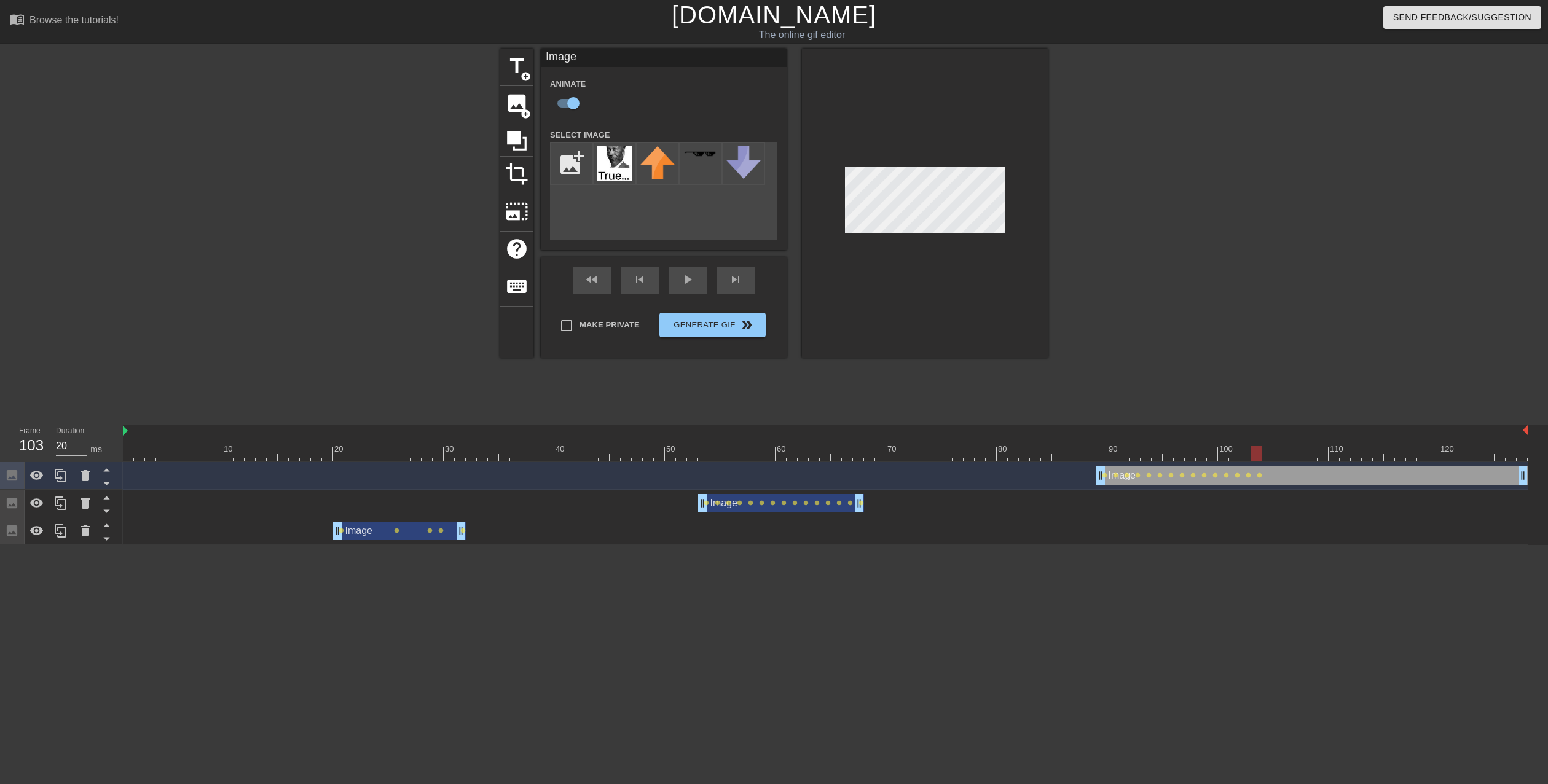
click at [1106, 204] on div at bounding box center [1154, 233] width 185 height 368
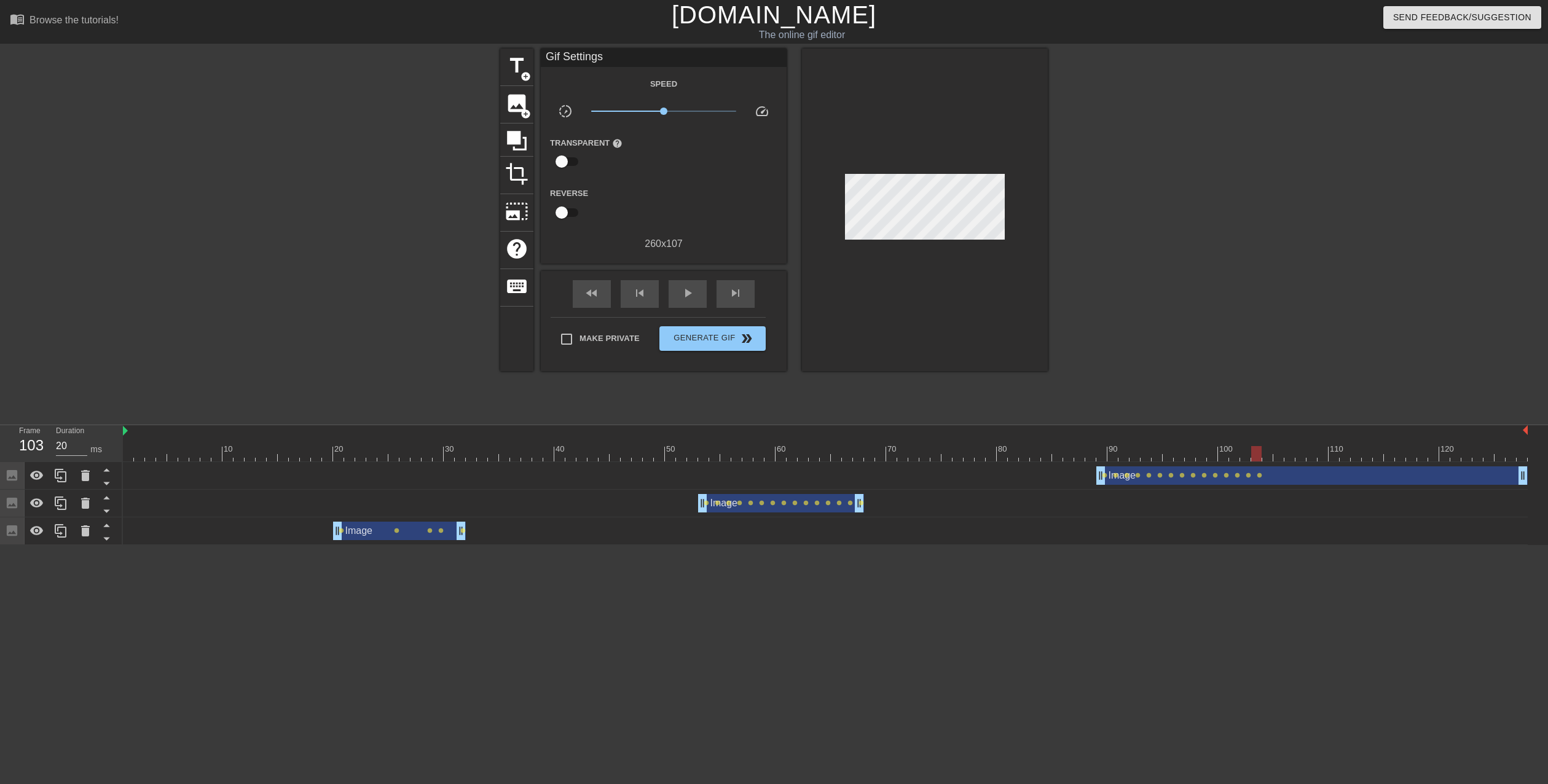
click at [1108, 227] on div at bounding box center [1154, 233] width 185 height 368
drag, startPoint x: 1255, startPoint y: 457, endPoint x: 1263, endPoint y: 456, distance: 8.1
click at [1263, 456] on div at bounding box center [1267, 454] width 10 height 16
click at [1211, 303] on div at bounding box center [1154, 233] width 185 height 368
drag, startPoint x: 1267, startPoint y: 459, endPoint x: 1275, endPoint y: 458, distance: 8.1
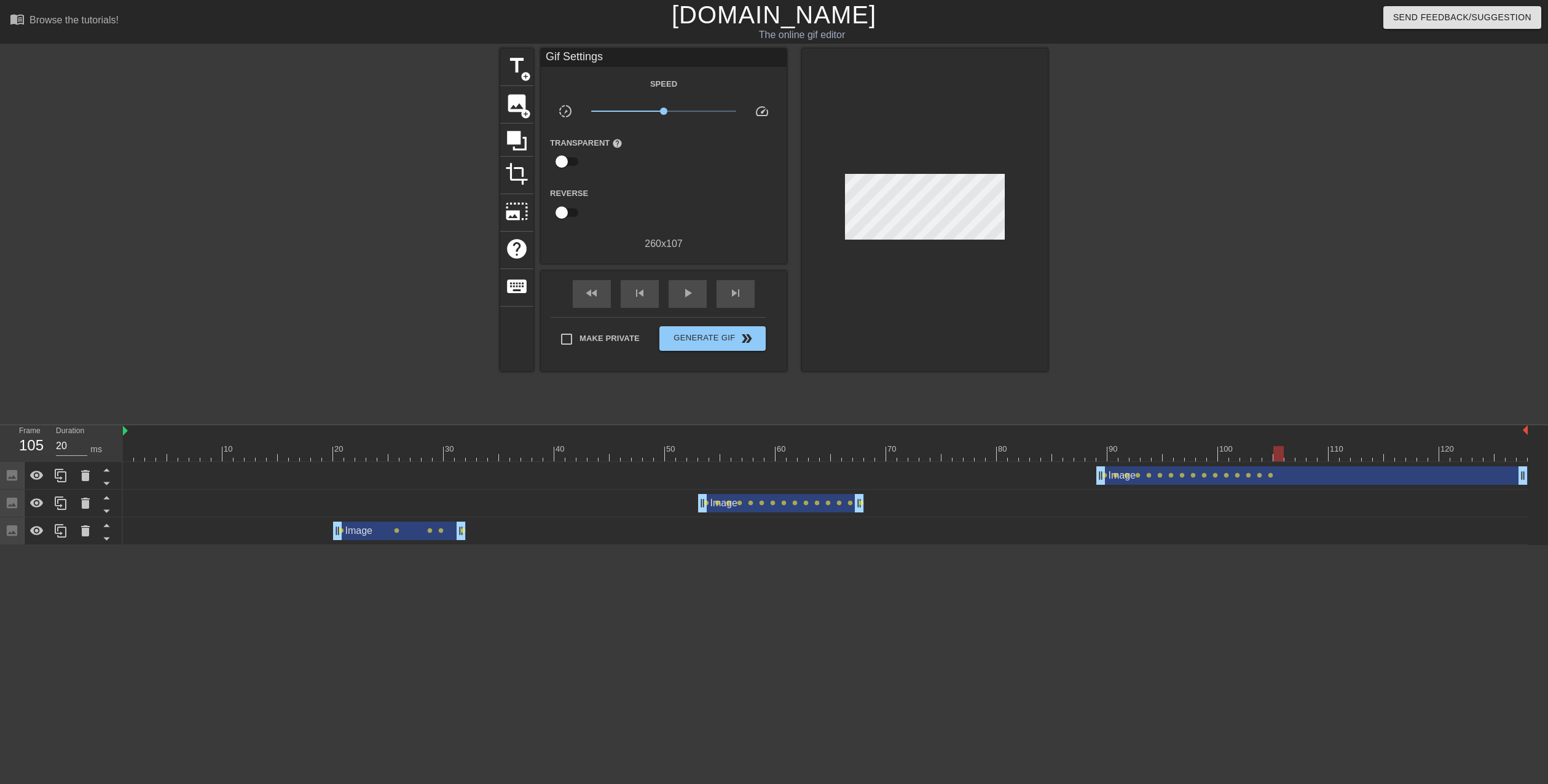
click at [1275, 458] on div at bounding box center [1278, 454] width 10 height 16
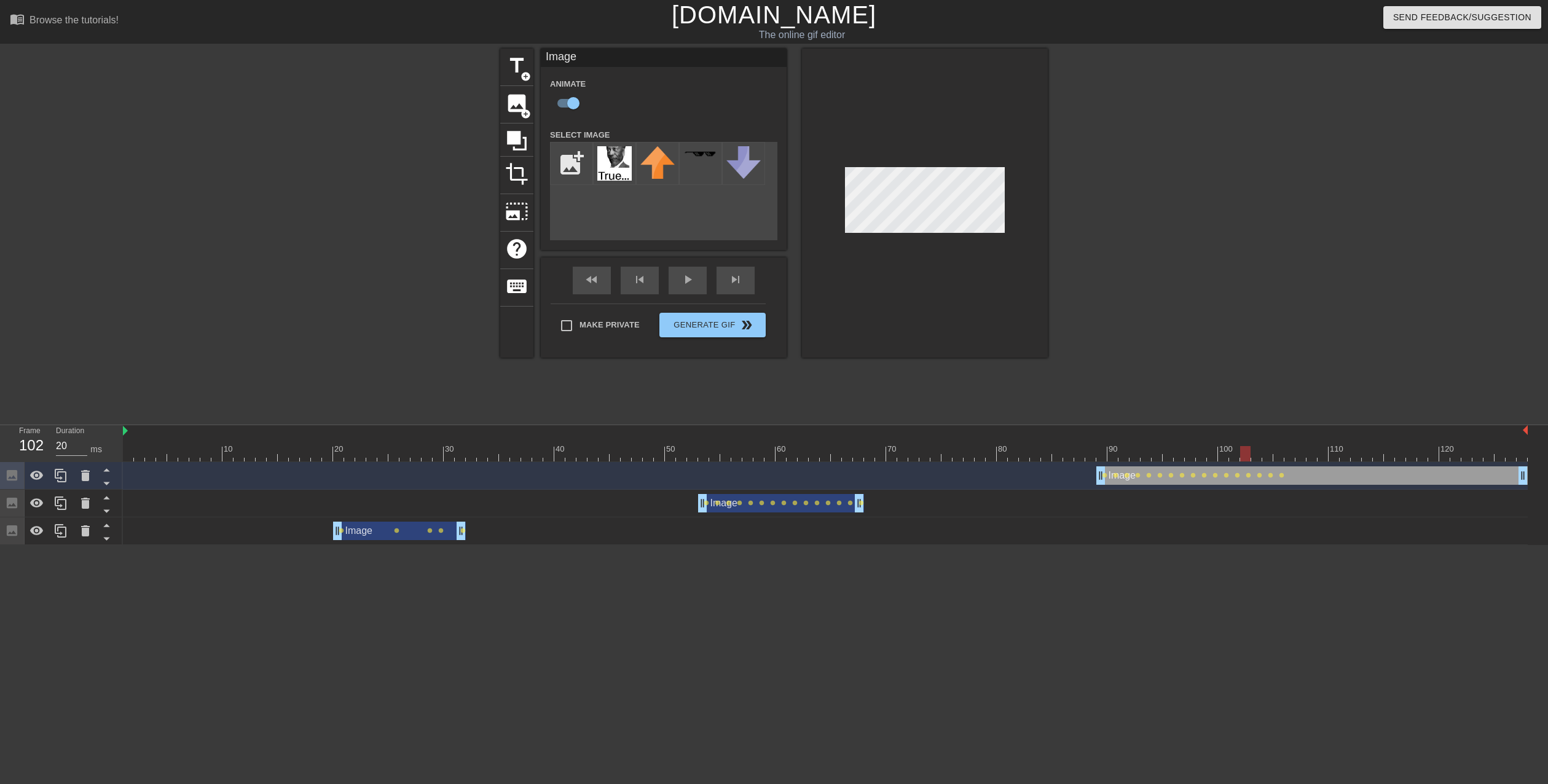
drag, startPoint x: 1278, startPoint y: 455, endPoint x: 1249, endPoint y: 451, distance: 29.3
click at [1249, 451] on div at bounding box center [1245, 454] width 10 height 16
drag, startPoint x: 1243, startPoint y: 457, endPoint x: 1253, endPoint y: 458, distance: 10.0
click at [1253, 458] on div at bounding box center [1256, 454] width 10 height 16
drag, startPoint x: 1259, startPoint y: 451, endPoint x: 1044, endPoint y: 482, distance: 217.2
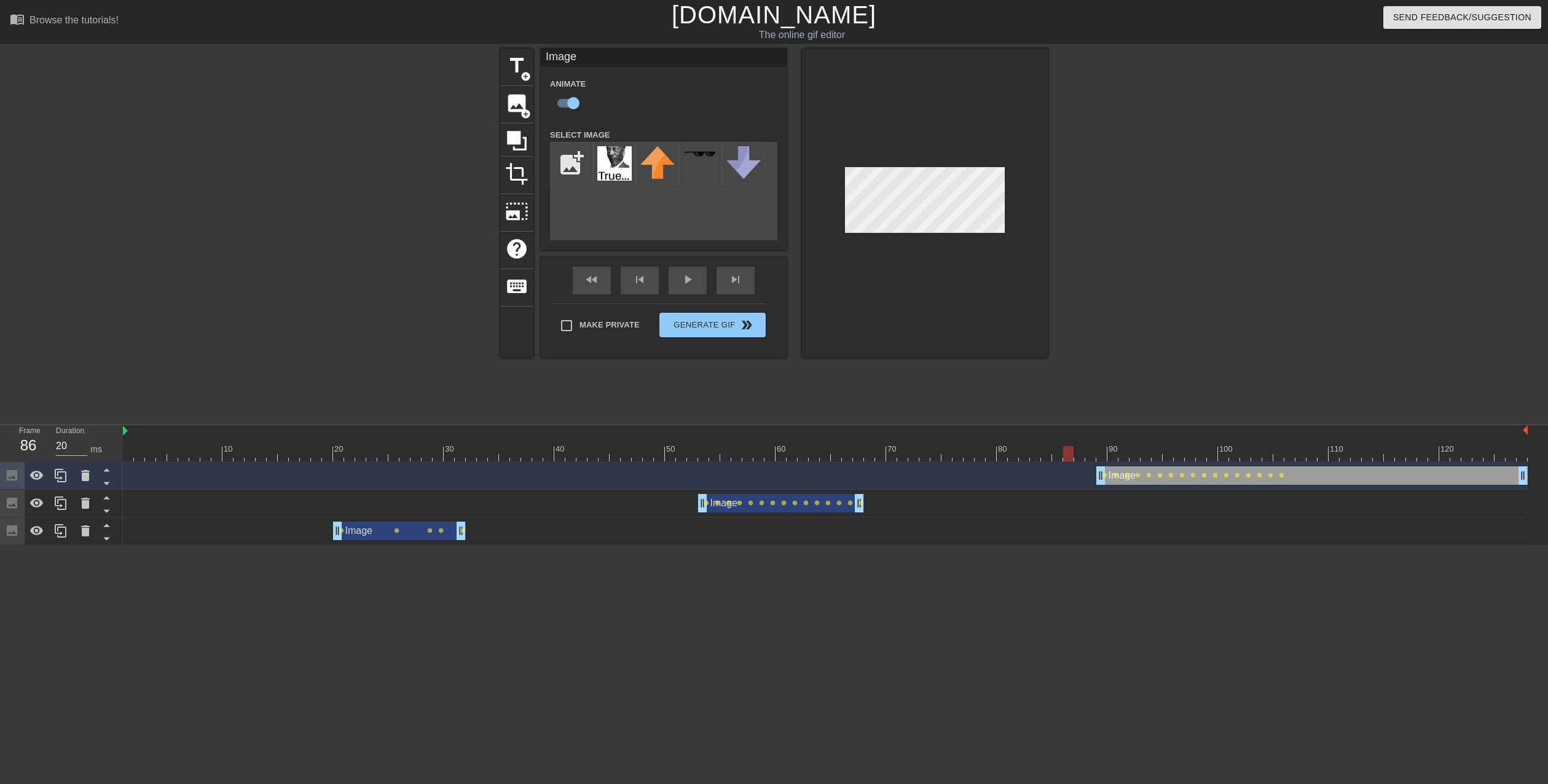
click at [1044, 482] on div "10 20 30 40 50 60 70 80 90 100 110 120 Image drag_handle drag_handle lens lens …" at bounding box center [835, 485] width 1425 height 119
click at [1298, 454] on div at bounding box center [1300, 454] width 10 height 16
drag, startPoint x: 1298, startPoint y: 455, endPoint x: 1292, endPoint y: 453, distance: 6.3
click at [1292, 453] on div at bounding box center [825, 454] width 1405 height 16
drag, startPoint x: 1282, startPoint y: 452, endPoint x: 1289, endPoint y: 454, distance: 7.3
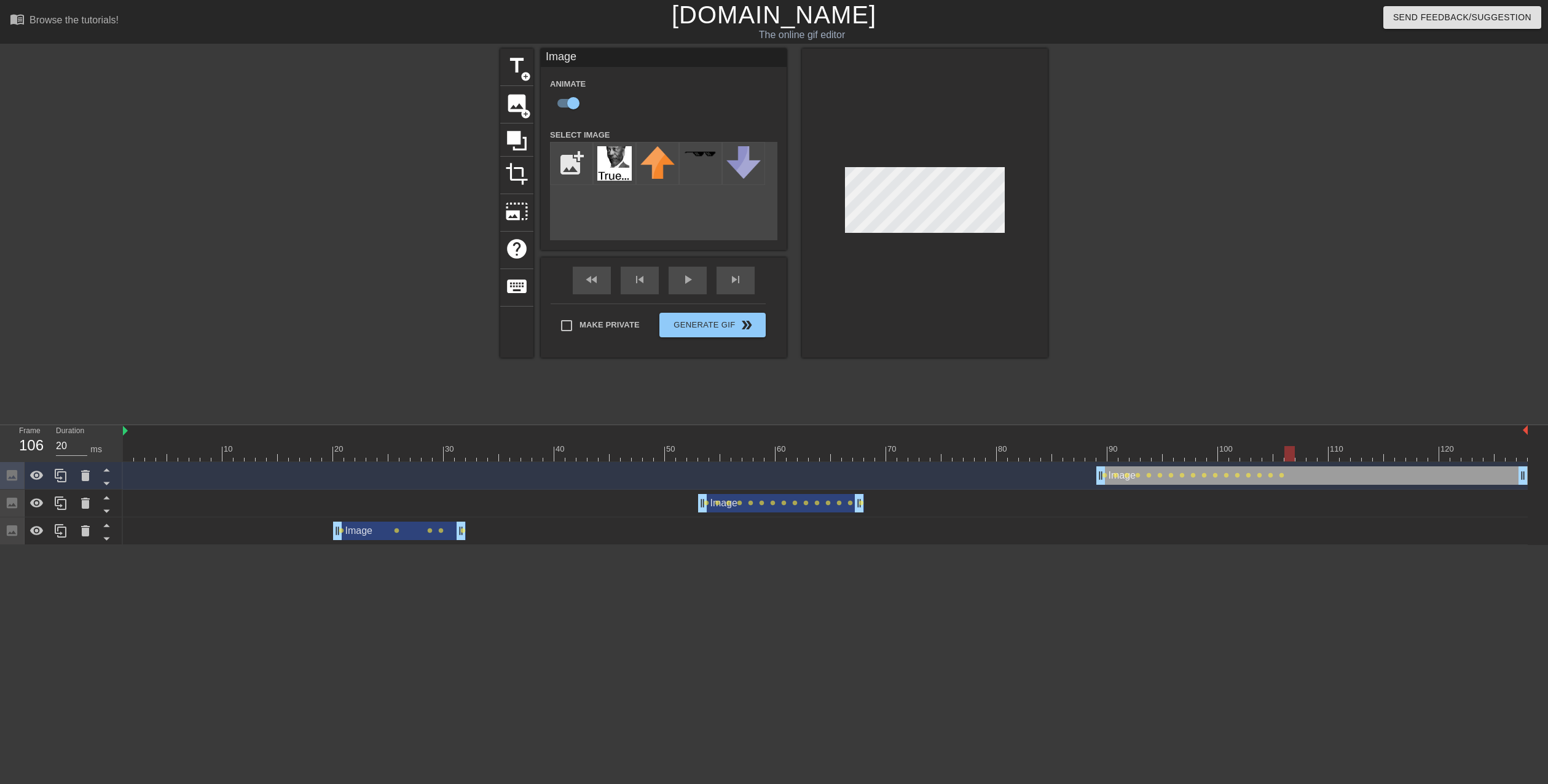
click at [1289, 454] on div at bounding box center [1289, 454] width 10 height 16
click at [622, 170] on img at bounding box center [614, 163] width 35 height 35
click at [888, 296] on div at bounding box center [924, 203] width 246 height 309
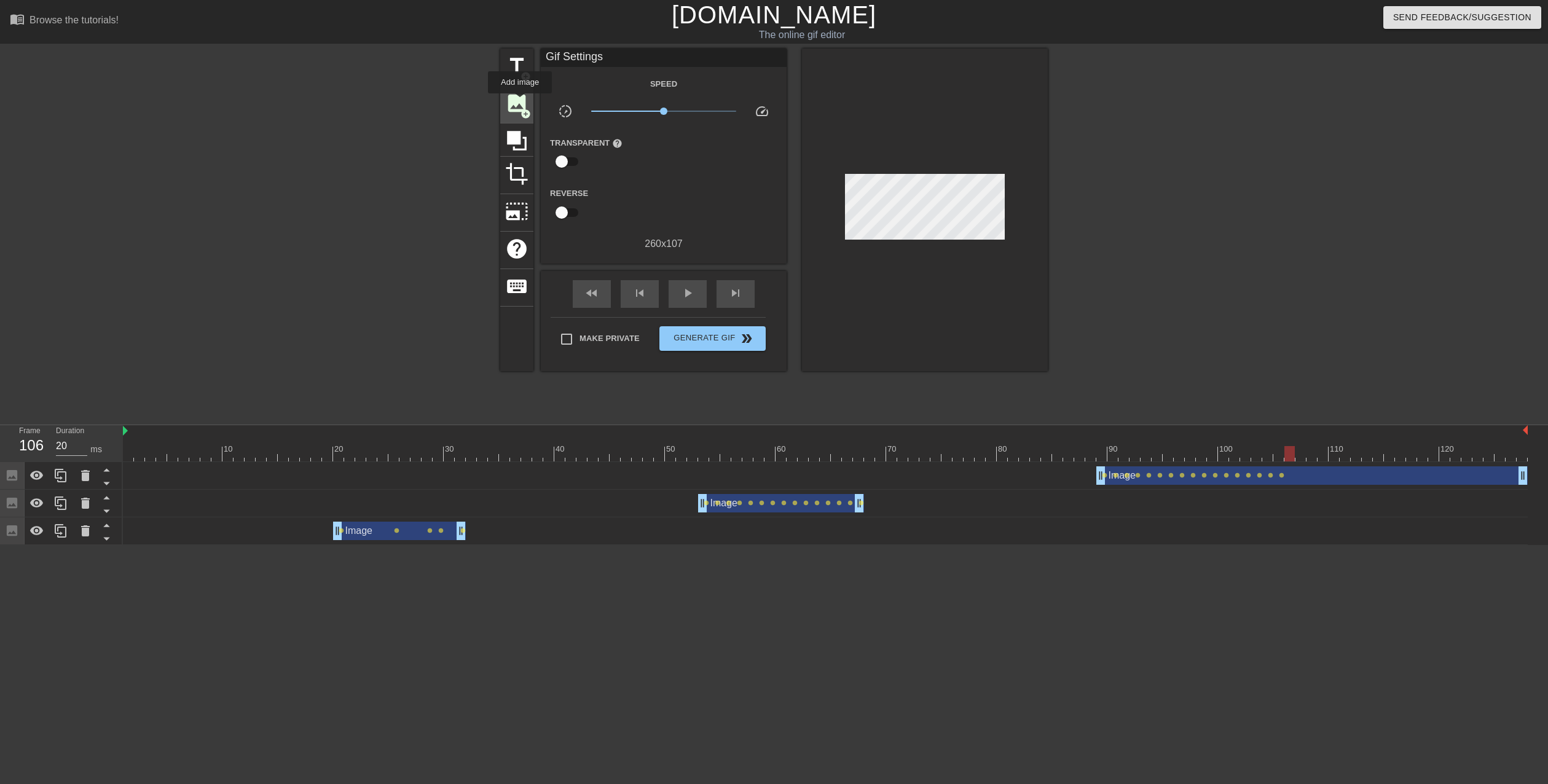
click at [520, 102] on span "image" at bounding box center [517, 104] width 24 height 24
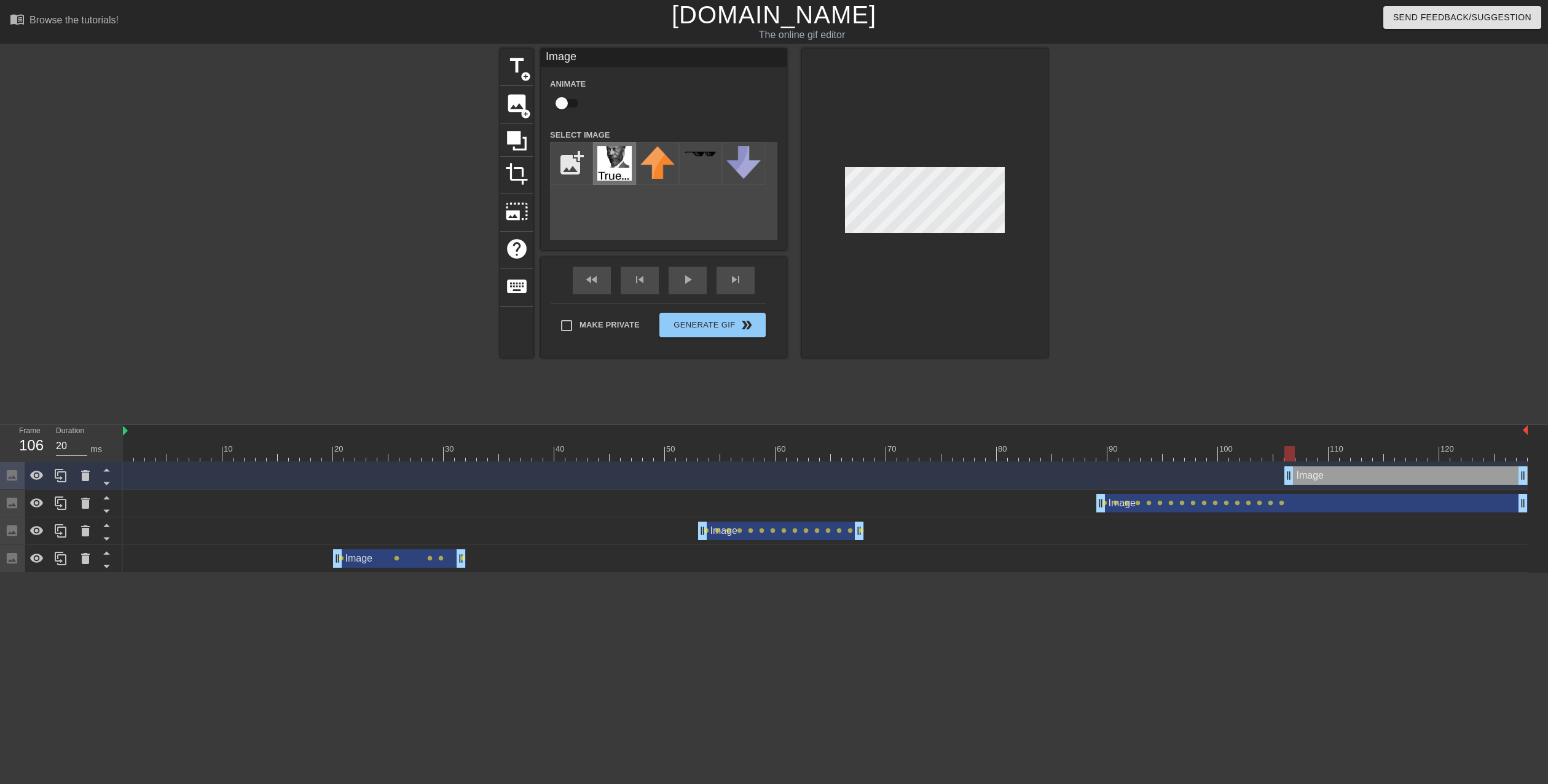
click at [614, 173] on img at bounding box center [614, 163] width 35 height 35
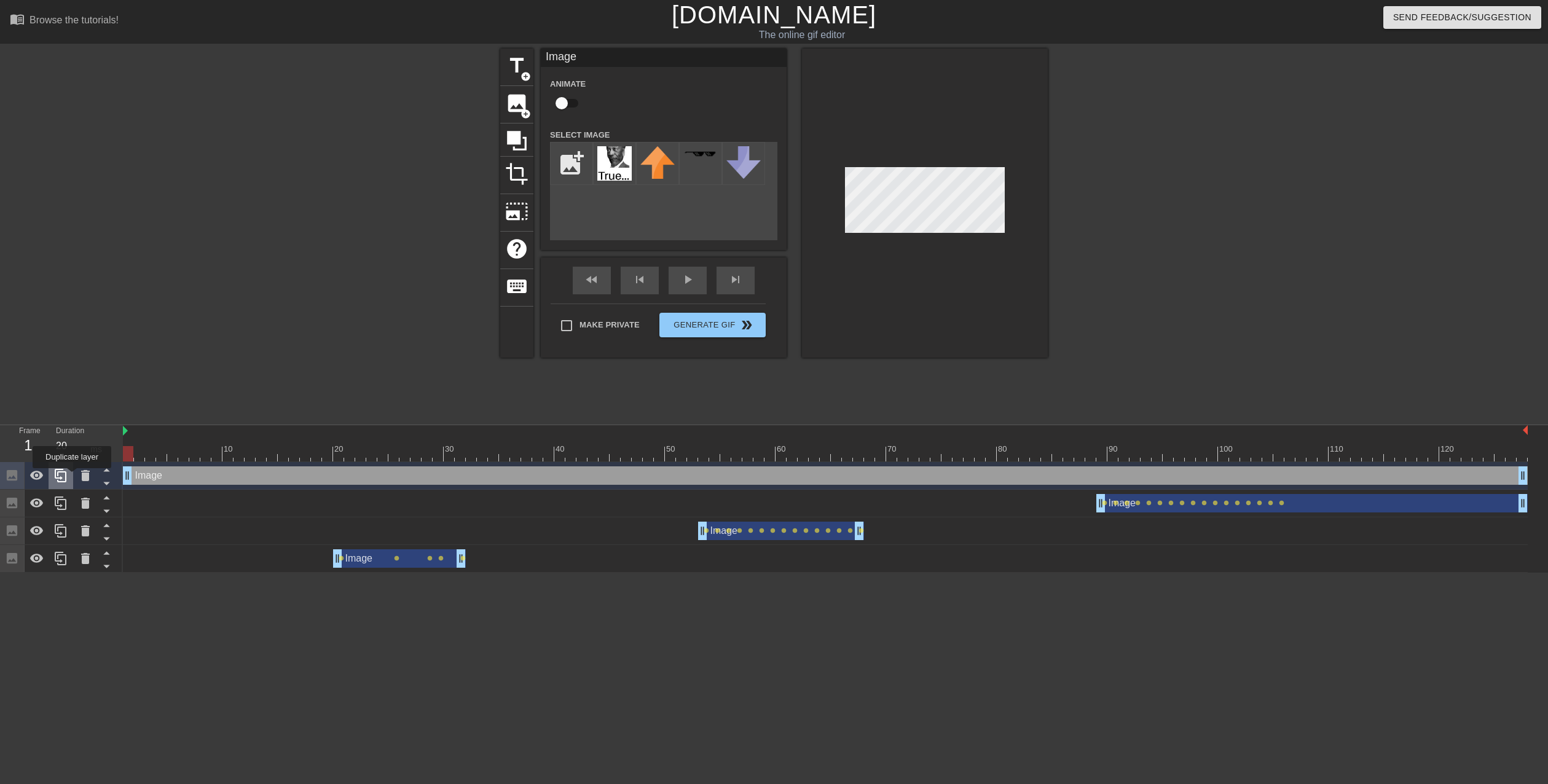
drag, startPoint x: 1291, startPoint y: 473, endPoint x: 72, endPoint y: 477, distance: 1219.0
click at [72, 477] on div "Frame 1 Duration 20 ms 10 20 30 40 50 60 70 80 90 100 110 120 Image drag_handle…" at bounding box center [774, 499] width 1548 height 148
click at [1075, 227] on div at bounding box center [1154, 233] width 185 height 368
click at [1088, 229] on div at bounding box center [1154, 233] width 185 height 368
click at [1096, 243] on div at bounding box center [1154, 233] width 185 height 368
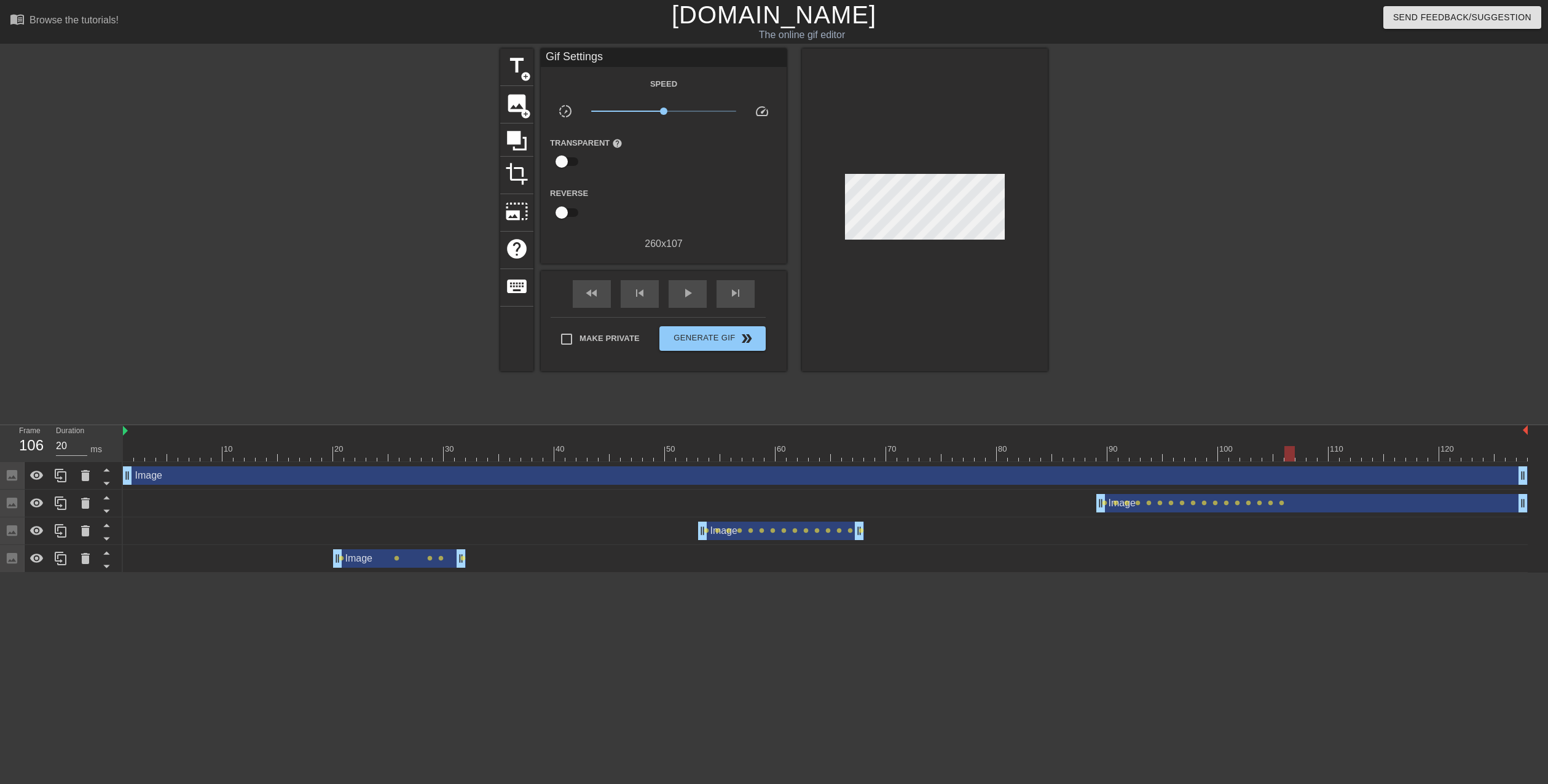
drag, startPoint x: 1300, startPoint y: 450, endPoint x: 1293, endPoint y: 449, distance: 7.1
click at [1293, 449] on div at bounding box center [1289, 454] width 10 height 16
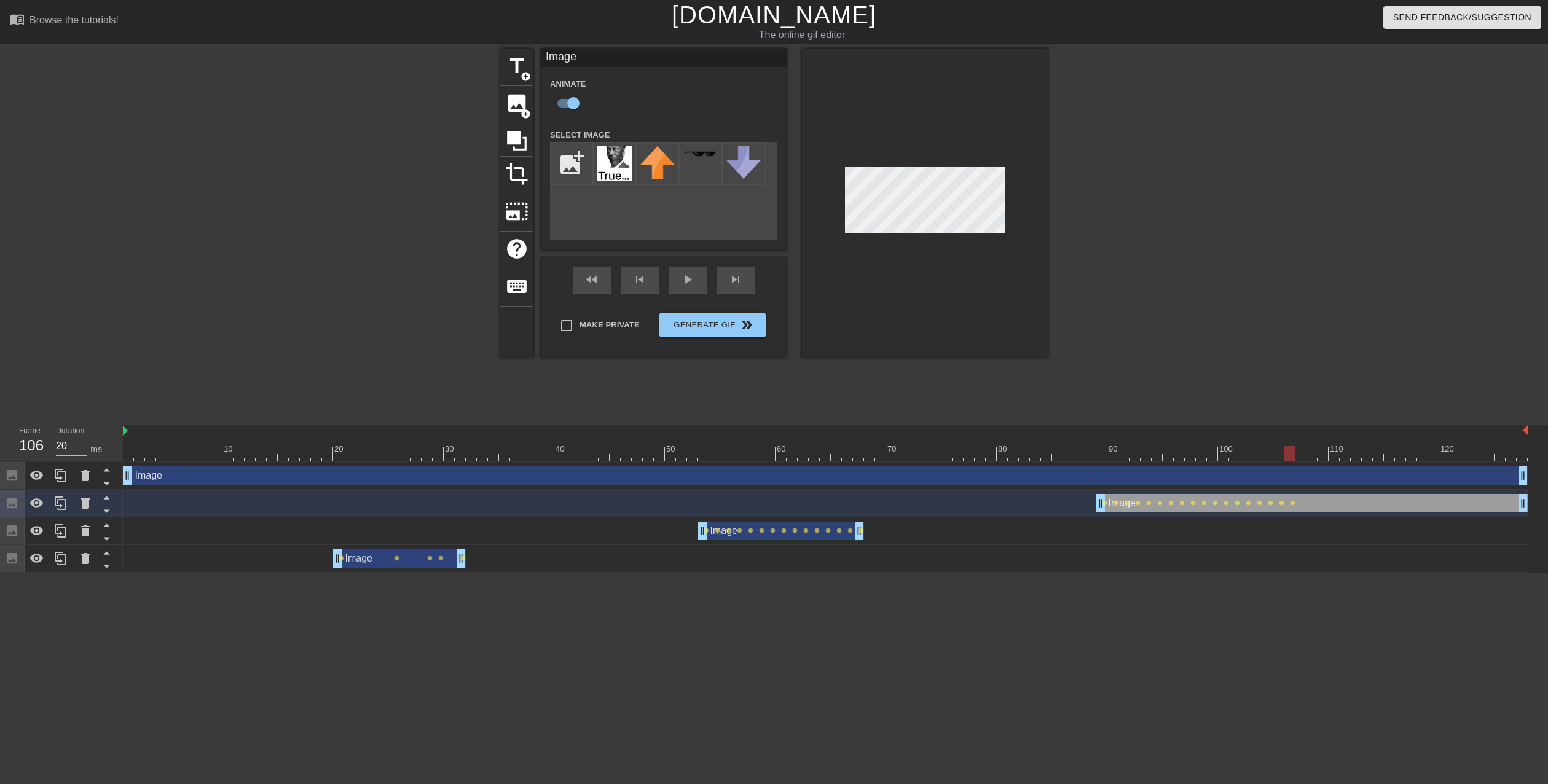
click at [1286, 453] on div at bounding box center [1289, 454] width 10 height 16
click at [1296, 458] on div at bounding box center [825, 454] width 1405 height 16
click at [1303, 452] on div at bounding box center [1300, 454] width 10 height 16
click at [1042, 192] on div at bounding box center [924, 203] width 246 height 309
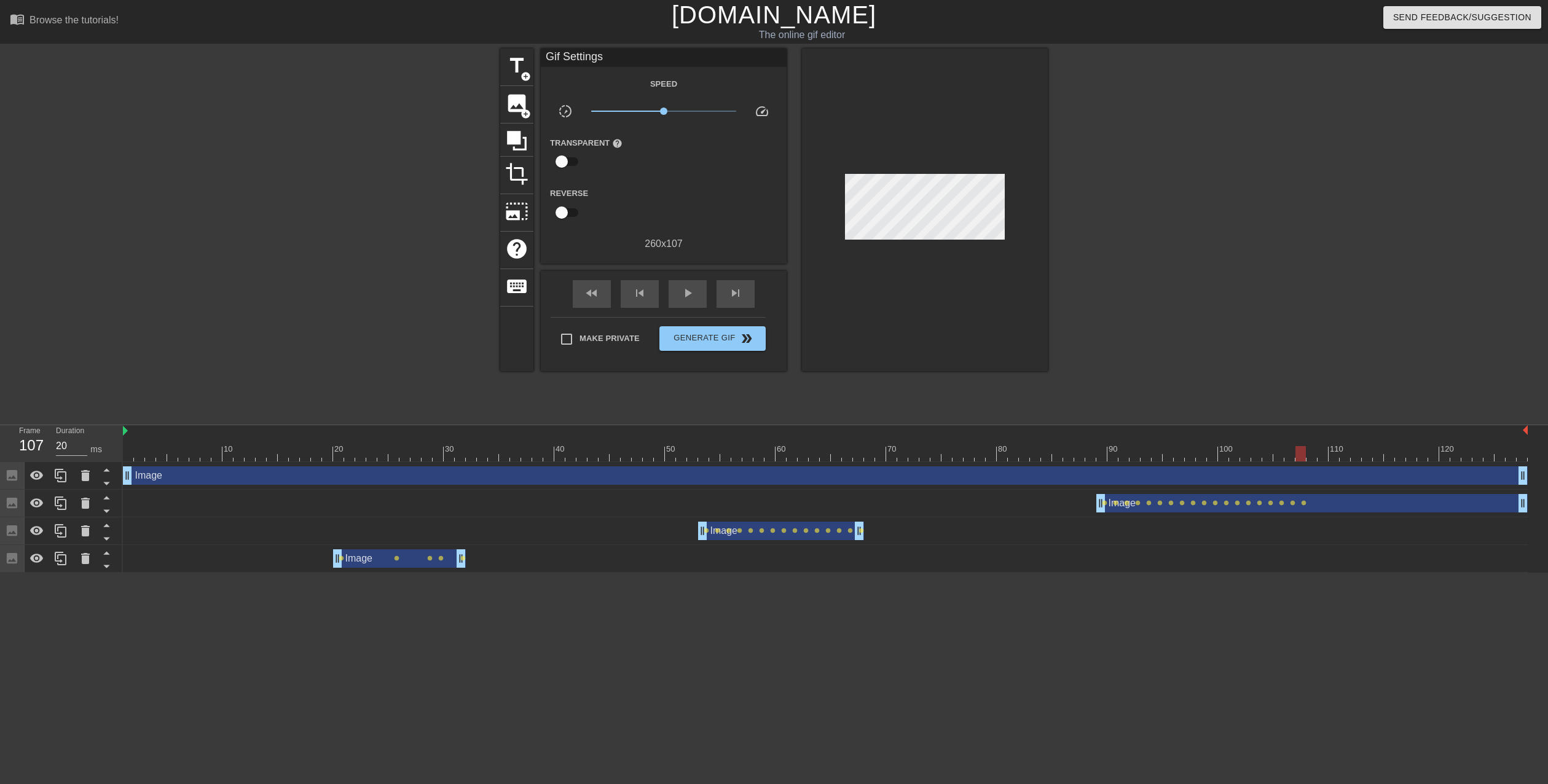
click at [1076, 200] on div at bounding box center [1154, 233] width 185 height 368
drag, startPoint x: 1300, startPoint y: 451, endPoint x: 1311, endPoint y: 452, distance: 11.0
click at [1311, 452] on div at bounding box center [1311, 454] width 10 height 16
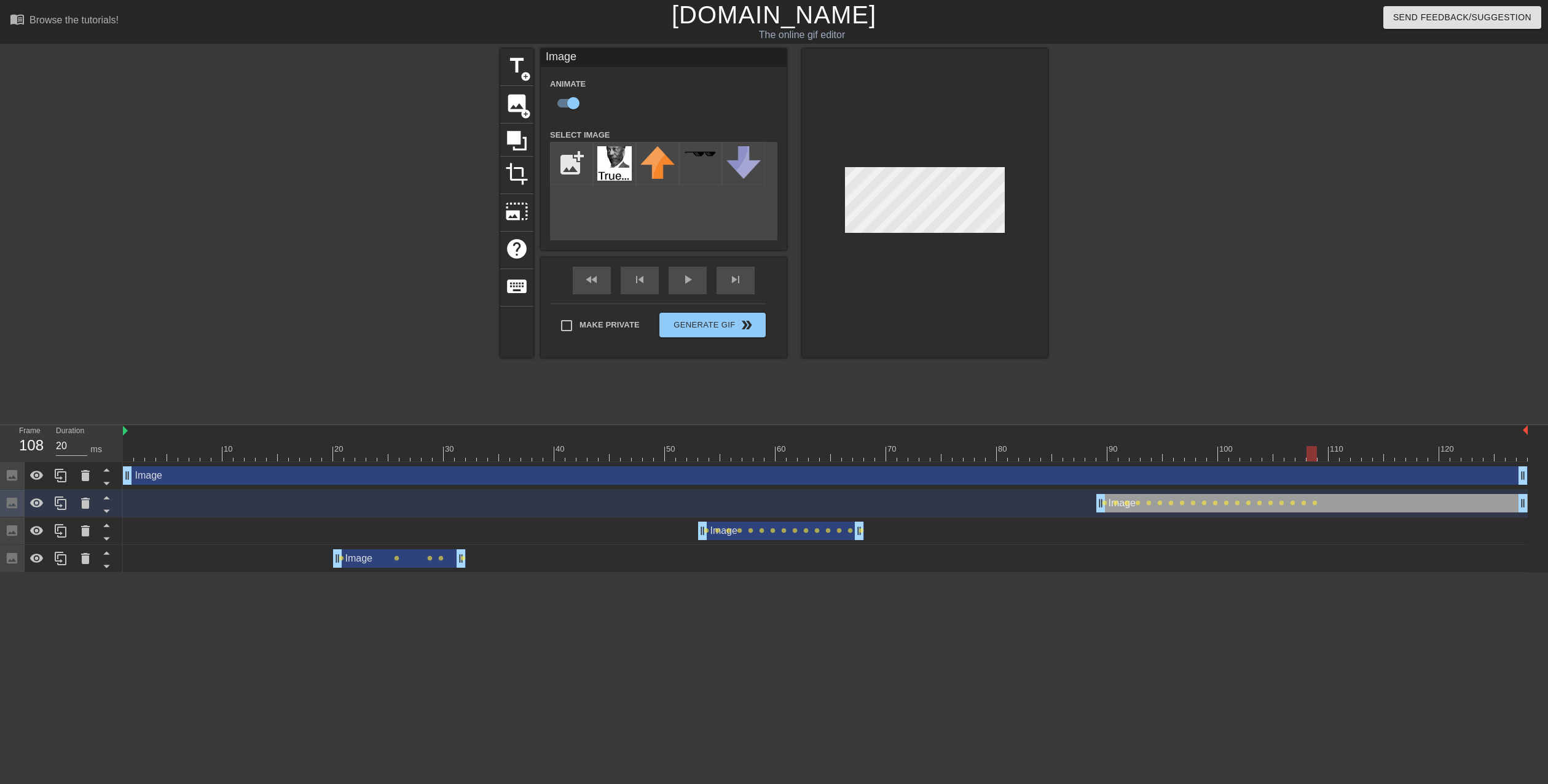
click at [1140, 286] on div at bounding box center [1154, 233] width 185 height 368
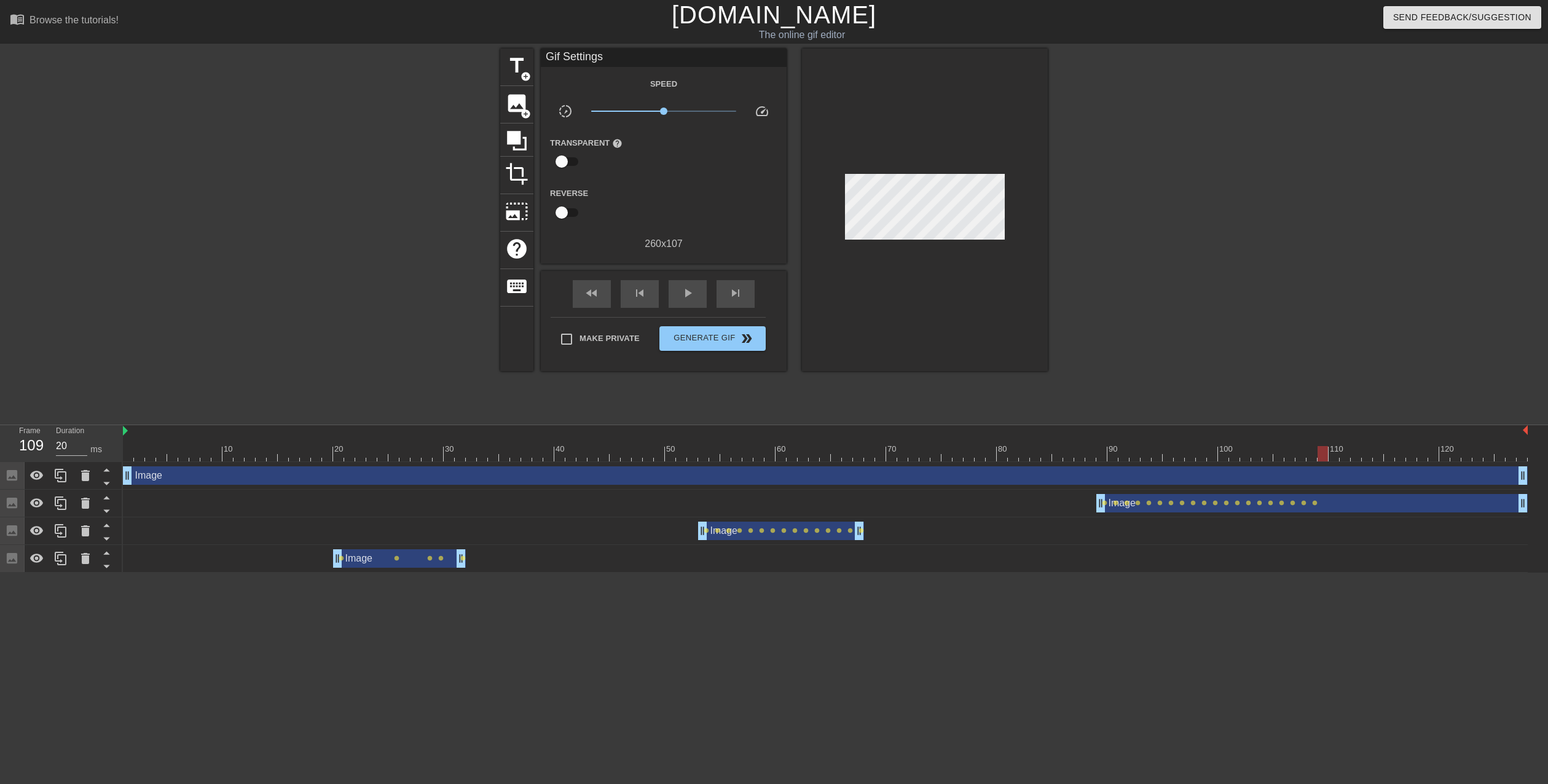
click at [1319, 455] on div at bounding box center [1322, 454] width 10 height 16
click at [1183, 229] on div at bounding box center [1154, 233] width 185 height 368
click at [1135, 196] on div at bounding box center [1154, 233] width 185 height 368
drag, startPoint x: 1324, startPoint y: 455, endPoint x: 1333, endPoint y: 450, distance: 10.3
click at [1333, 450] on div at bounding box center [1333, 454] width 10 height 16
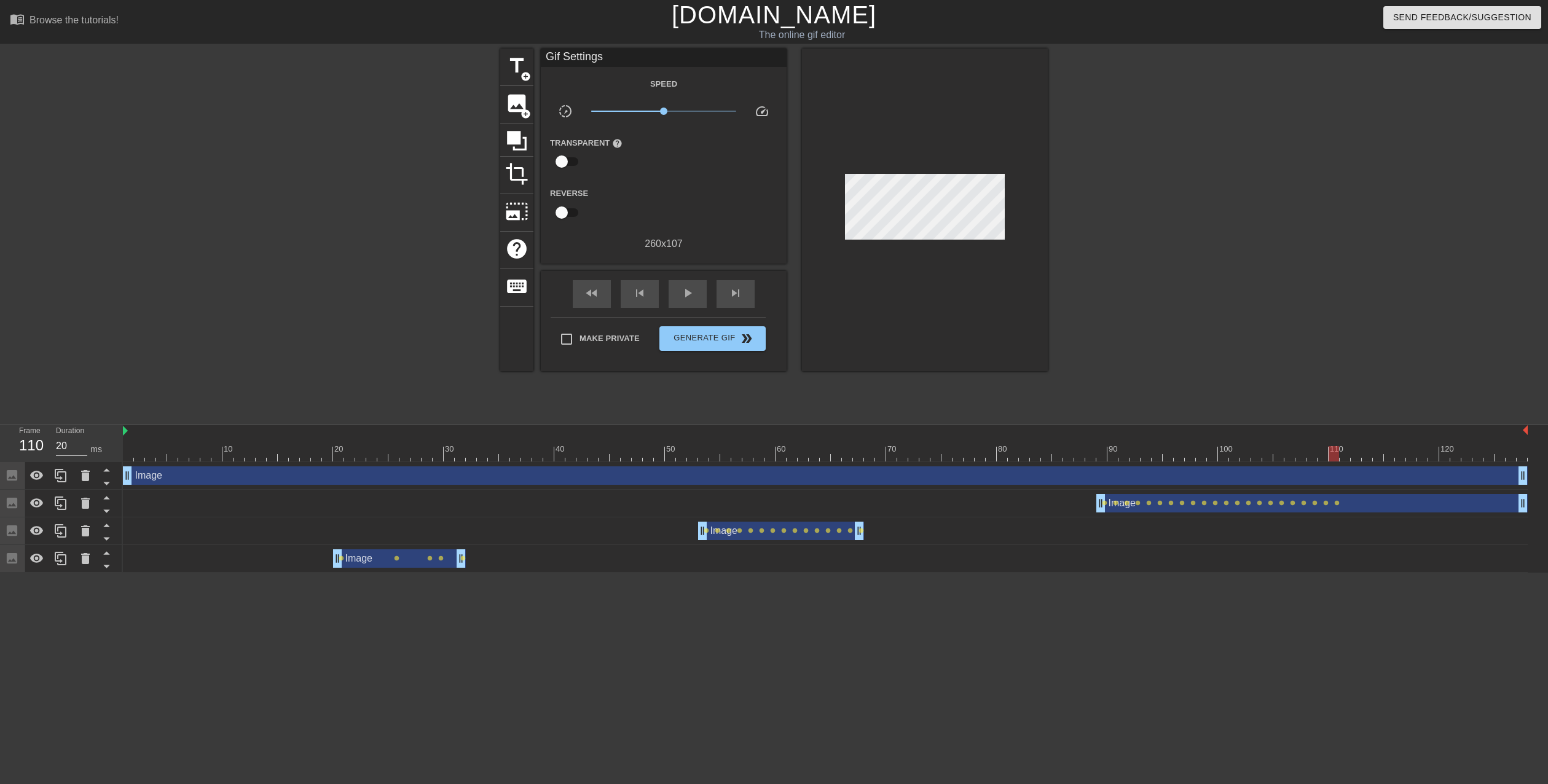
click at [1137, 201] on div at bounding box center [1154, 233] width 185 height 368
click at [1329, 445] on div "10 20 30 40 50 60 70 80 90 100 110 120" at bounding box center [825, 443] width 1405 height 36
click at [1080, 203] on div at bounding box center [1154, 233] width 185 height 368
drag, startPoint x: 1334, startPoint y: 451, endPoint x: 1343, endPoint y: 452, distance: 9.1
click at [1343, 452] on div at bounding box center [1344, 454] width 10 height 16
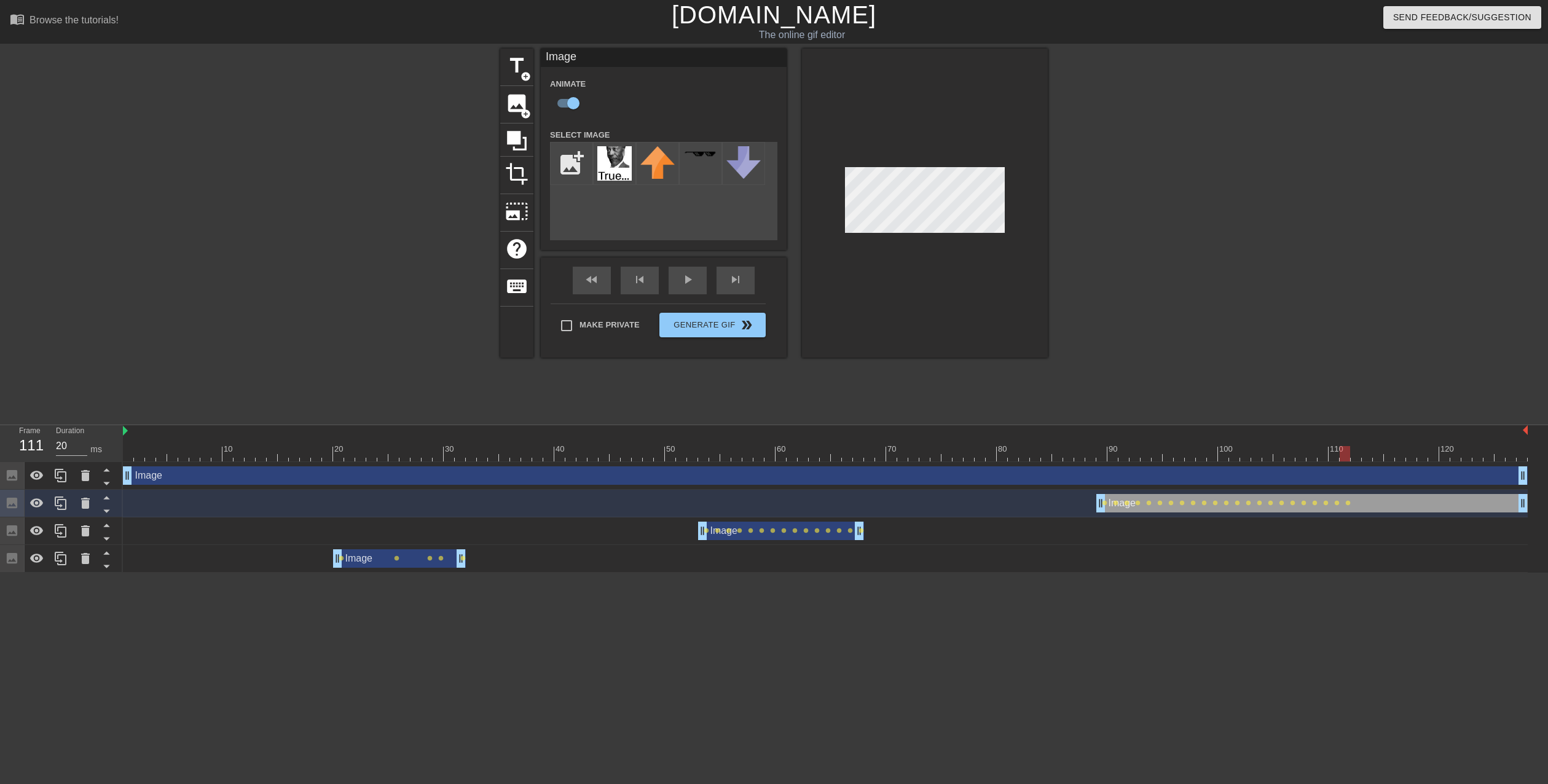
click at [1354, 354] on div "title add_circle image add_circle crop photo_size_select_large help keyboard Im…" at bounding box center [774, 233] width 1548 height 368
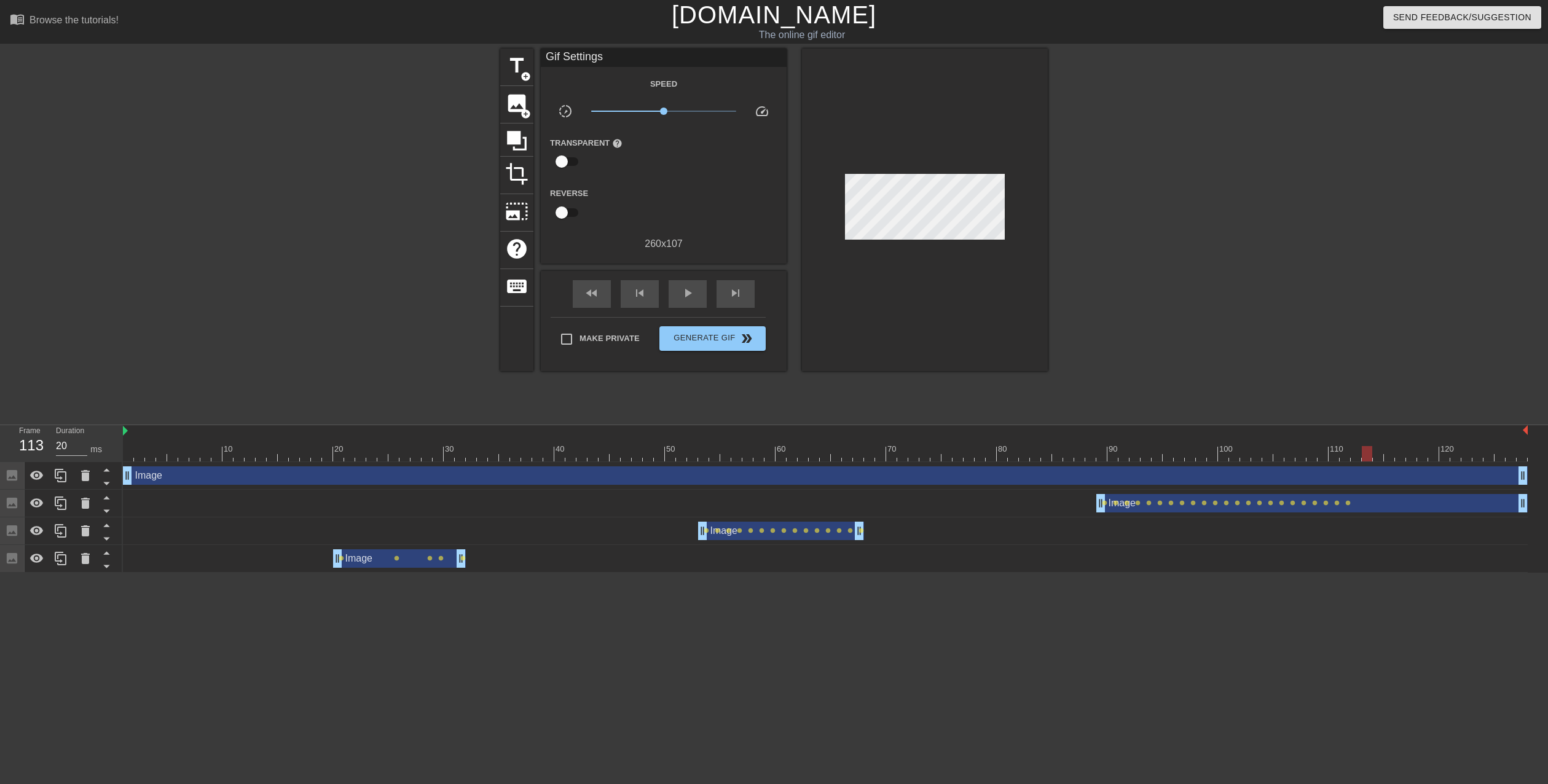
drag, startPoint x: 1344, startPoint y: 452, endPoint x: 1360, endPoint y: 455, distance: 16.3
click at [1360, 455] on div at bounding box center [825, 454] width 1405 height 16
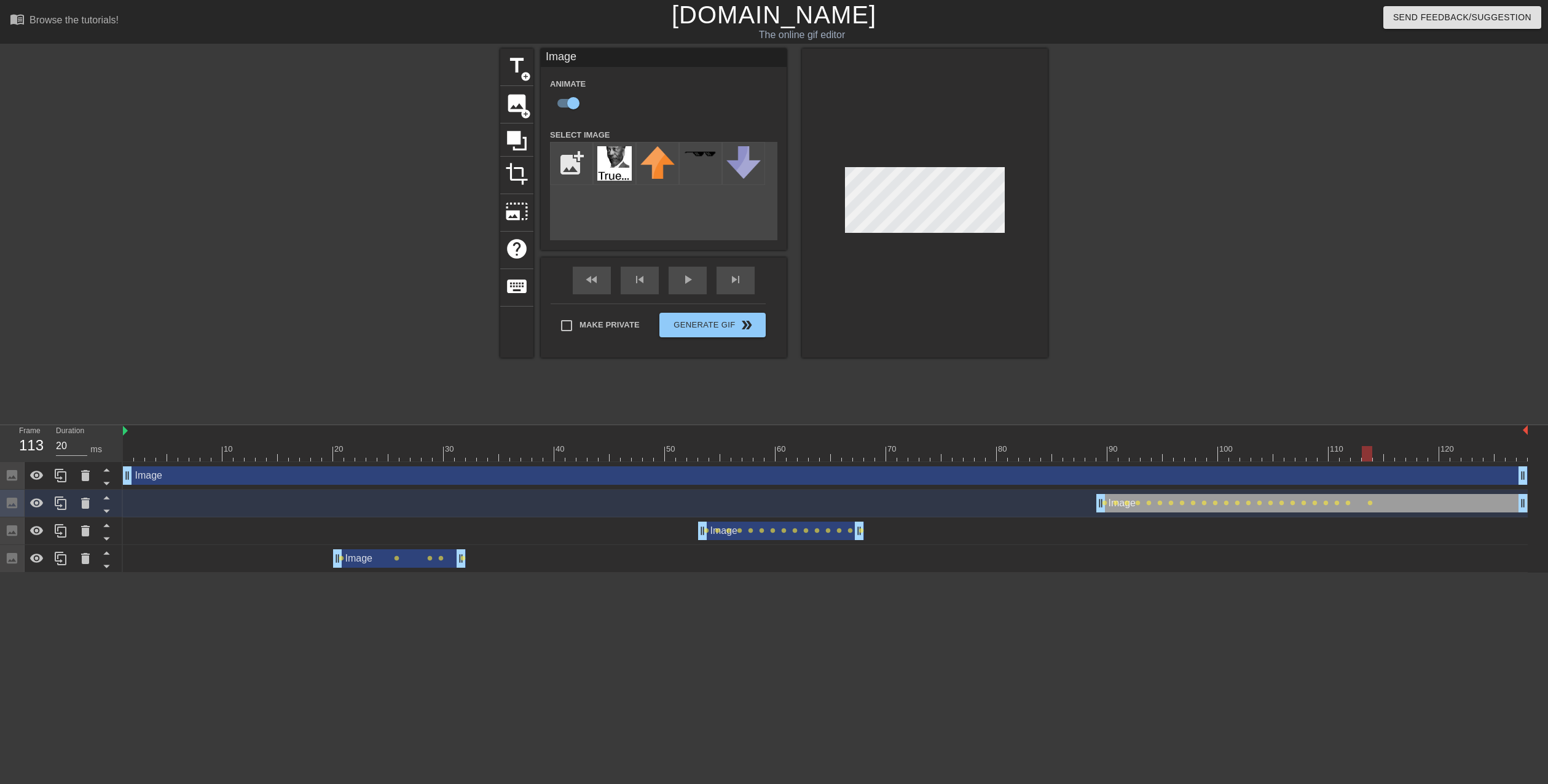
click at [1160, 210] on div at bounding box center [1154, 233] width 185 height 368
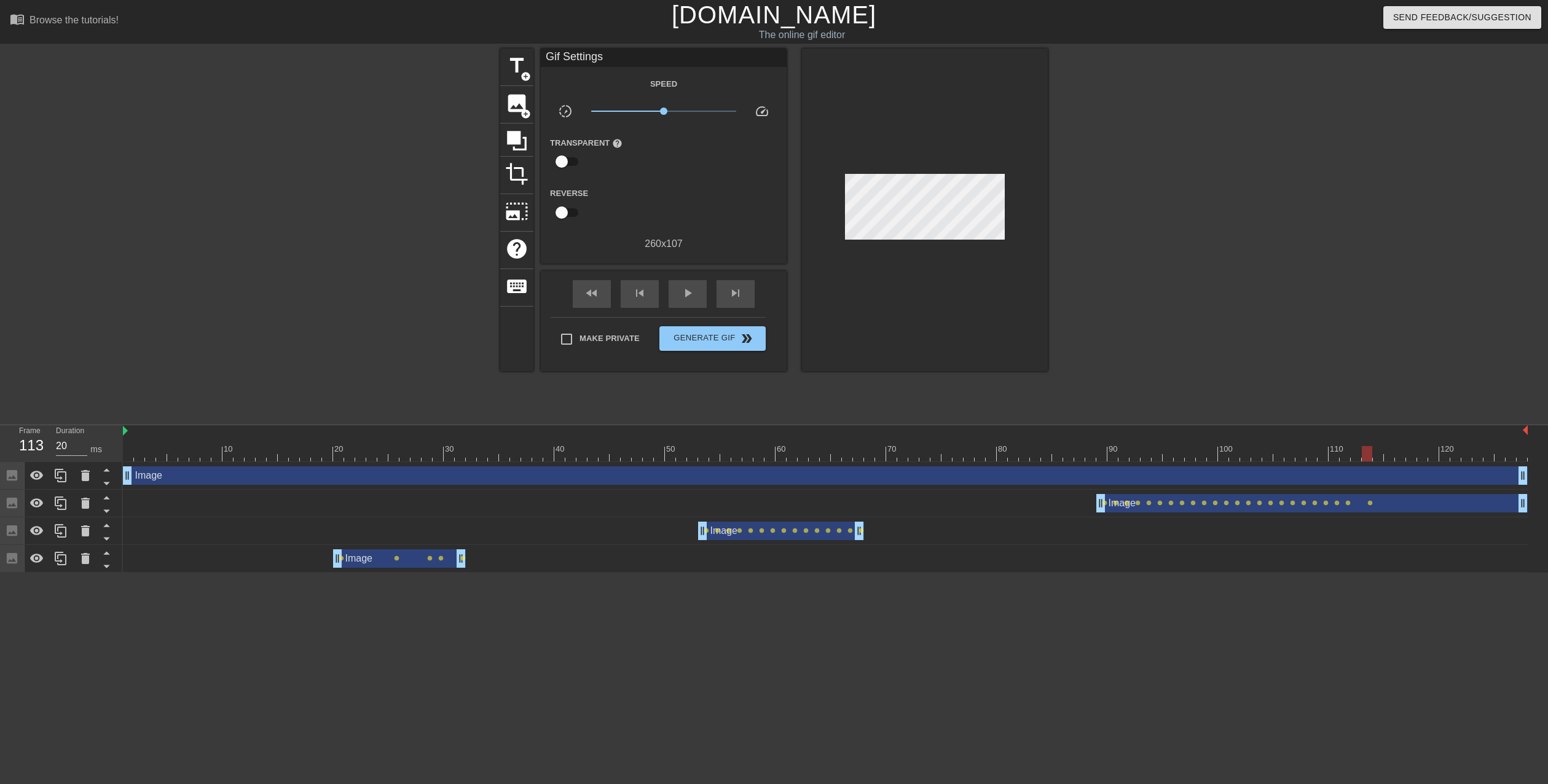
drag, startPoint x: 1363, startPoint y: 455, endPoint x: 1370, endPoint y: 453, distance: 7.3
click at [1370, 453] on div at bounding box center [1366, 454] width 10 height 16
click at [1372, 453] on div at bounding box center [825, 454] width 1405 height 16
drag, startPoint x: 1369, startPoint y: 452, endPoint x: 1375, endPoint y: 452, distance: 6.0
click at [1375, 452] on div at bounding box center [1377, 454] width 10 height 16
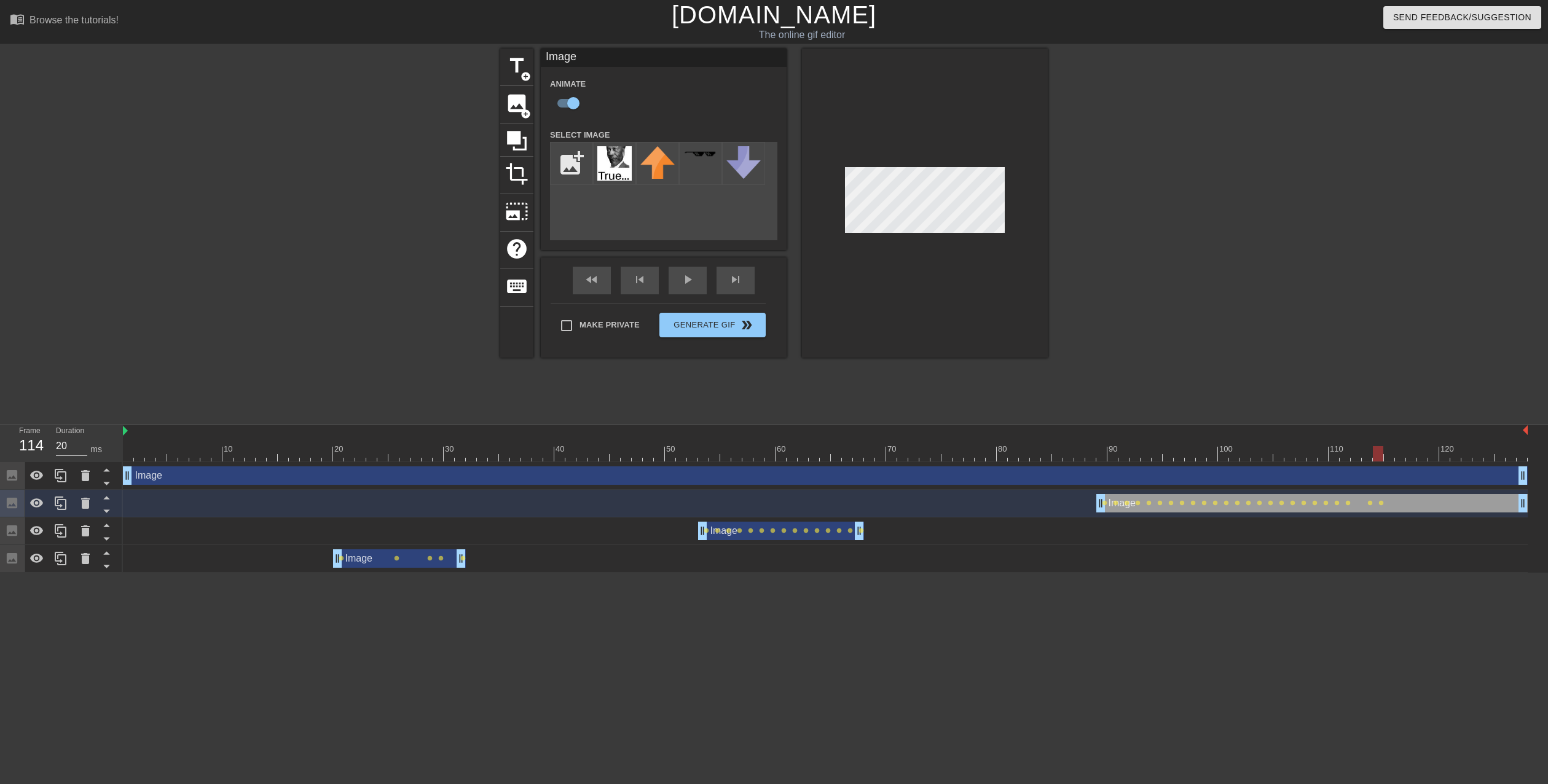
click at [1136, 193] on div at bounding box center [1154, 233] width 185 height 368
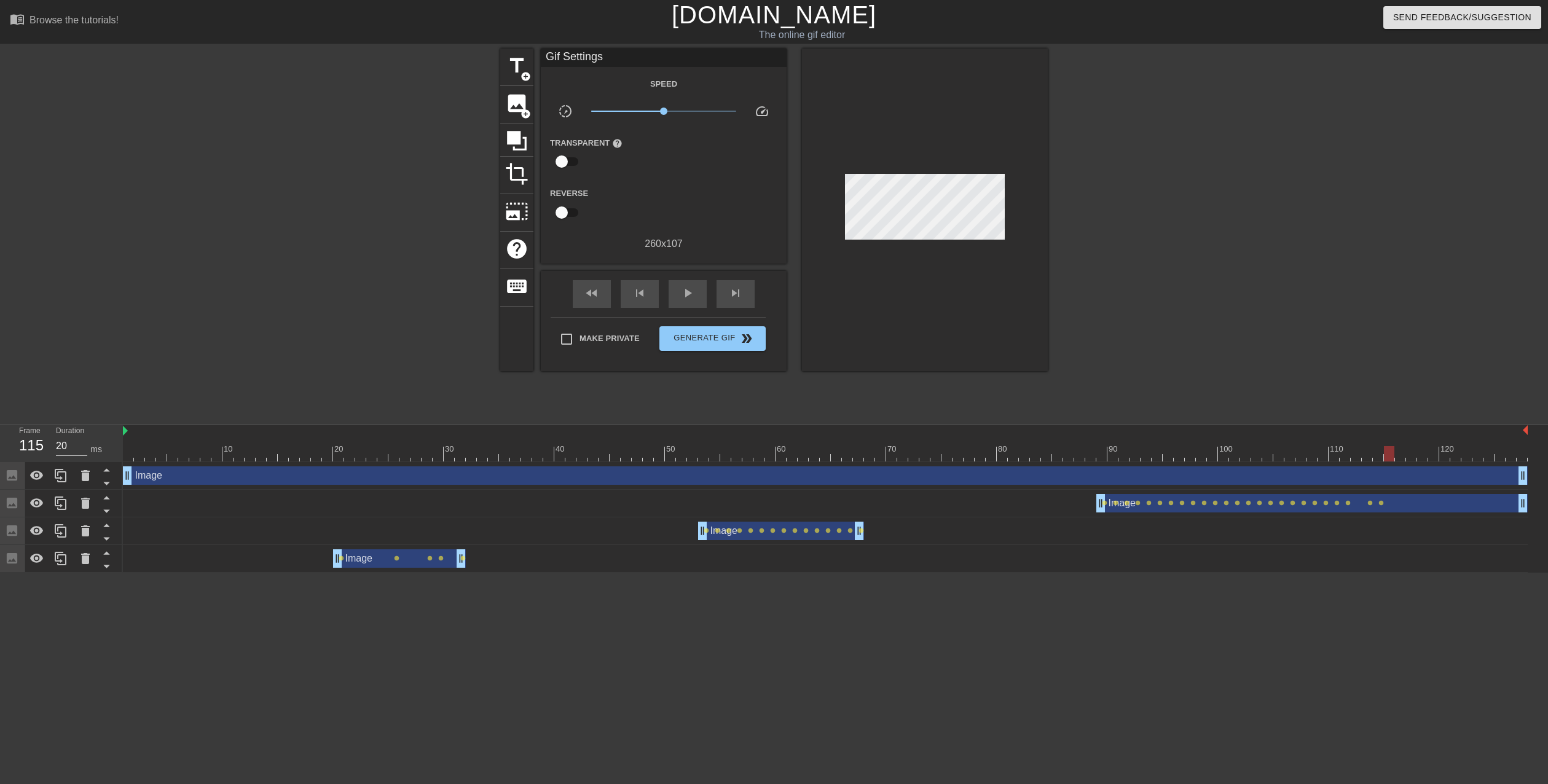
drag, startPoint x: 1379, startPoint y: 452, endPoint x: 1386, endPoint y: 453, distance: 7.1
click at [1386, 453] on div at bounding box center [1388, 454] width 10 height 16
click at [1011, 211] on div at bounding box center [924, 210] width 246 height 323
drag, startPoint x: 1388, startPoint y: 455, endPoint x: 1408, endPoint y: 456, distance: 20.0
click at [1408, 456] on div at bounding box center [1410, 454] width 10 height 16
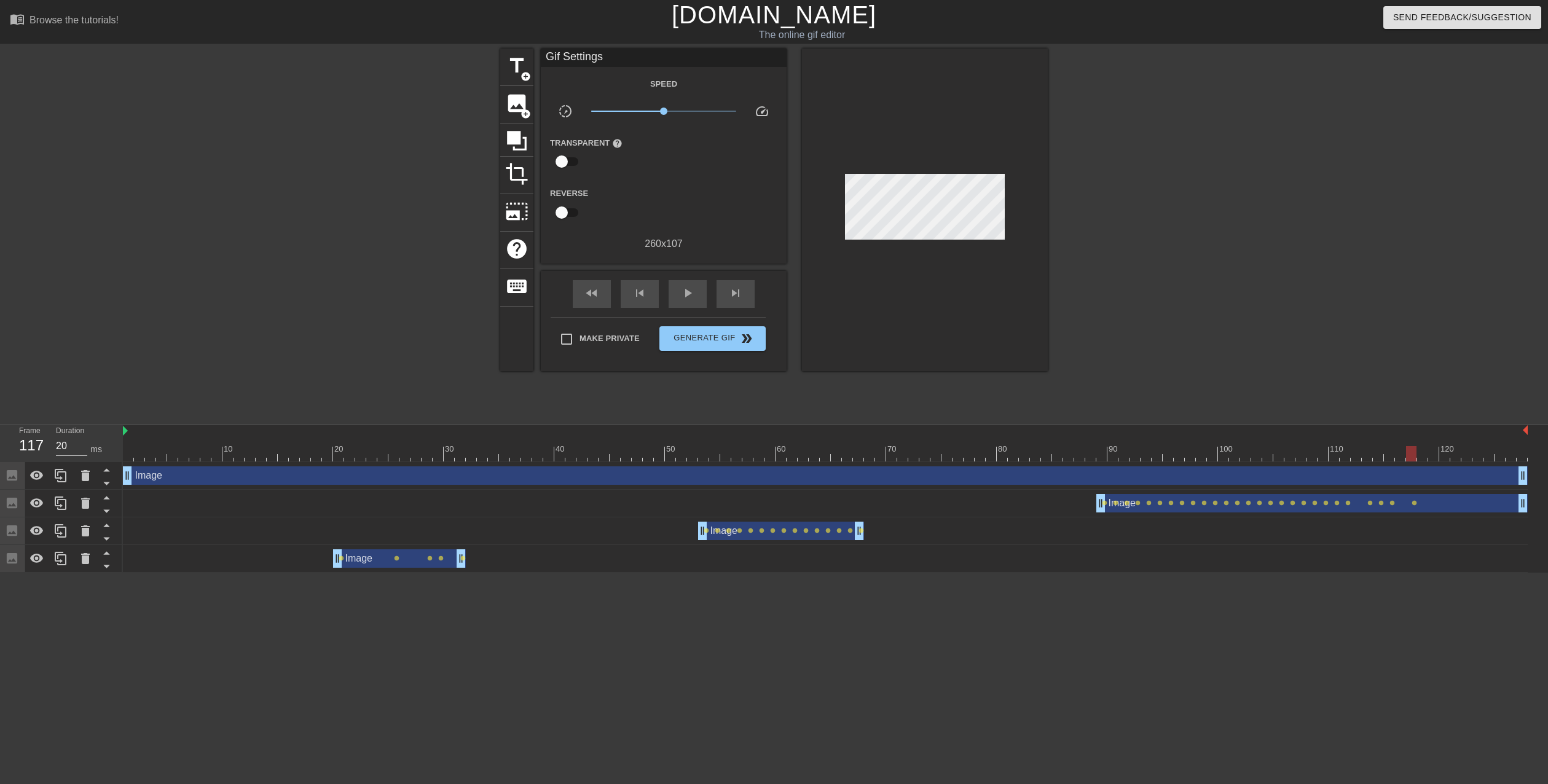
click at [1220, 200] on div at bounding box center [1154, 233] width 185 height 368
drag, startPoint x: 1410, startPoint y: 449, endPoint x: 1440, endPoint y: 453, distance: 30.3
click at [1440, 453] on div at bounding box center [1443, 454] width 10 height 16
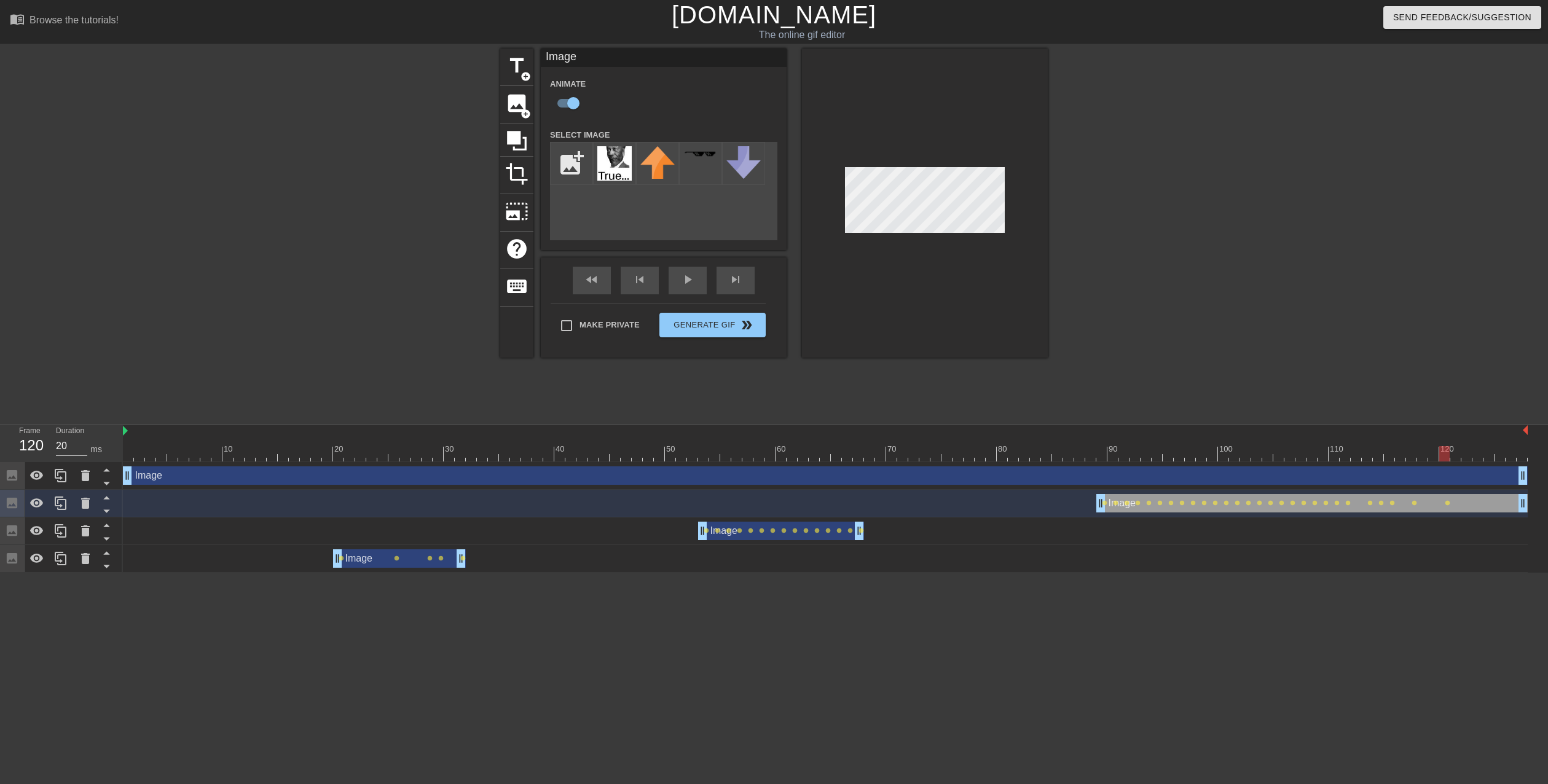
click at [1162, 201] on div at bounding box center [1154, 233] width 185 height 368
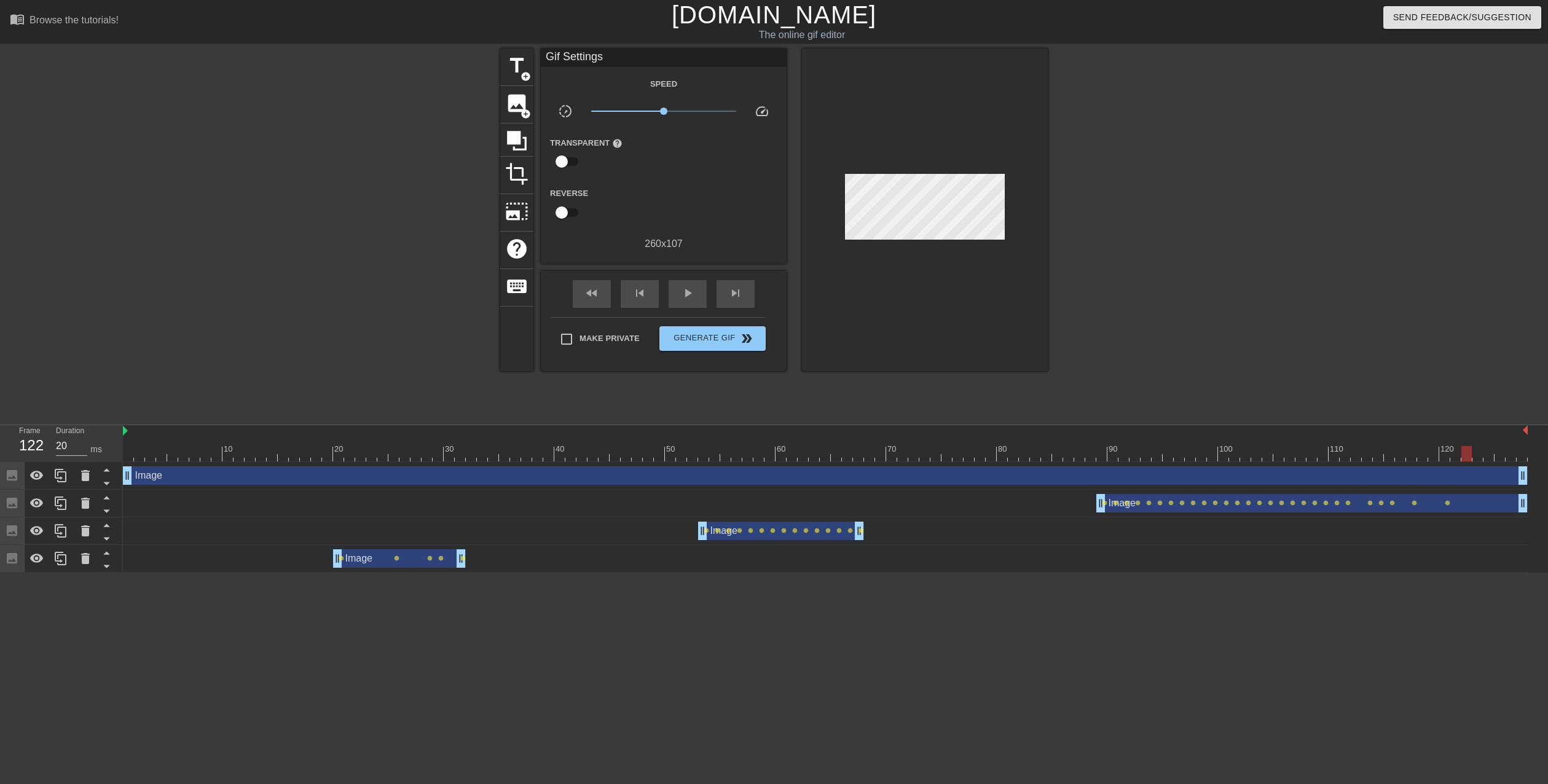
drag, startPoint x: 1447, startPoint y: 454, endPoint x: 1174, endPoint y: 277, distance: 325.4
click at [1469, 451] on div at bounding box center [1466, 454] width 10 height 16
click at [563, 159] on input "checkbox" at bounding box center [561, 162] width 70 height 24
checkbox input "true"
click at [672, 162] on div at bounding box center [664, 162] width 24 height 24
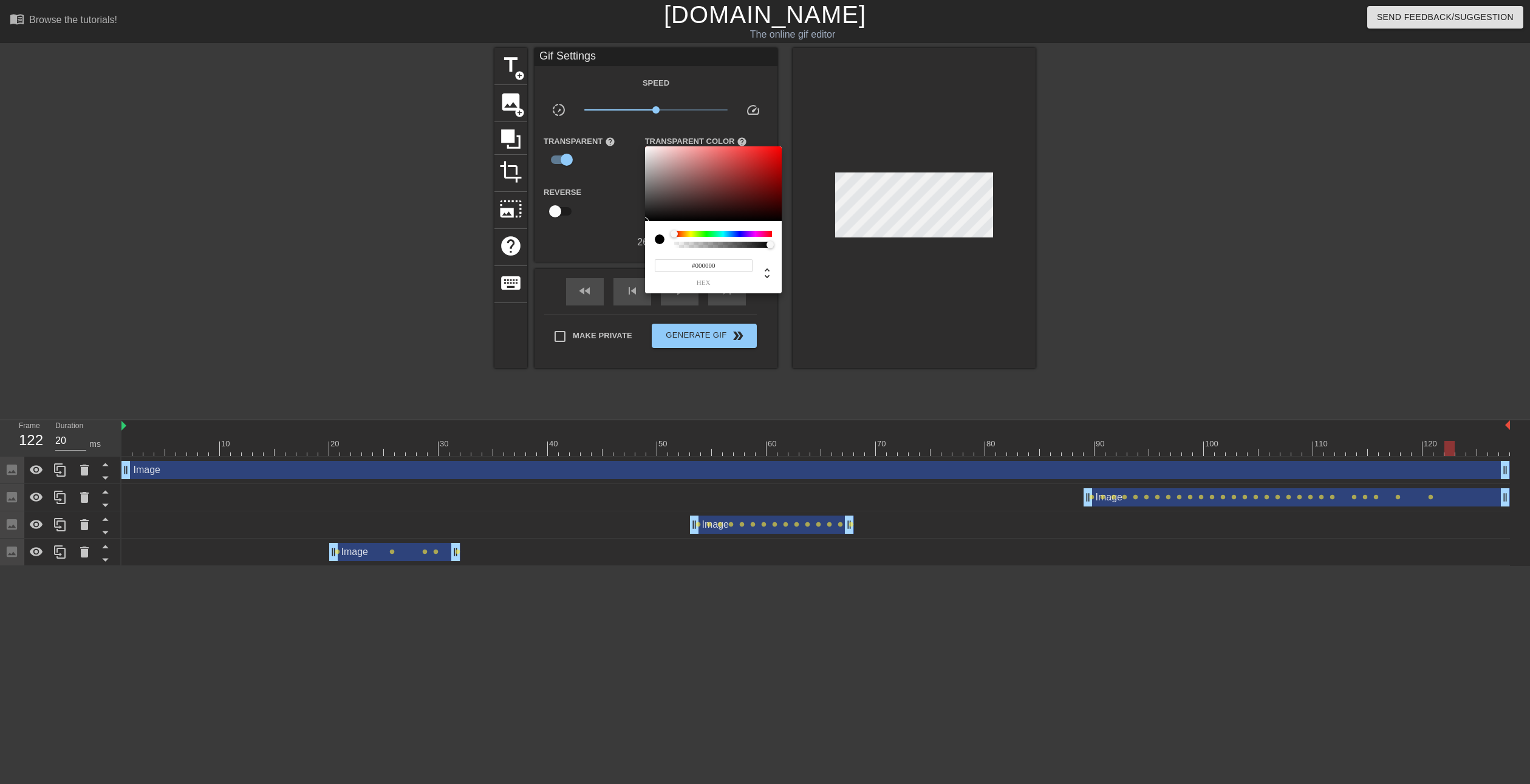
type input "0"
drag, startPoint x: 770, startPoint y: 245, endPoint x: 621, endPoint y: 241, distance: 149.1
click at [621, 241] on div "0 r 0 g 0 b 0 a" at bounding box center [765, 392] width 1530 height 784
click at [700, 362] on div at bounding box center [765, 392] width 1530 height 784
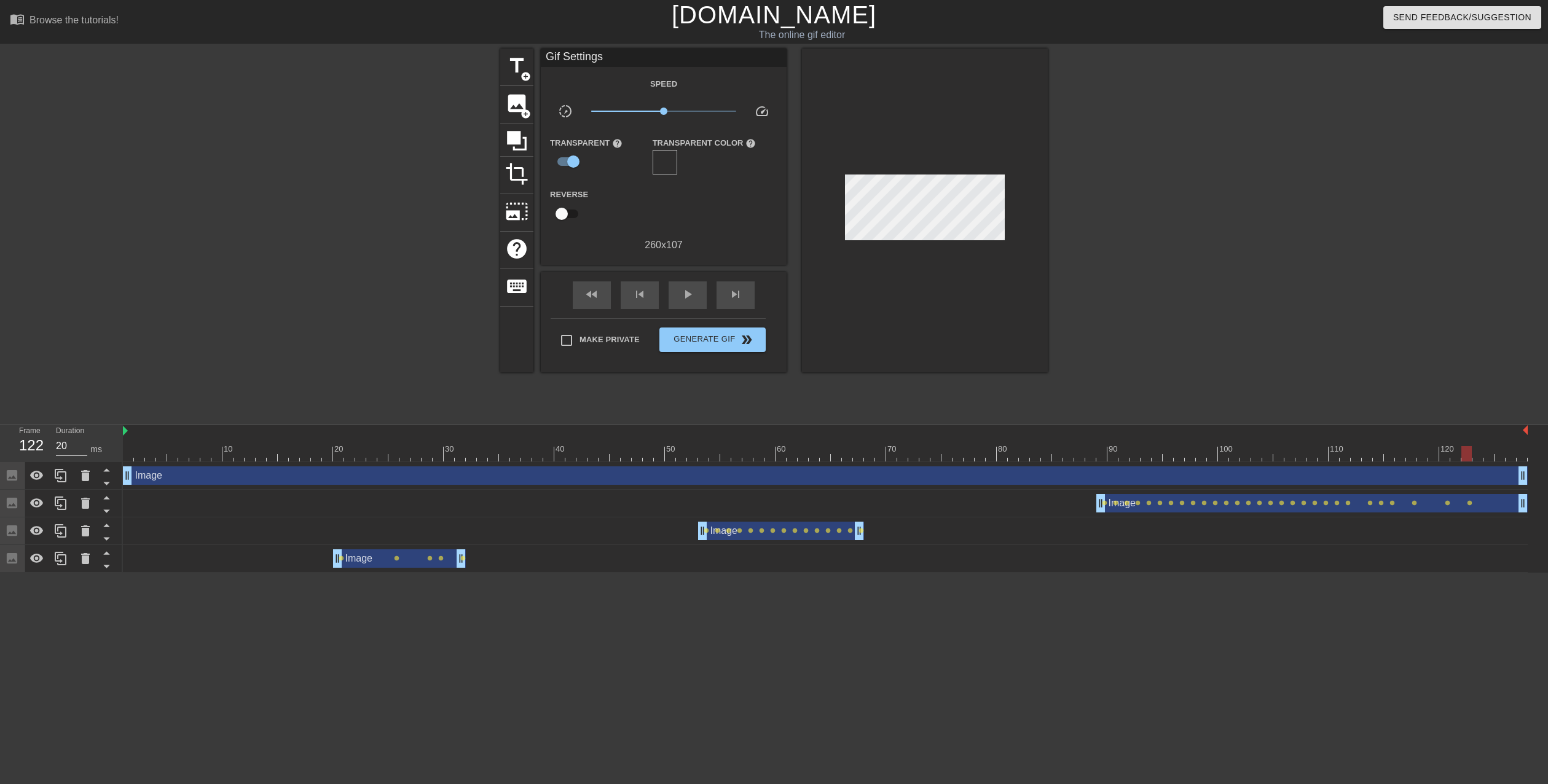
click at [1146, 348] on div at bounding box center [1154, 233] width 185 height 368
drag, startPoint x: 1468, startPoint y: 458, endPoint x: 1473, endPoint y: 472, distance: 14.9
click at [1473, 472] on div "10 20 30 40 50 60 70 80 90 100 110 120 Image drag_handle drag_handle Image drag…" at bounding box center [835, 499] width 1425 height 148
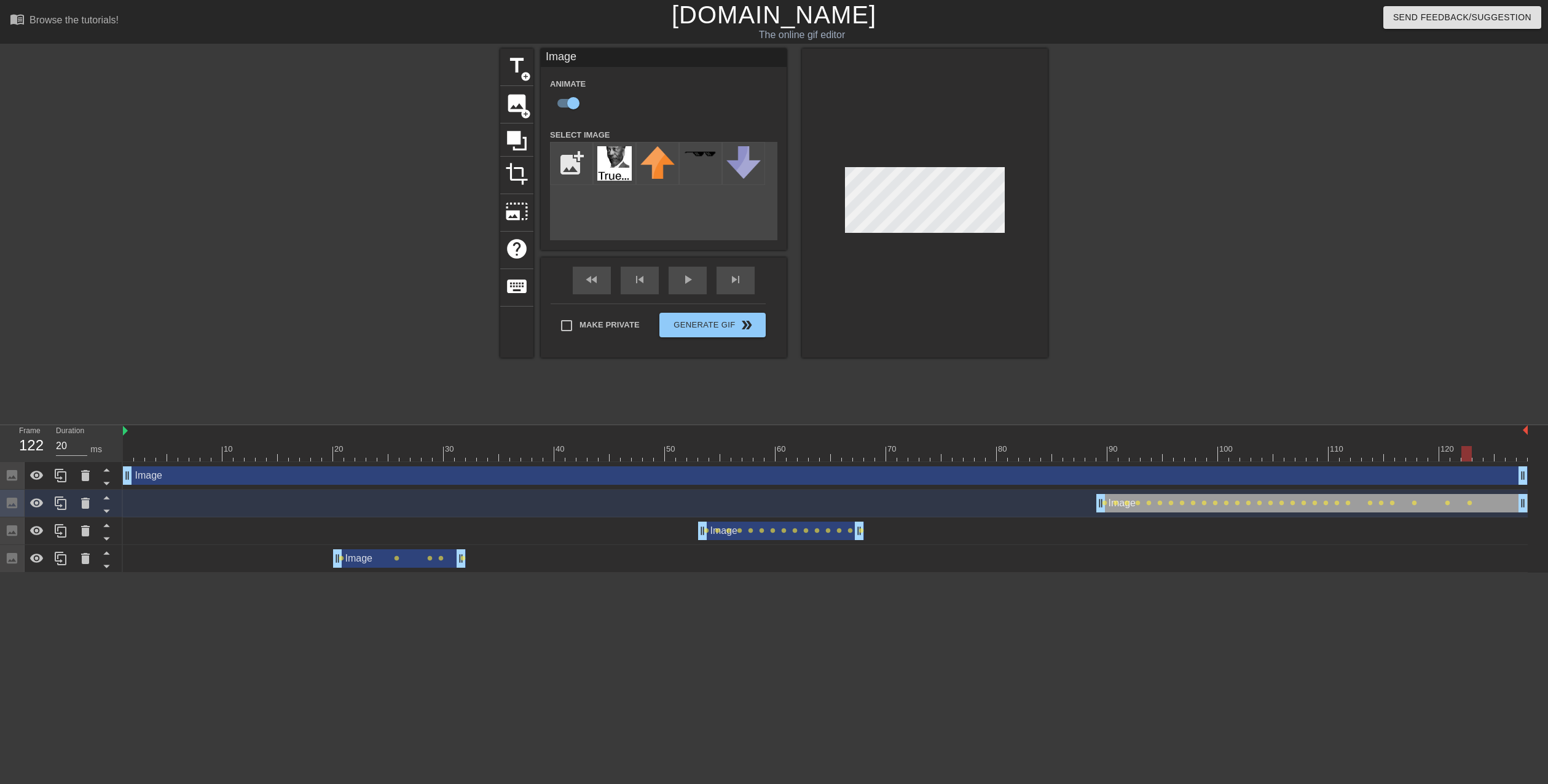
click at [1368, 381] on div "title add_circle image add_circle crop photo_size_select_large help keyboard Im…" at bounding box center [774, 233] width 1548 height 368
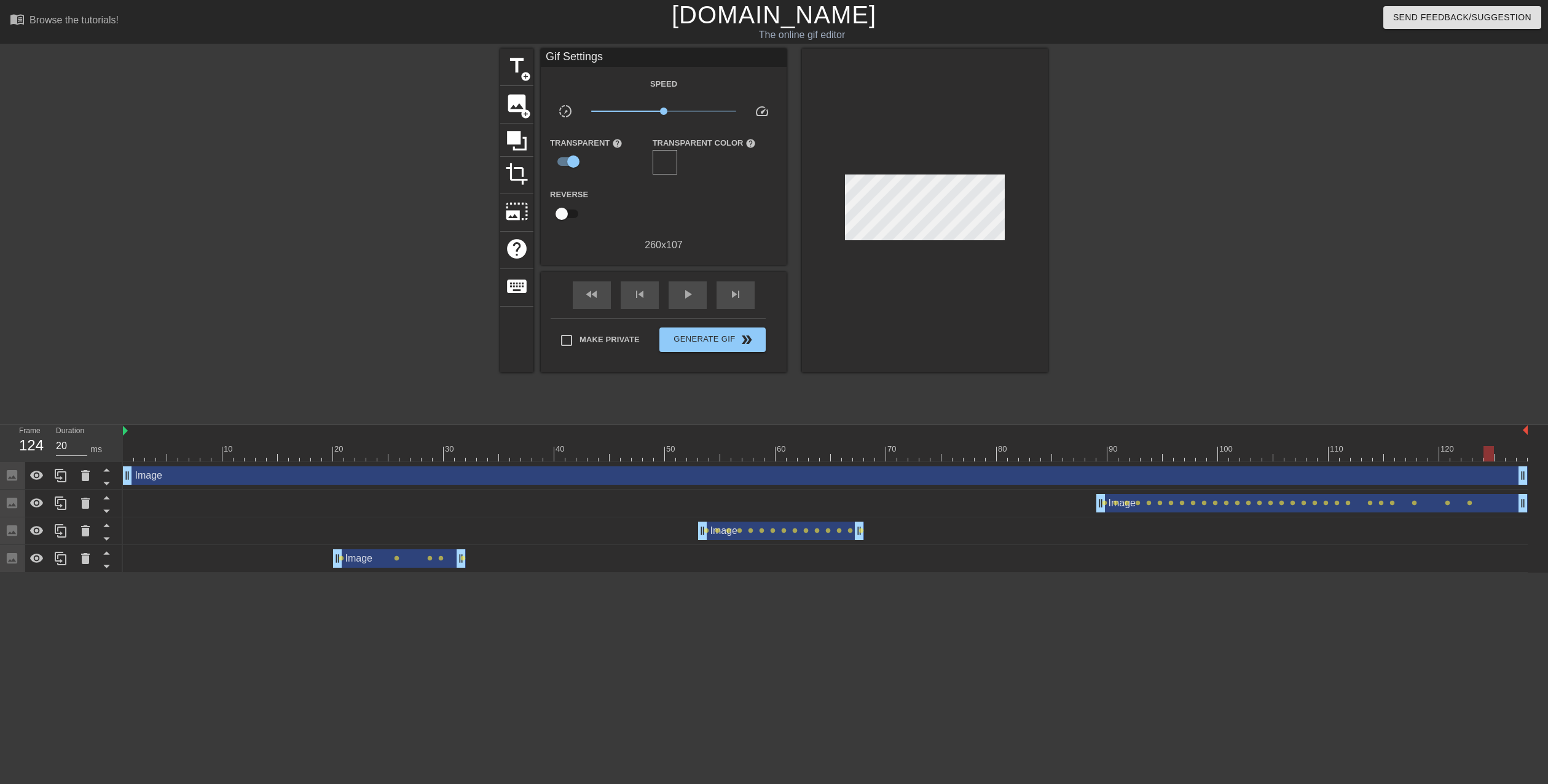
drag, startPoint x: 1467, startPoint y: 453, endPoint x: 1388, endPoint y: 390, distance: 101.0
click at [1487, 458] on div at bounding box center [1488, 454] width 10 height 16
click at [1145, 210] on div at bounding box center [1154, 233] width 185 height 368
drag, startPoint x: 1491, startPoint y: 454, endPoint x: 49, endPoint y: 431, distance: 1442.2
click at [49, 431] on div "Frame 1 Duration 20 ms 10 20 30 40 50 60 70 80 90 100 110 120 Image drag_handle…" at bounding box center [774, 499] width 1548 height 148
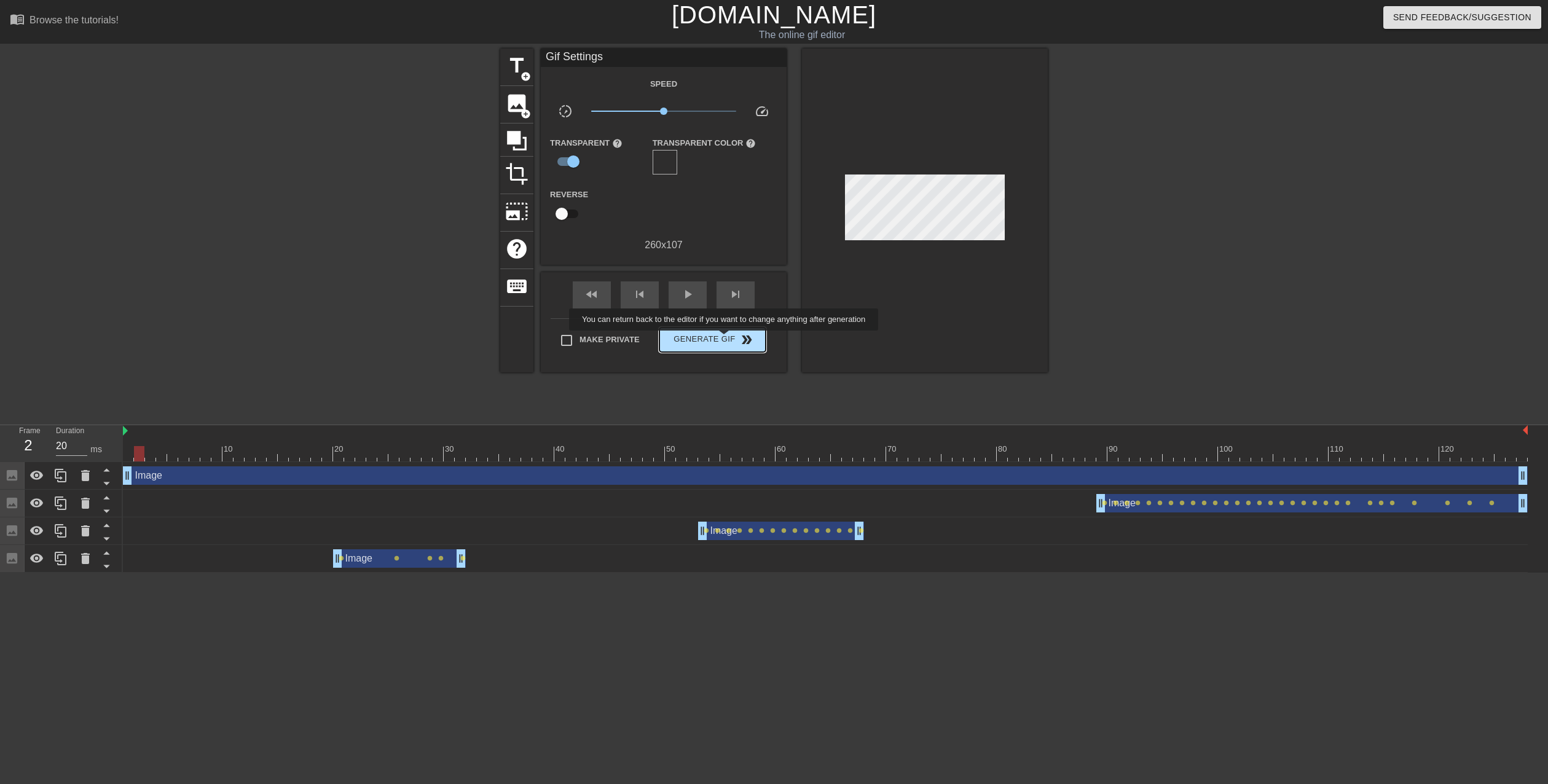
click at [725, 339] on span "Generate Gif double_arrow" at bounding box center [712, 339] width 97 height 15
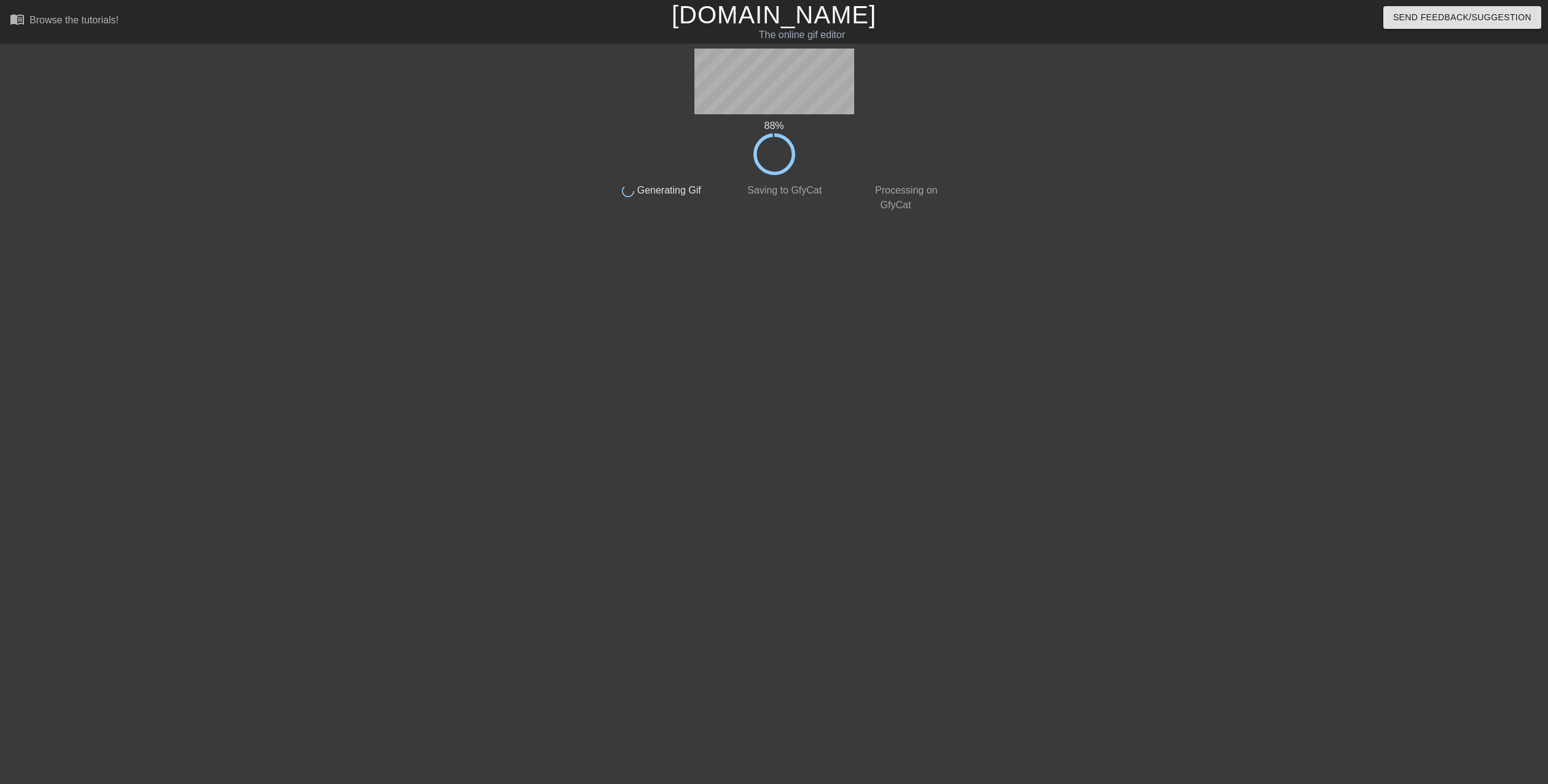
click at [1002, 282] on div at bounding box center [1055, 233] width 185 height 368
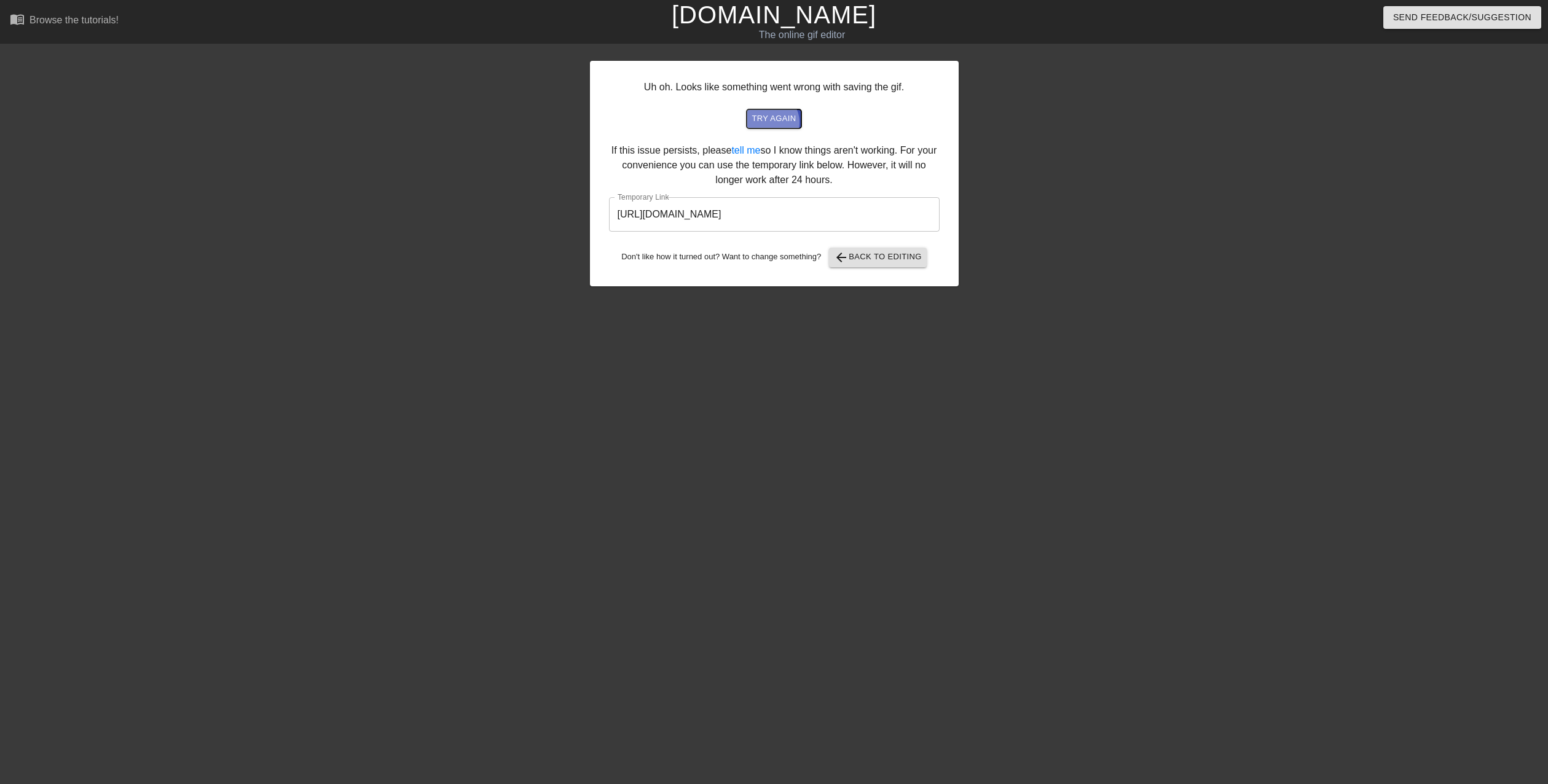
click at [770, 120] on span "try again" at bounding box center [773, 119] width 44 height 14
click at [630, 343] on div "Uh oh. Looks like something went wrong with saving the gif. try again If this i…" at bounding box center [774, 233] width 369 height 368
click at [773, 120] on span "try again" at bounding box center [773, 119] width 44 height 14
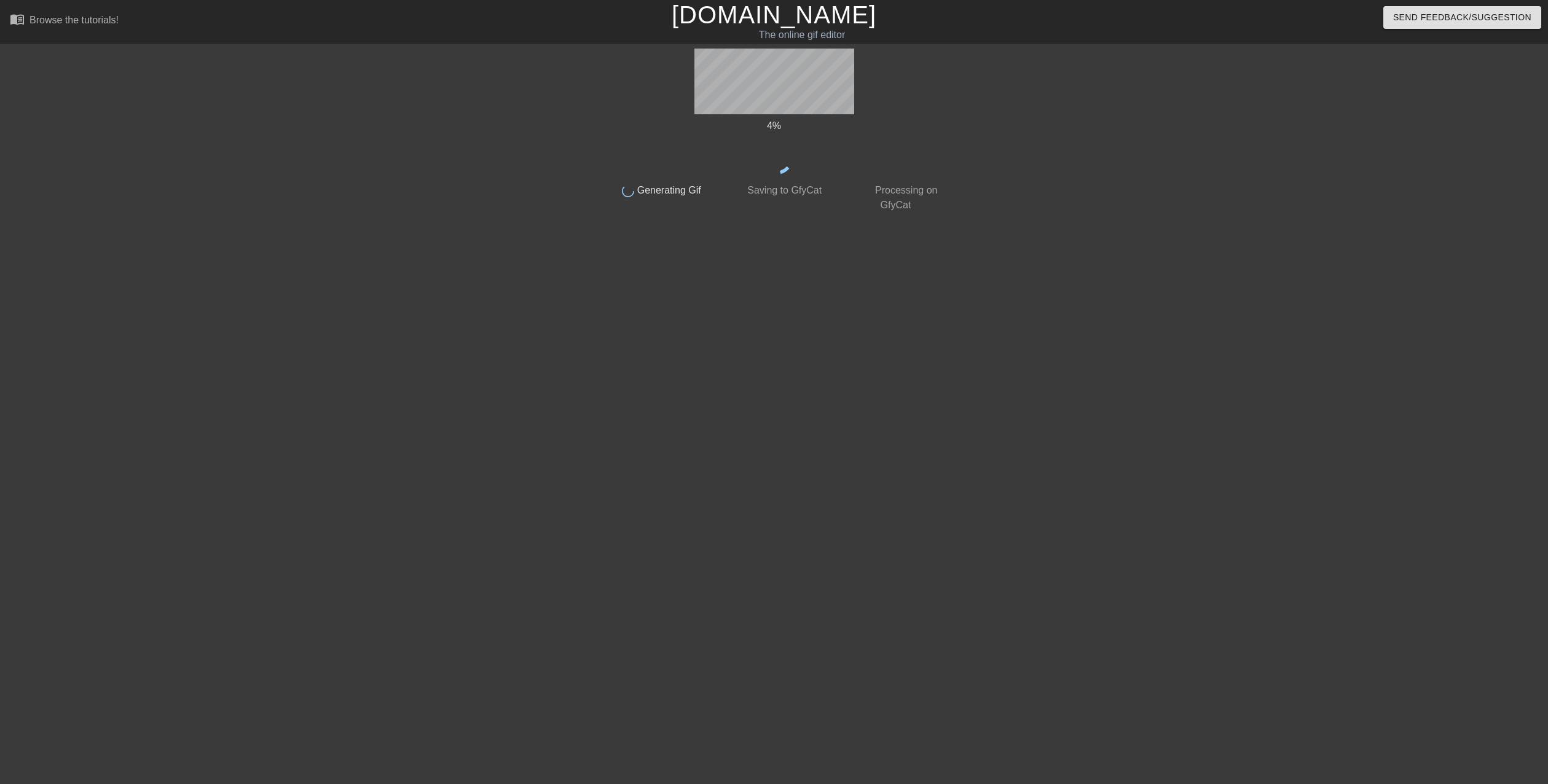
click at [689, 392] on div "4 % done Generating Gif done Saving to GfyCat done Processing on GfyCat title a…" at bounding box center [774, 233] width 347 height 368
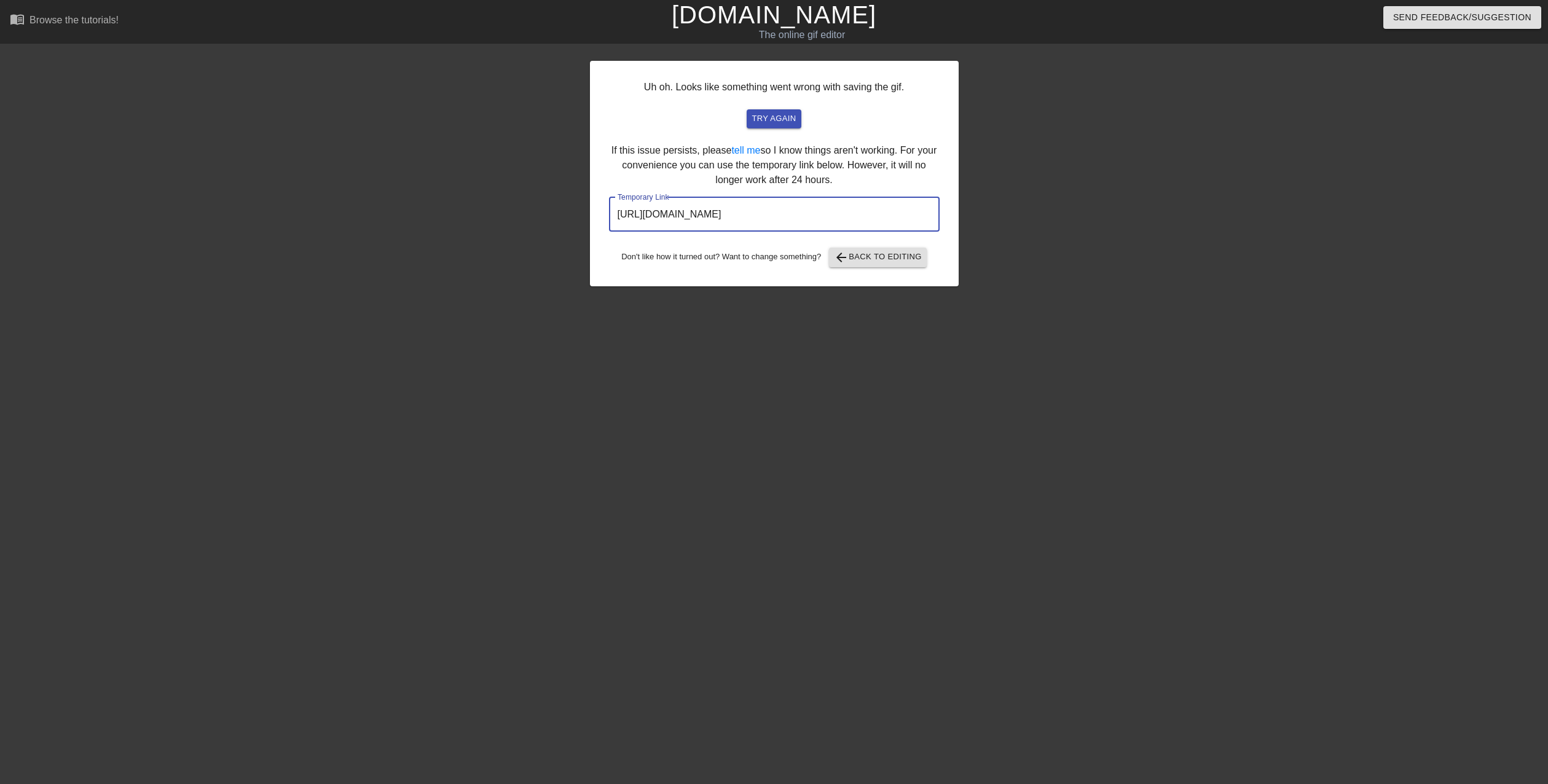
click at [876, 207] on input "[URL][DOMAIN_NAME]" at bounding box center [774, 214] width 331 height 35
drag, startPoint x: 876, startPoint y: 207, endPoint x: 501, endPoint y: 229, distance: 375.6
click at [501, 229] on div "Uh oh. Looks like something went wrong with saving the gif. try again If this i…" at bounding box center [774, 233] width 1548 height 368
